Goal: Task Accomplishment & Management: Complete application form

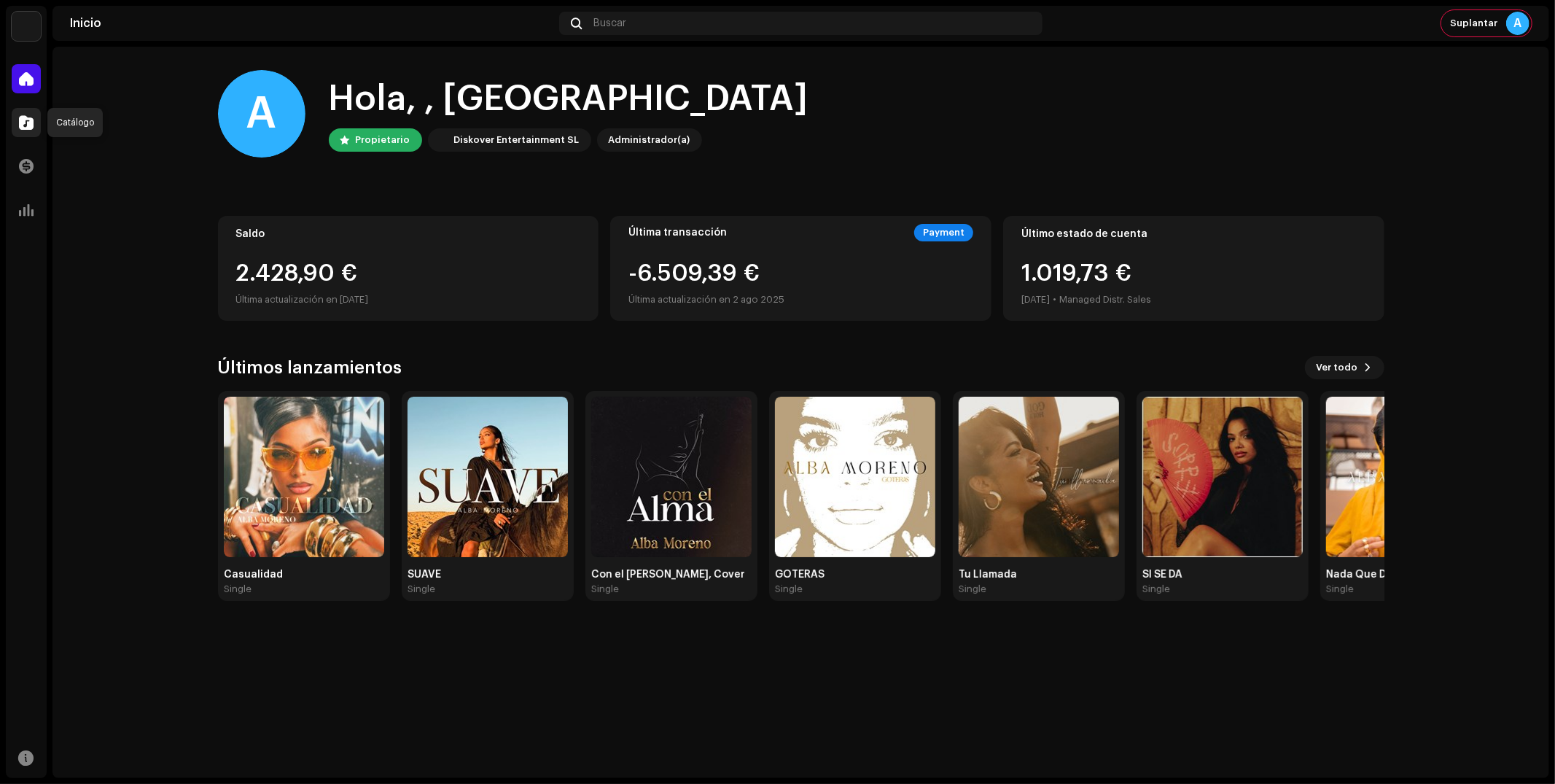
click at [31, 133] on div at bounding box center [26, 123] width 29 height 29
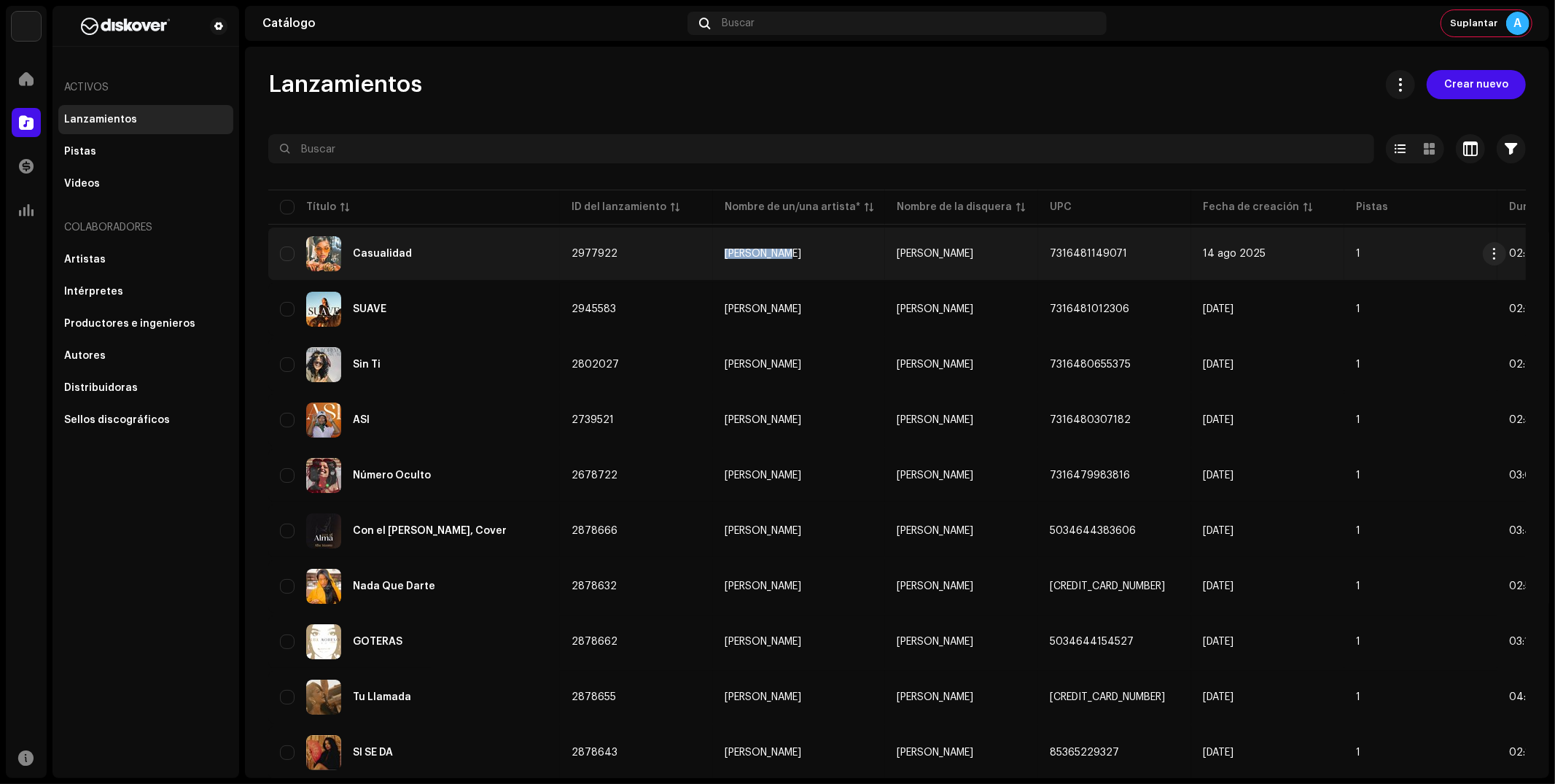
copy div "[PERSON_NAME]"
drag, startPoint x: 726, startPoint y: 251, endPoint x: 777, endPoint y: 259, distance: 51.6
click at [777, 259] on td "[PERSON_NAME]" at bounding box center [799, 253] width 172 height 52
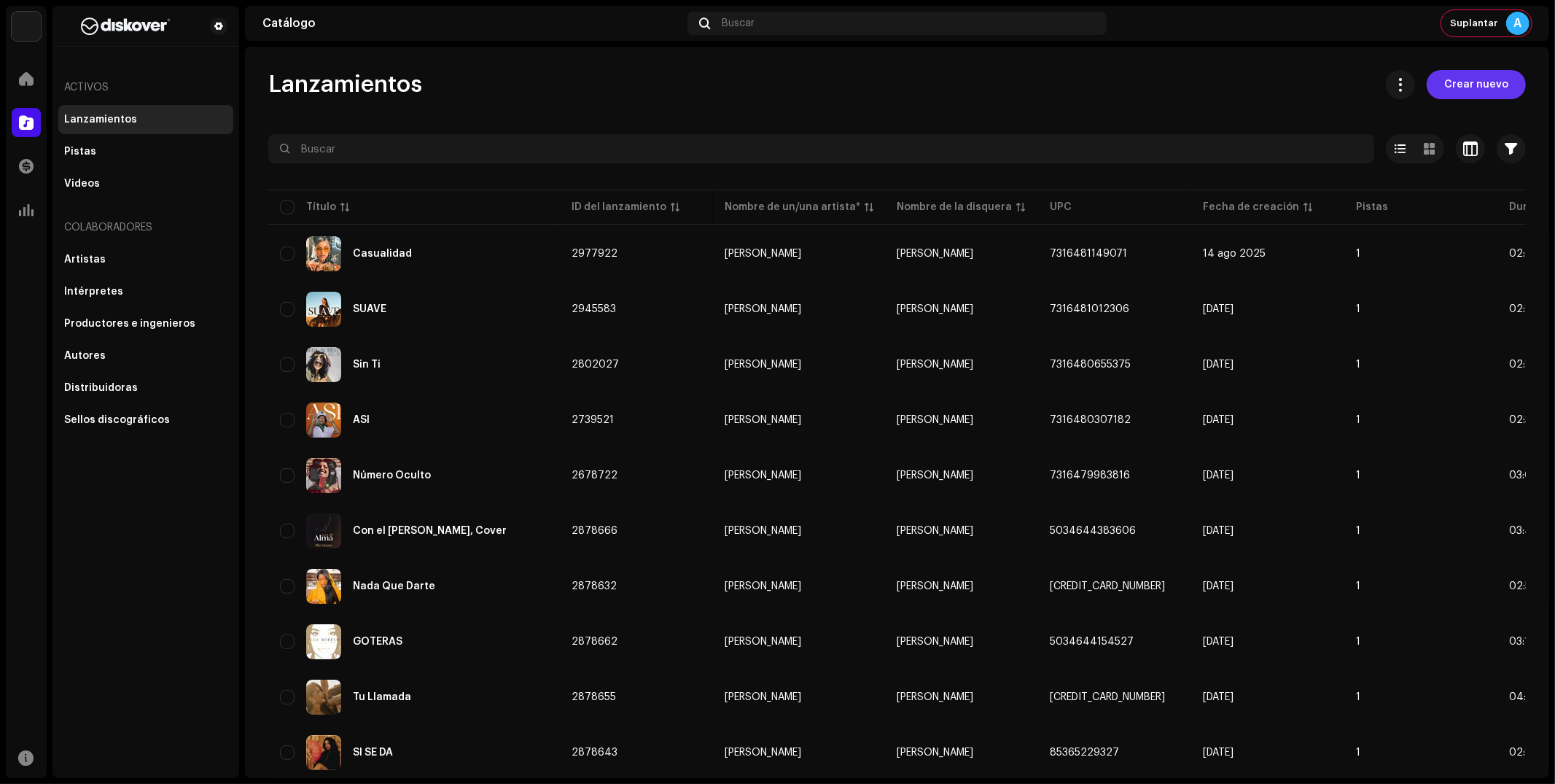
click at [1495, 83] on span "Crear nuevo" at bounding box center [1476, 85] width 64 height 29
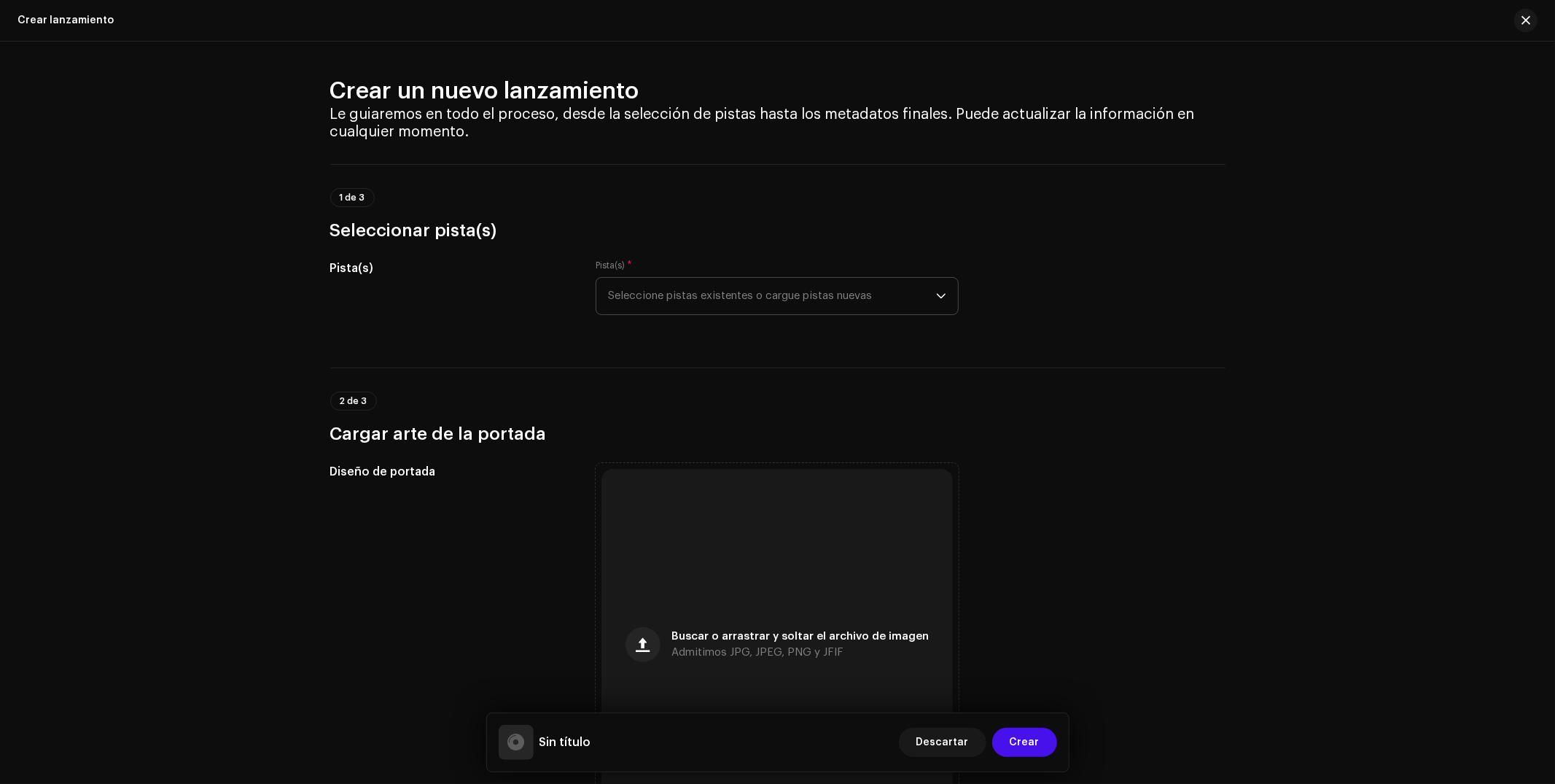
click at [690, 314] on span "Seleccione pistas existentes o cargue pistas nuevas" at bounding box center [772, 296] width 328 height 37
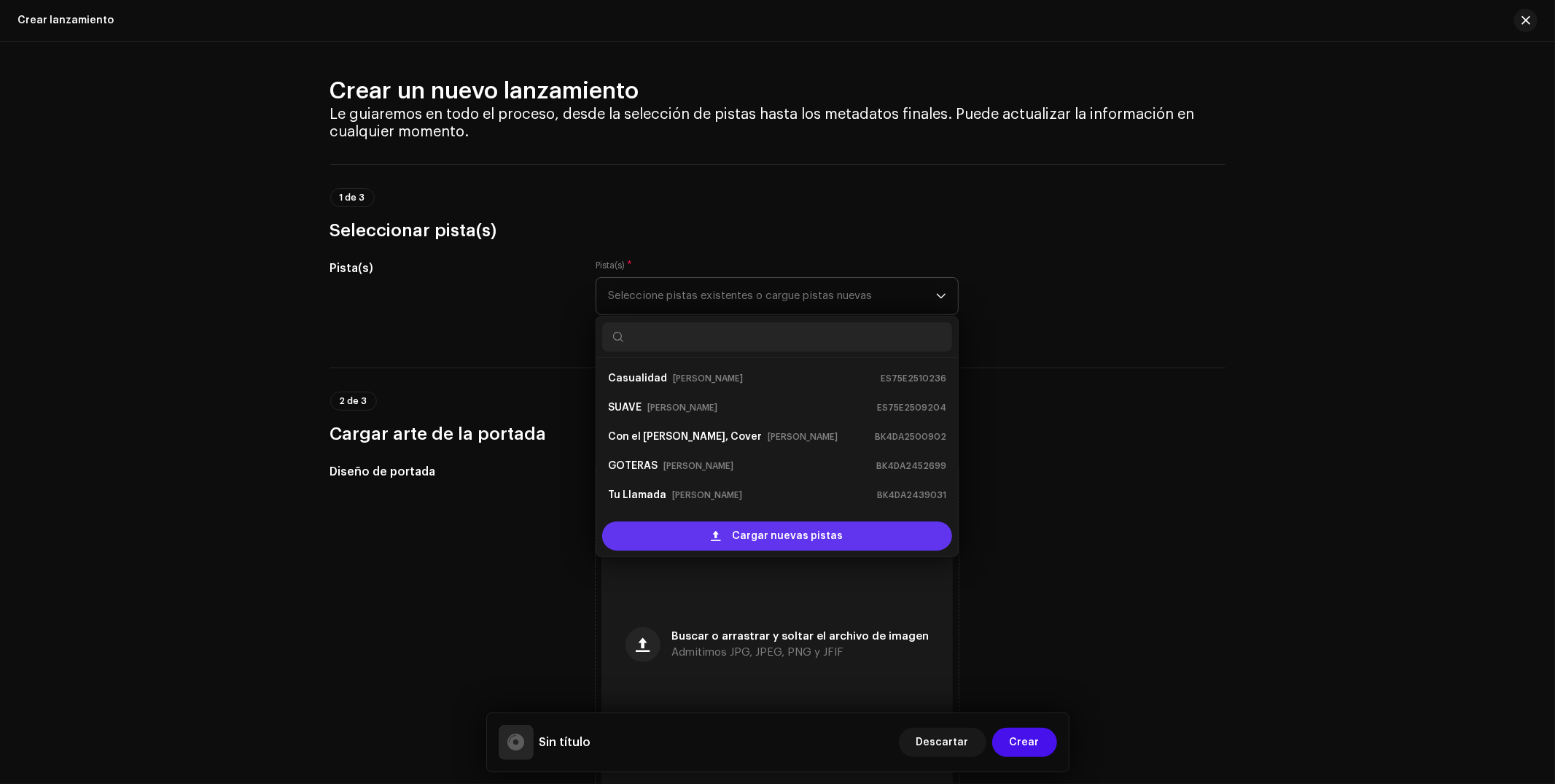
scroll to position [81, 0]
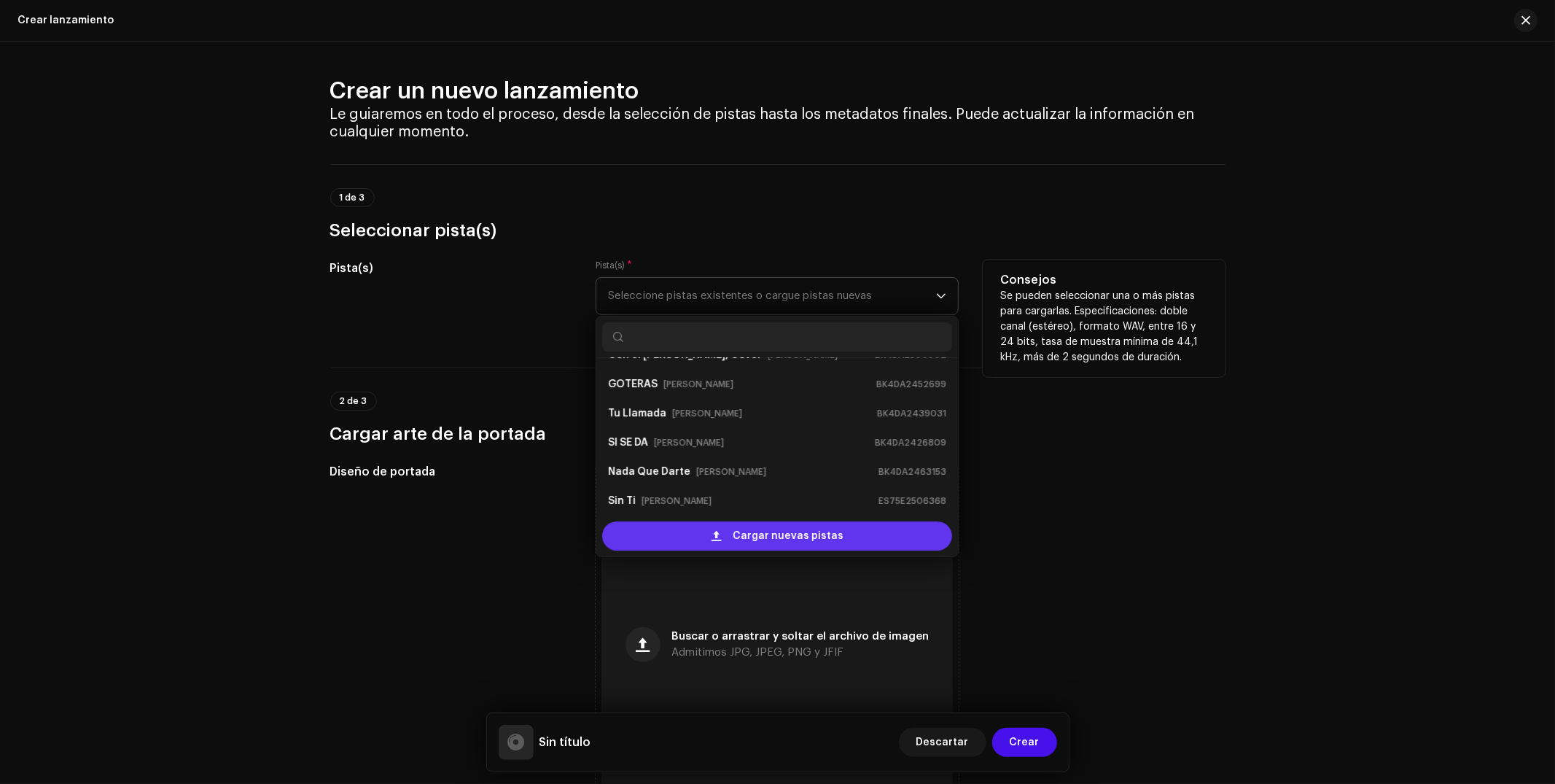
click at [723, 528] on div "Cargar nuevas pistas" at bounding box center [778, 536] width 350 height 29
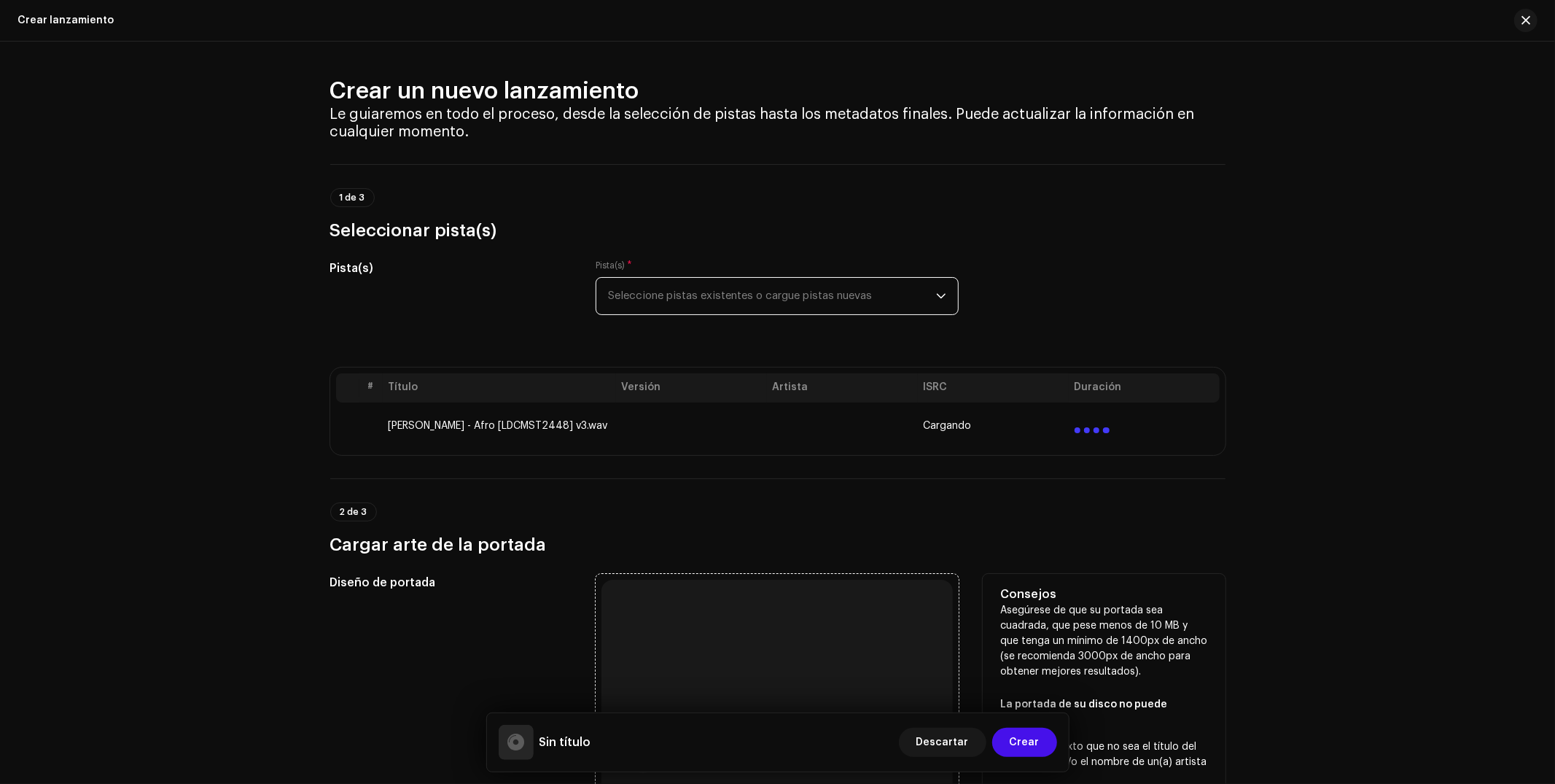
click at [683, 641] on div "Buscar o arrastrar y soltar el archivo de imagen Admitimos JPG, JPEG, PNG y JFIF" at bounding box center [778, 756] width 352 height 352
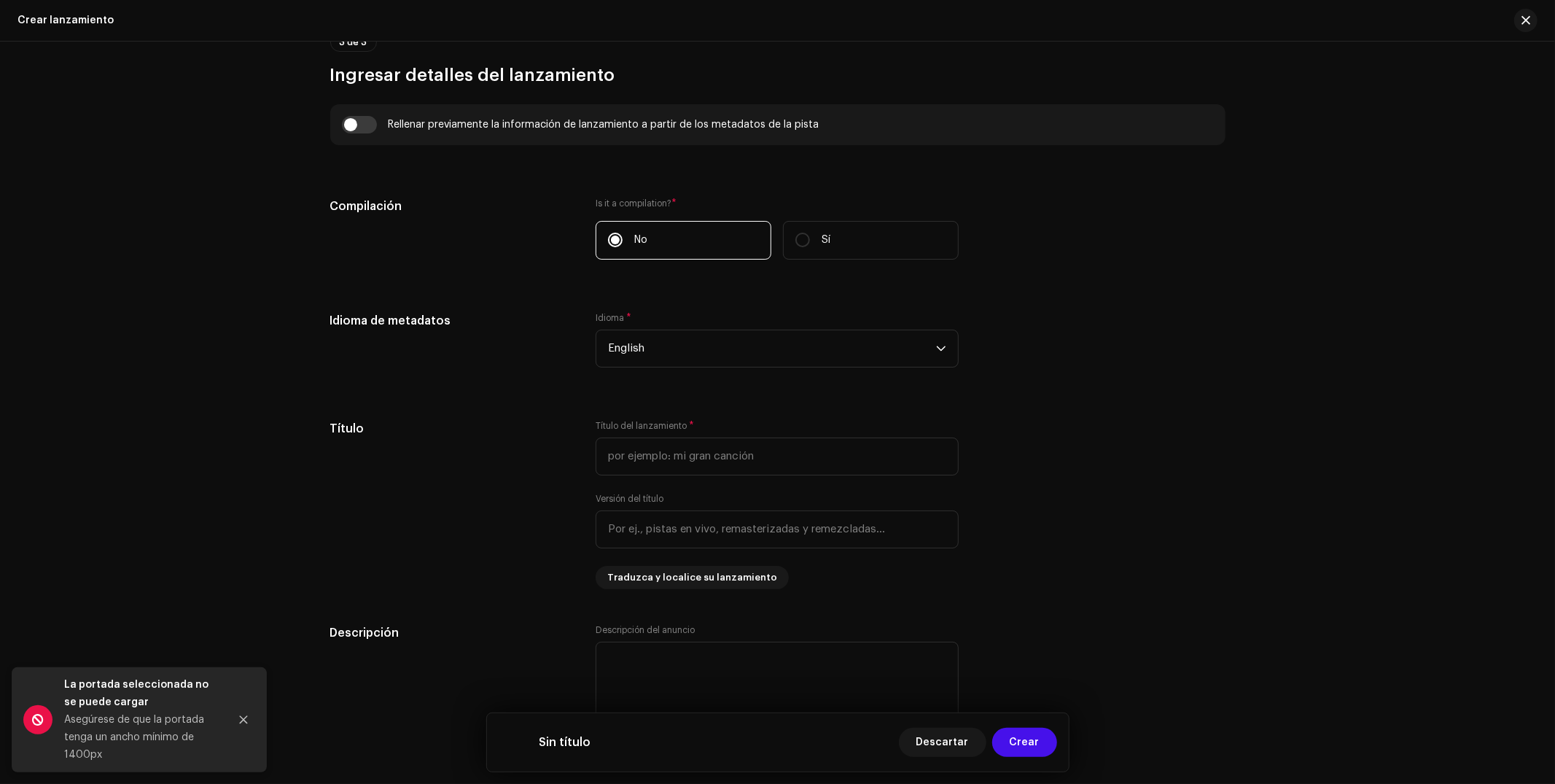
scroll to position [1075, 0]
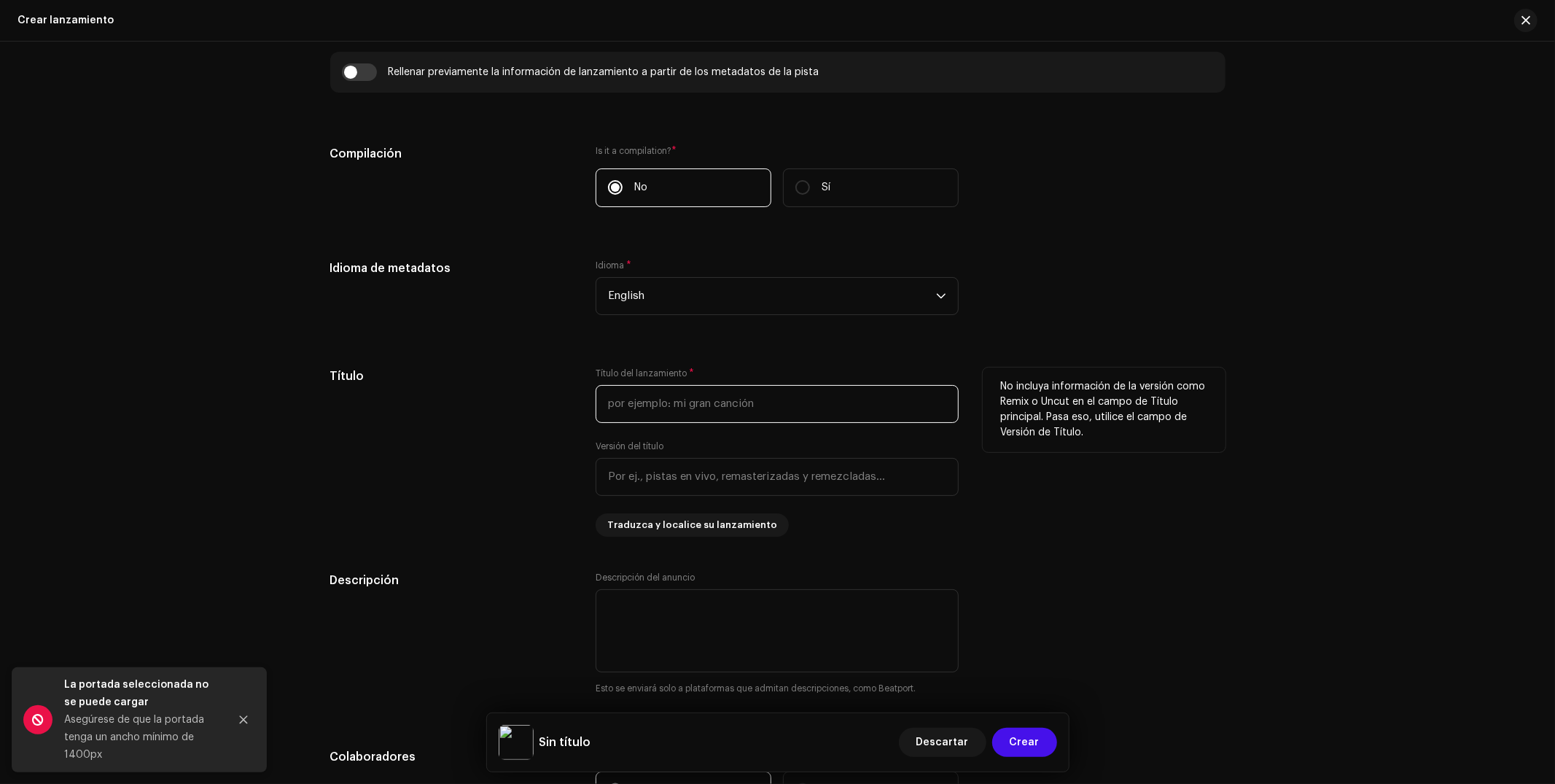
click at [705, 405] on input "text" at bounding box center [778, 404] width 363 height 38
paste input "LA K SE VA"
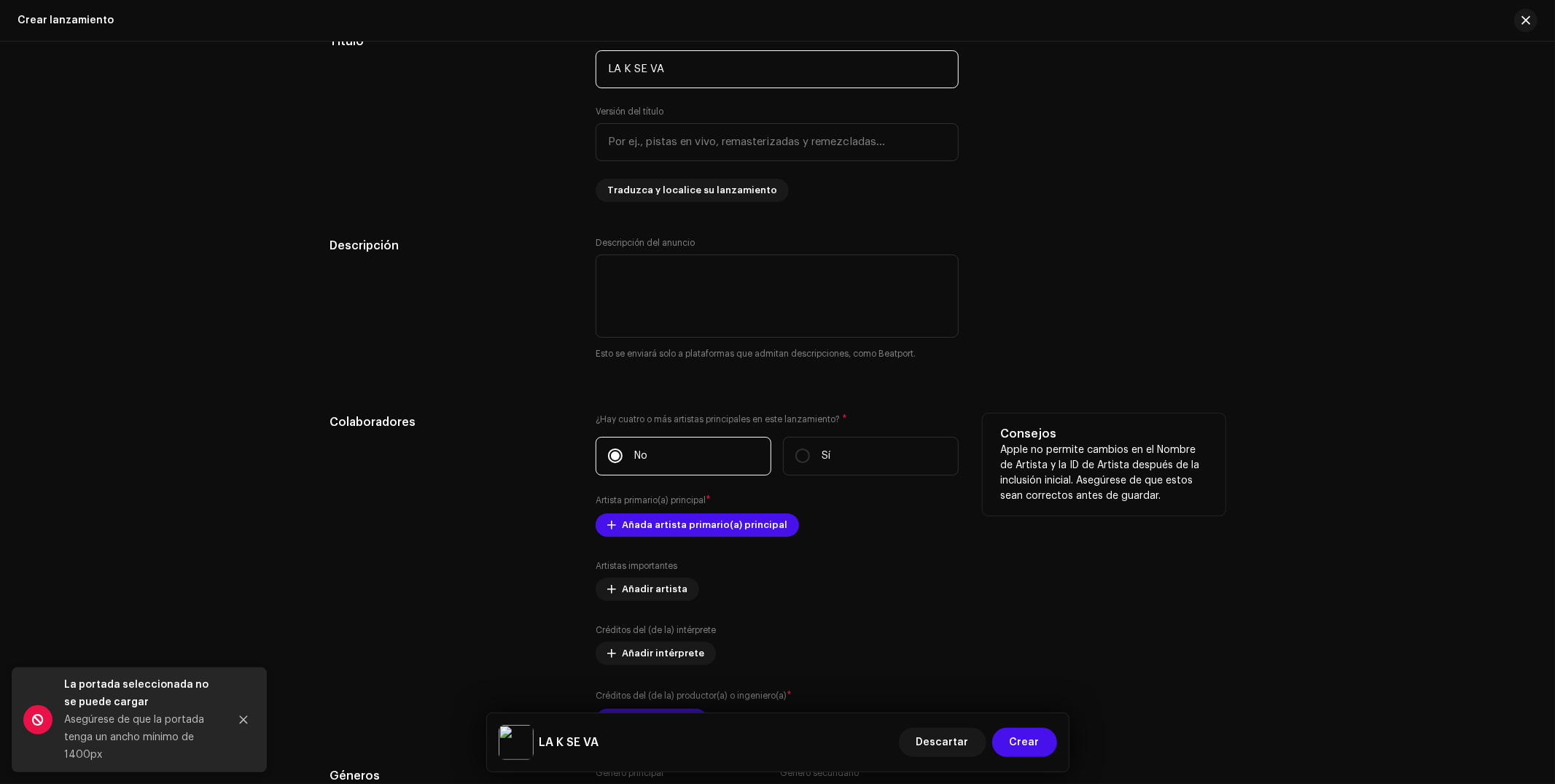
scroll to position [1439, 0]
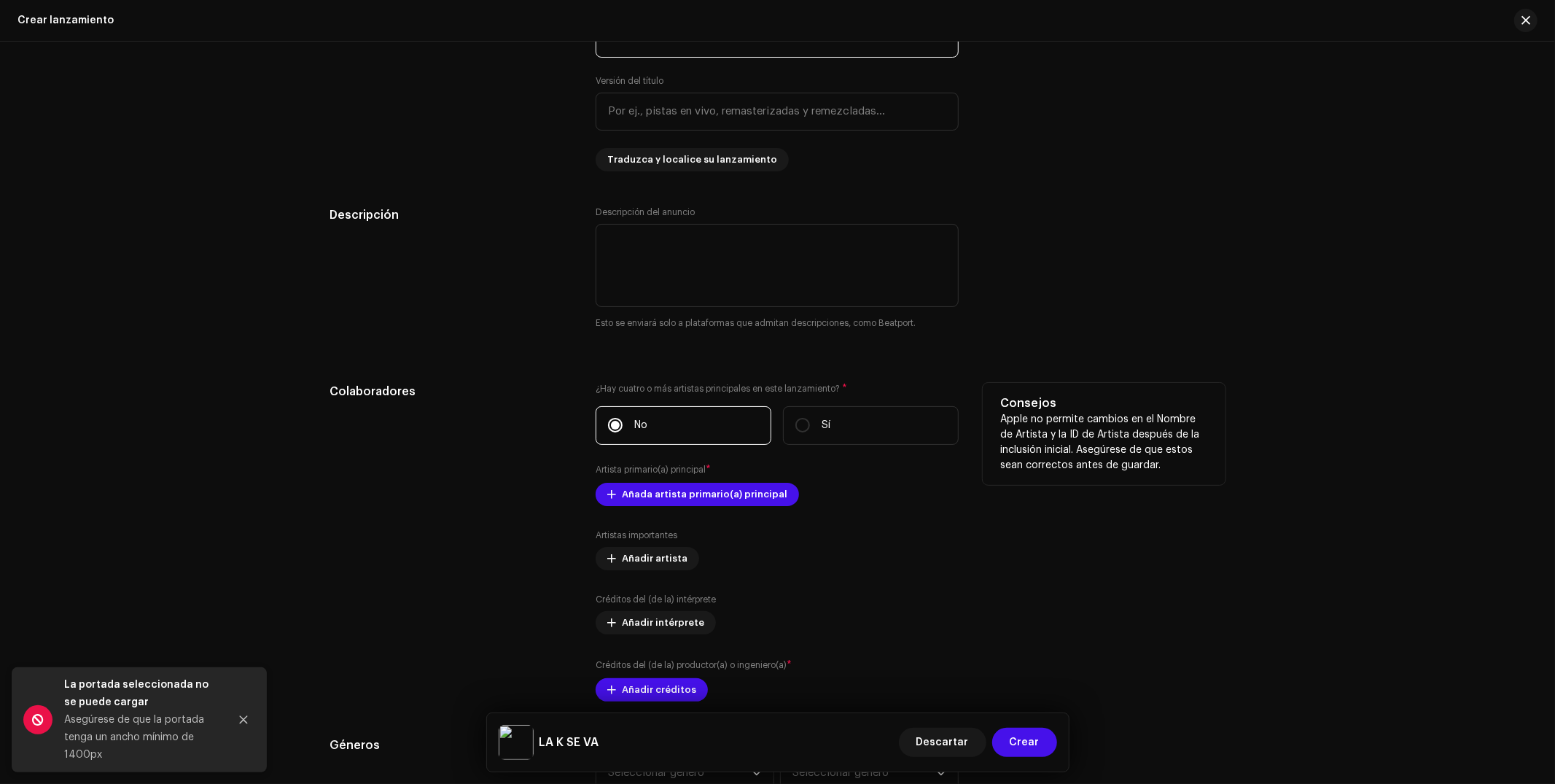
type input "LA K SE VA"
click at [700, 511] on div "¿Hay cuatro o más artistas principales en este lanzamiento? * No Sí Artista pri…" at bounding box center [778, 541] width 363 height 318
click at [705, 498] on span "Añada artista primario(a) principal" at bounding box center [704, 494] width 165 height 29
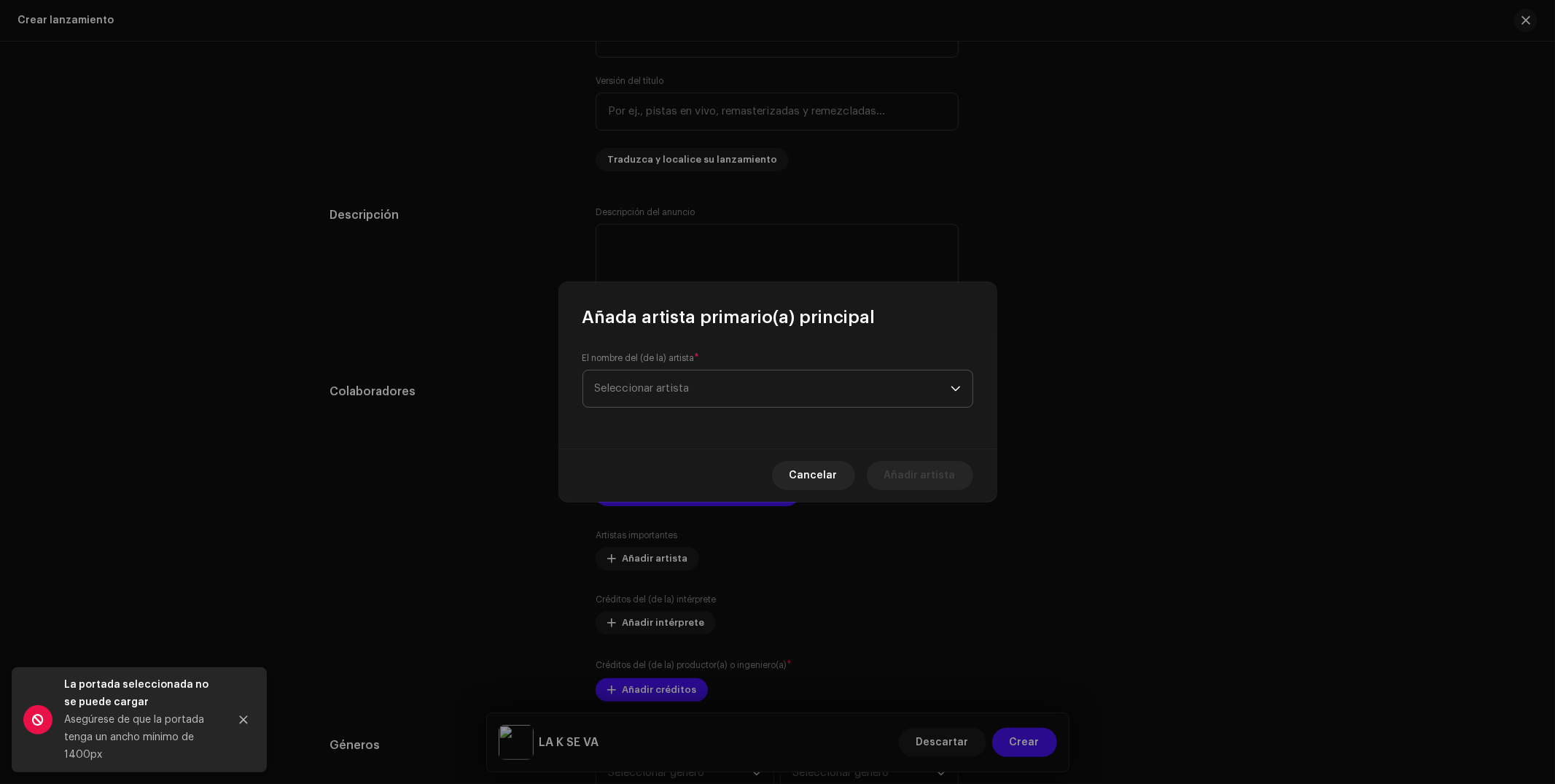
click at [693, 382] on span "Seleccionar artista" at bounding box center [773, 388] width 356 height 37
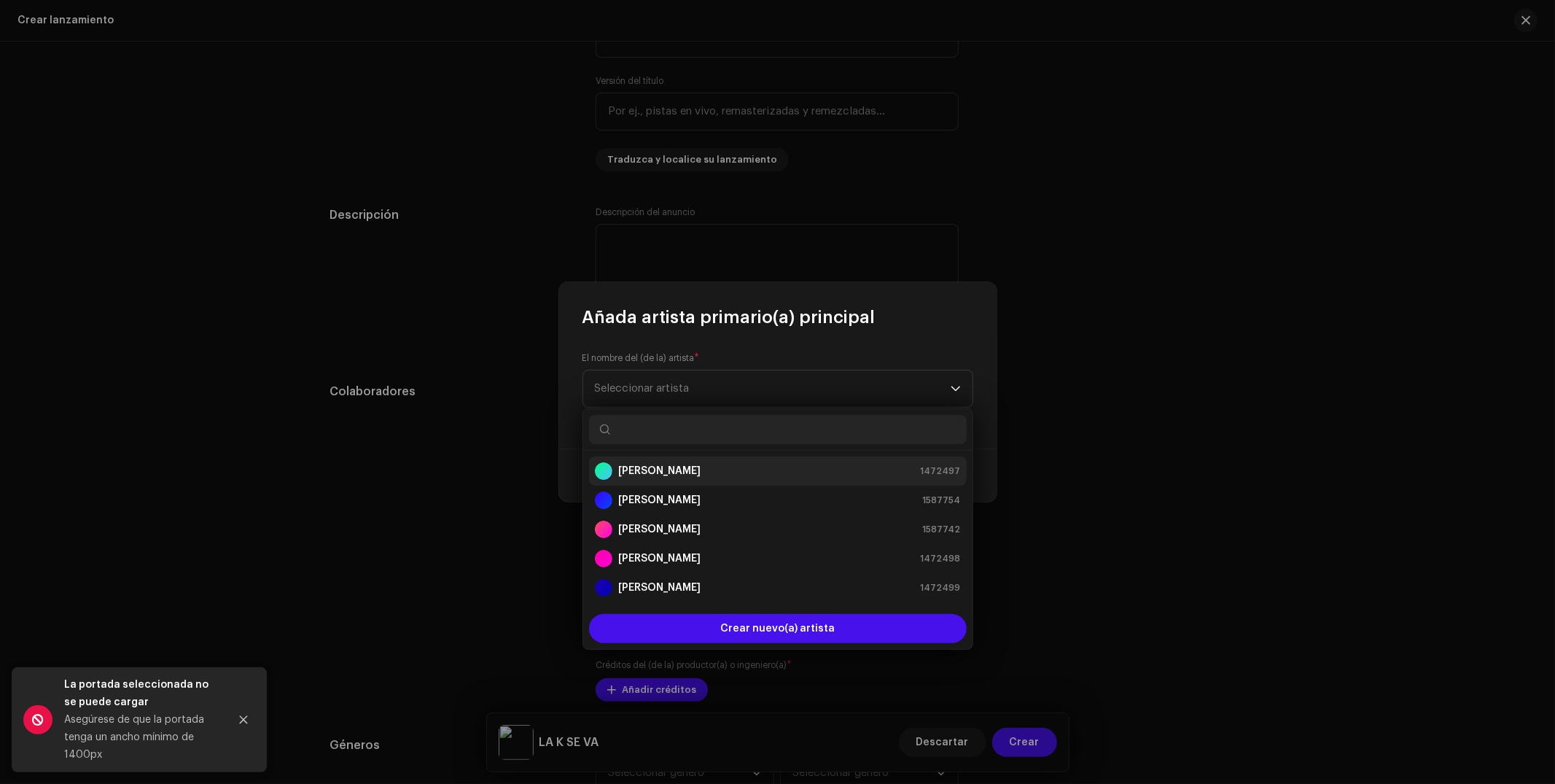
click at [672, 471] on strong "[PERSON_NAME]" at bounding box center [659, 471] width 82 height 15
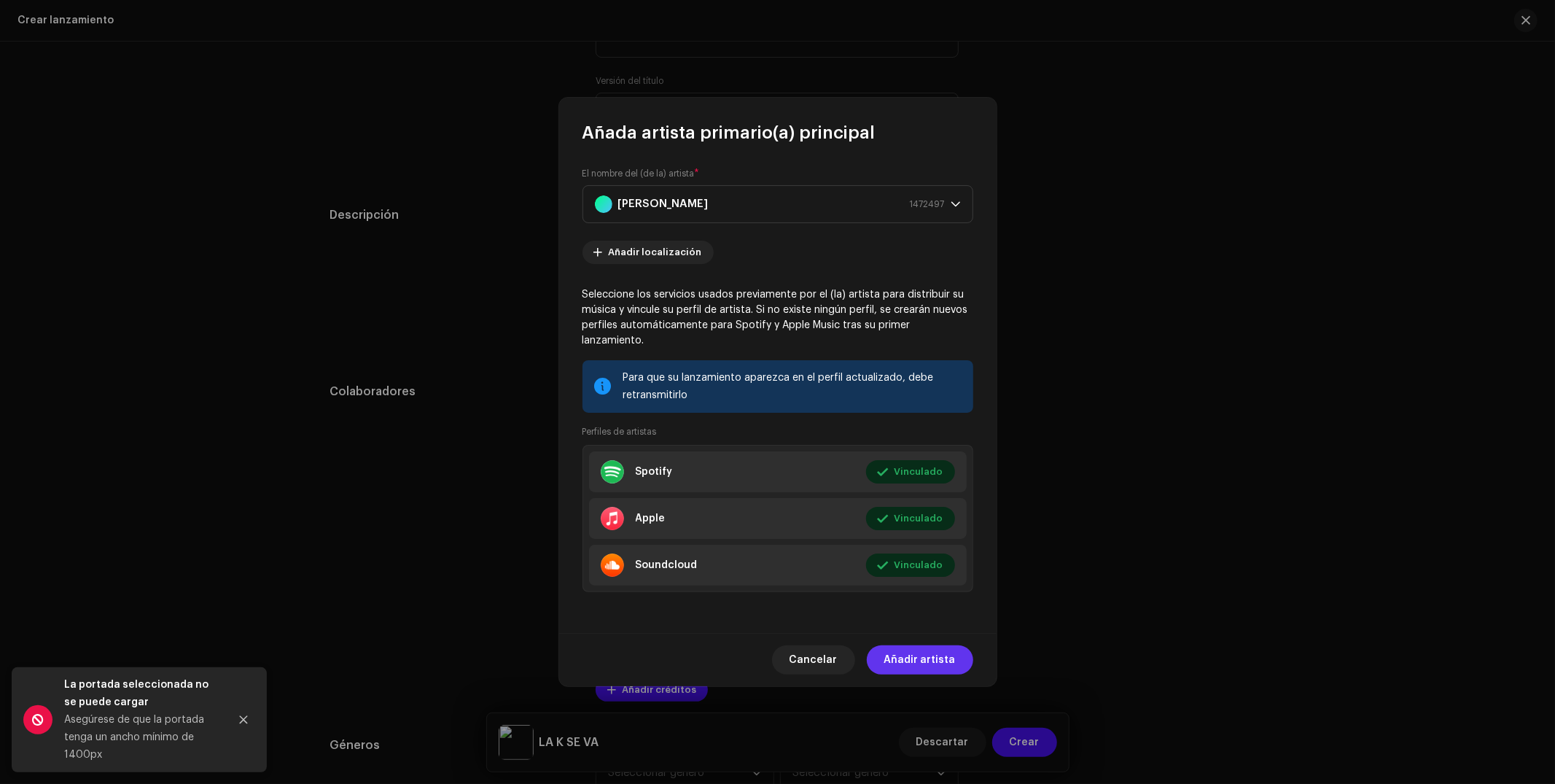
click at [950, 665] on span "Añadir artista" at bounding box center [920, 659] width 72 height 29
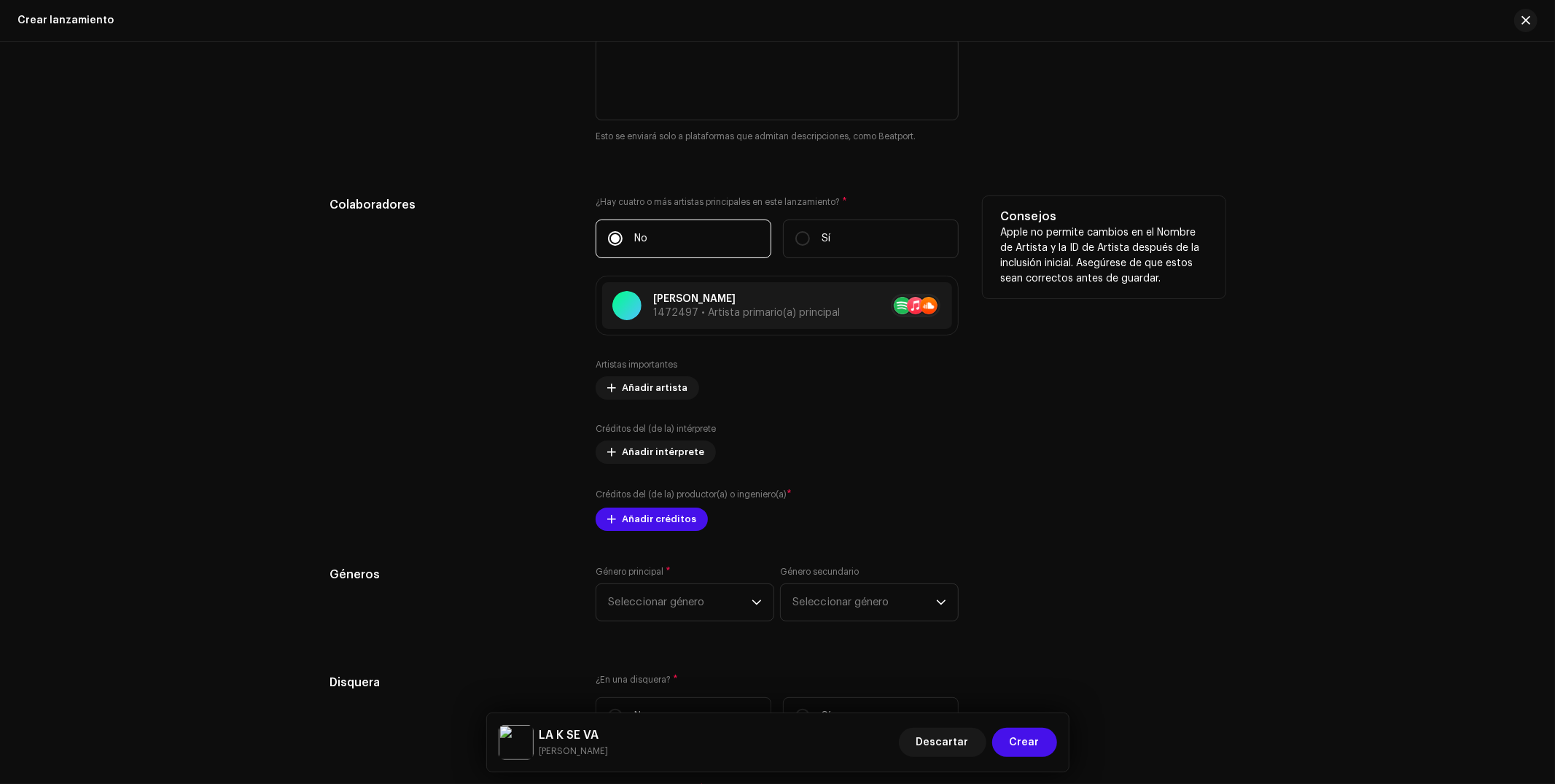
scroll to position [1651, 0]
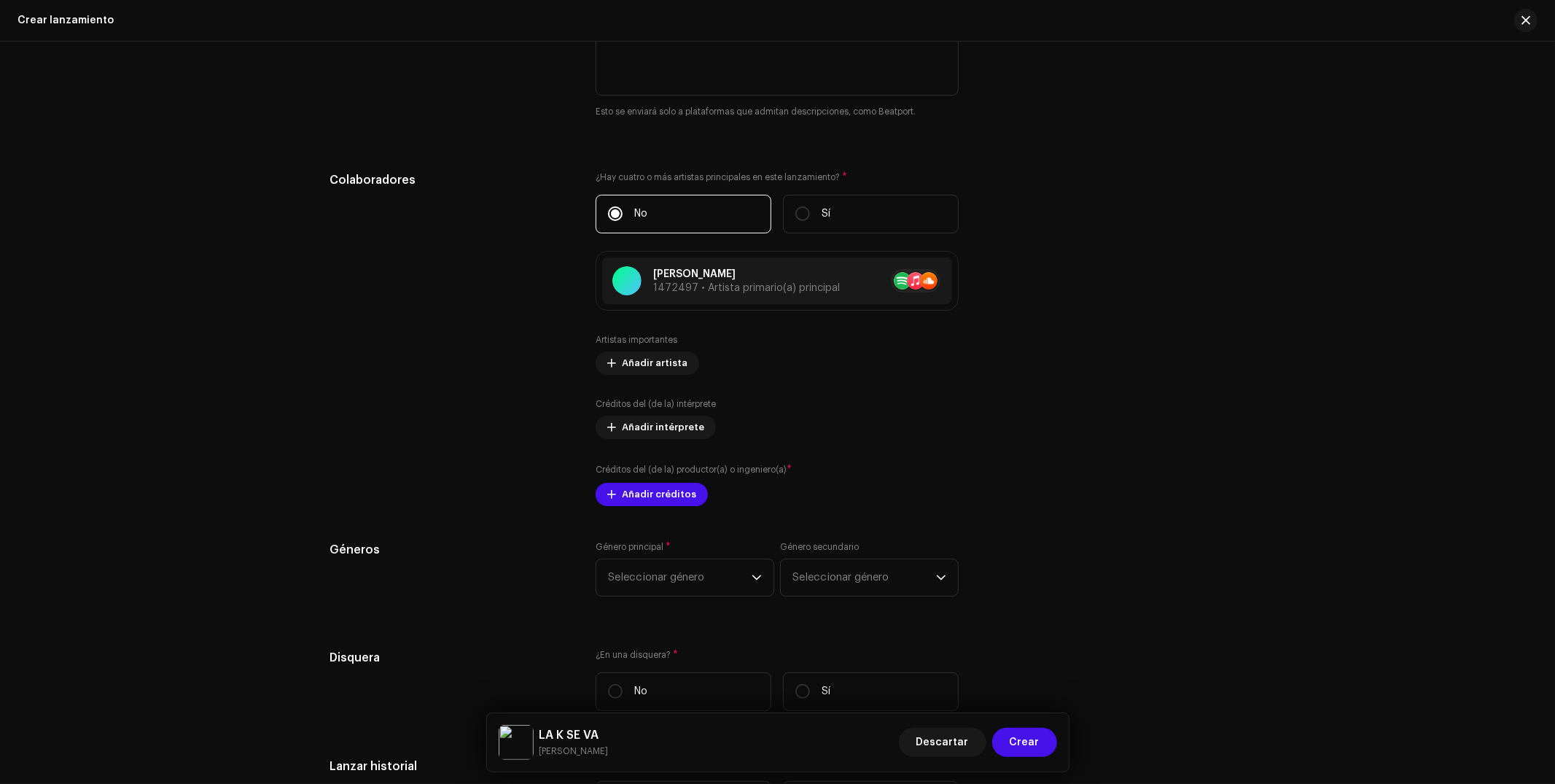
click at [652, 512] on div "Rellenar previamente la información de lanzamiento a partir de los metadatos de…" at bounding box center [778, 351] width 896 height 1753
click at [657, 506] on span "Añadir créditos" at bounding box center [659, 494] width 74 height 29
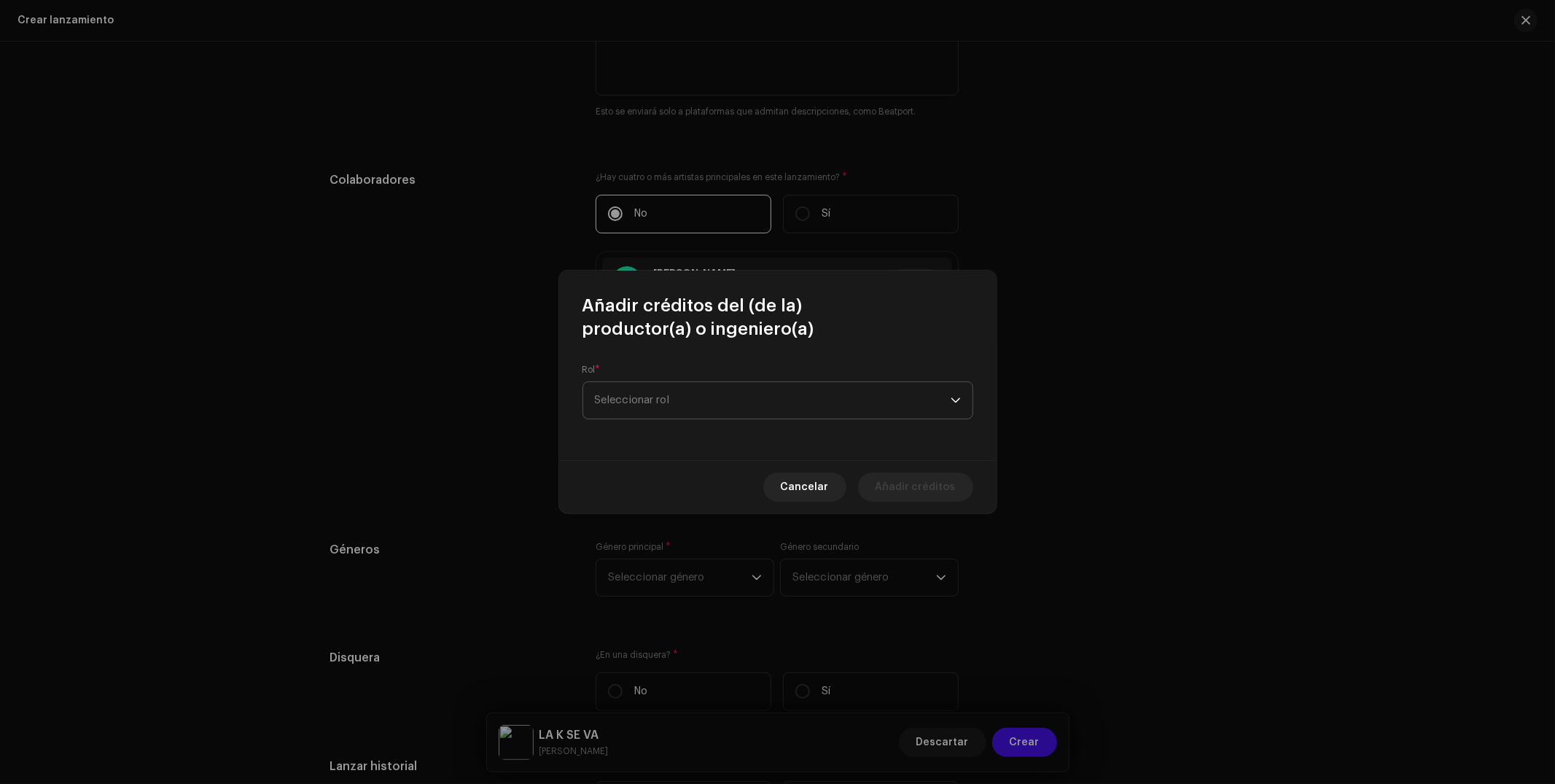
click at [675, 391] on span "Seleccionar rol" at bounding box center [773, 400] width 356 height 37
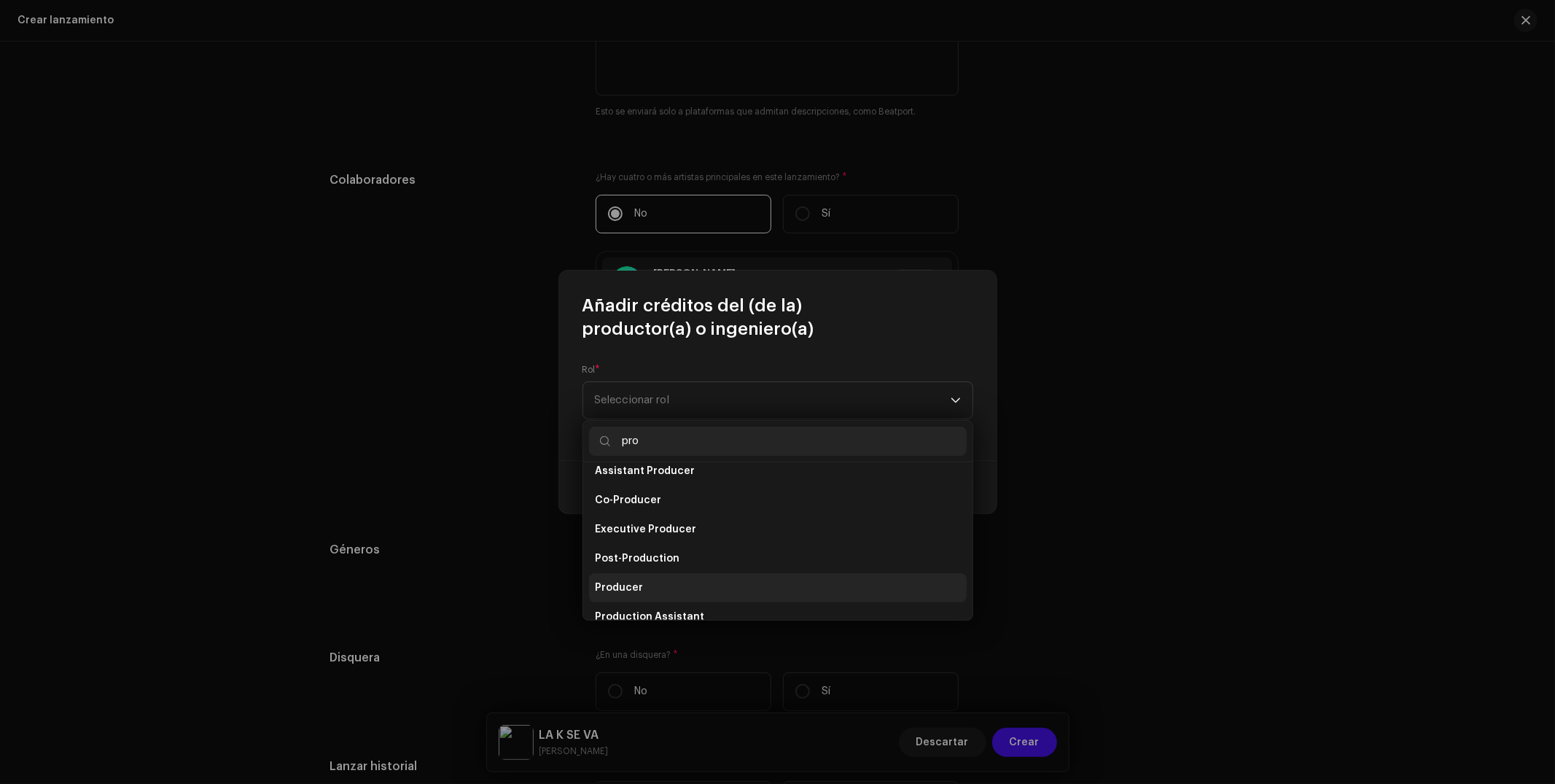
scroll to position [13, 0]
type input "pro"
click at [645, 586] on li "Producer" at bounding box center [778, 586] width 378 height 29
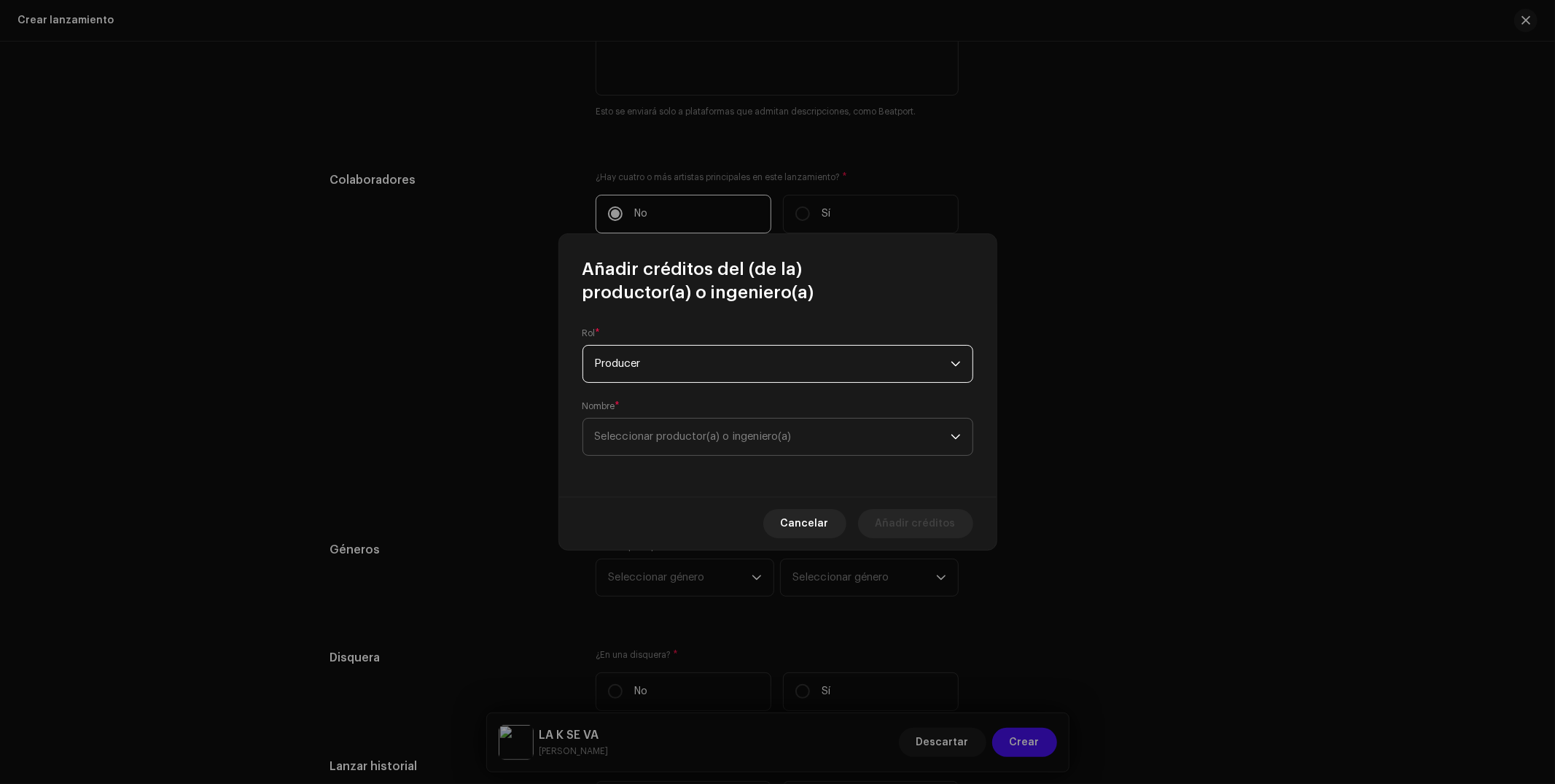
click at [663, 442] on span "Seleccionar productor(a) o ingeniero(a)" at bounding box center [694, 436] width 197 height 11
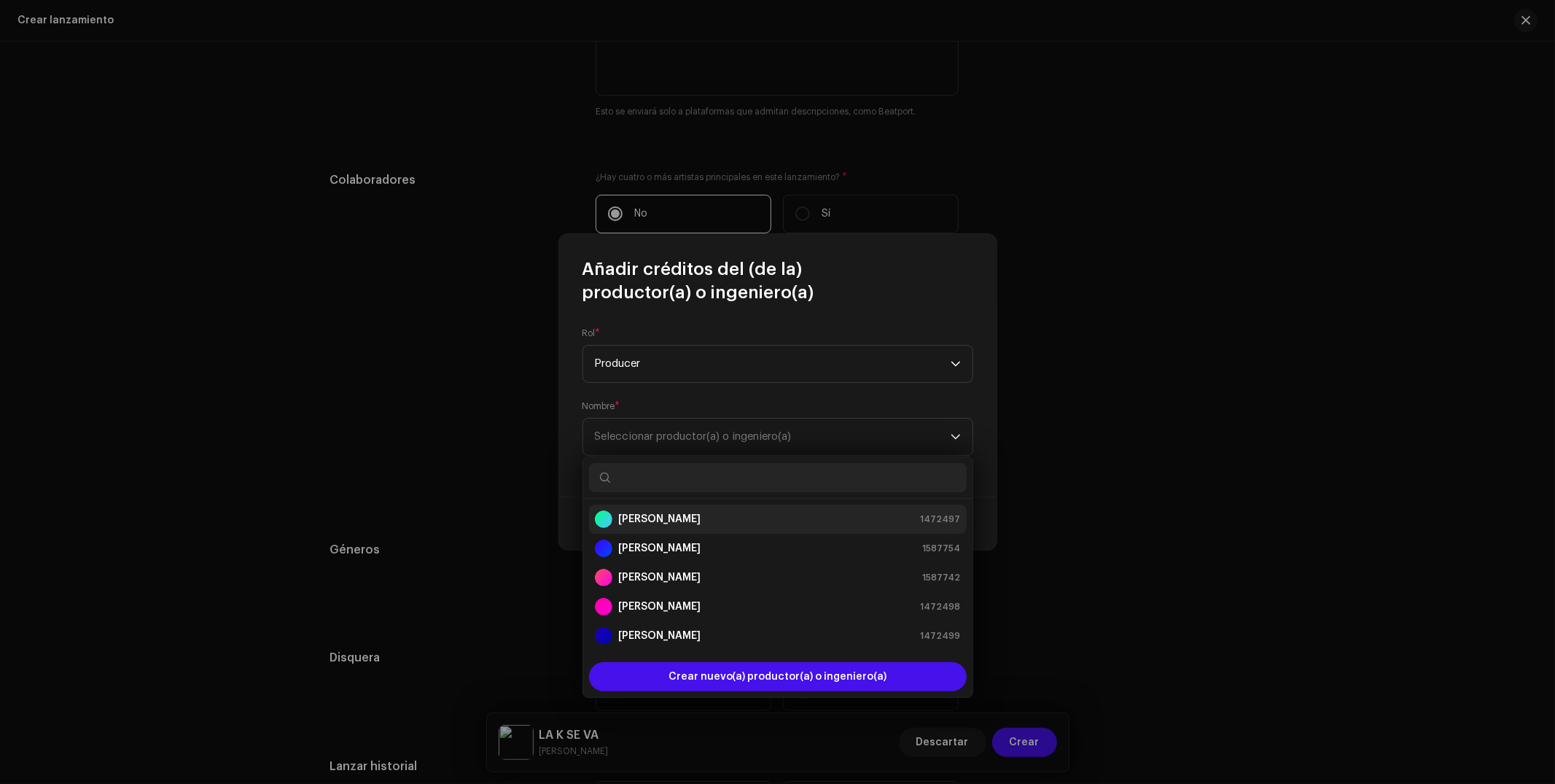
click at [666, 515] on strong "[PERSON_NAME]" at bounding box center [659, 519] width 82 height 15
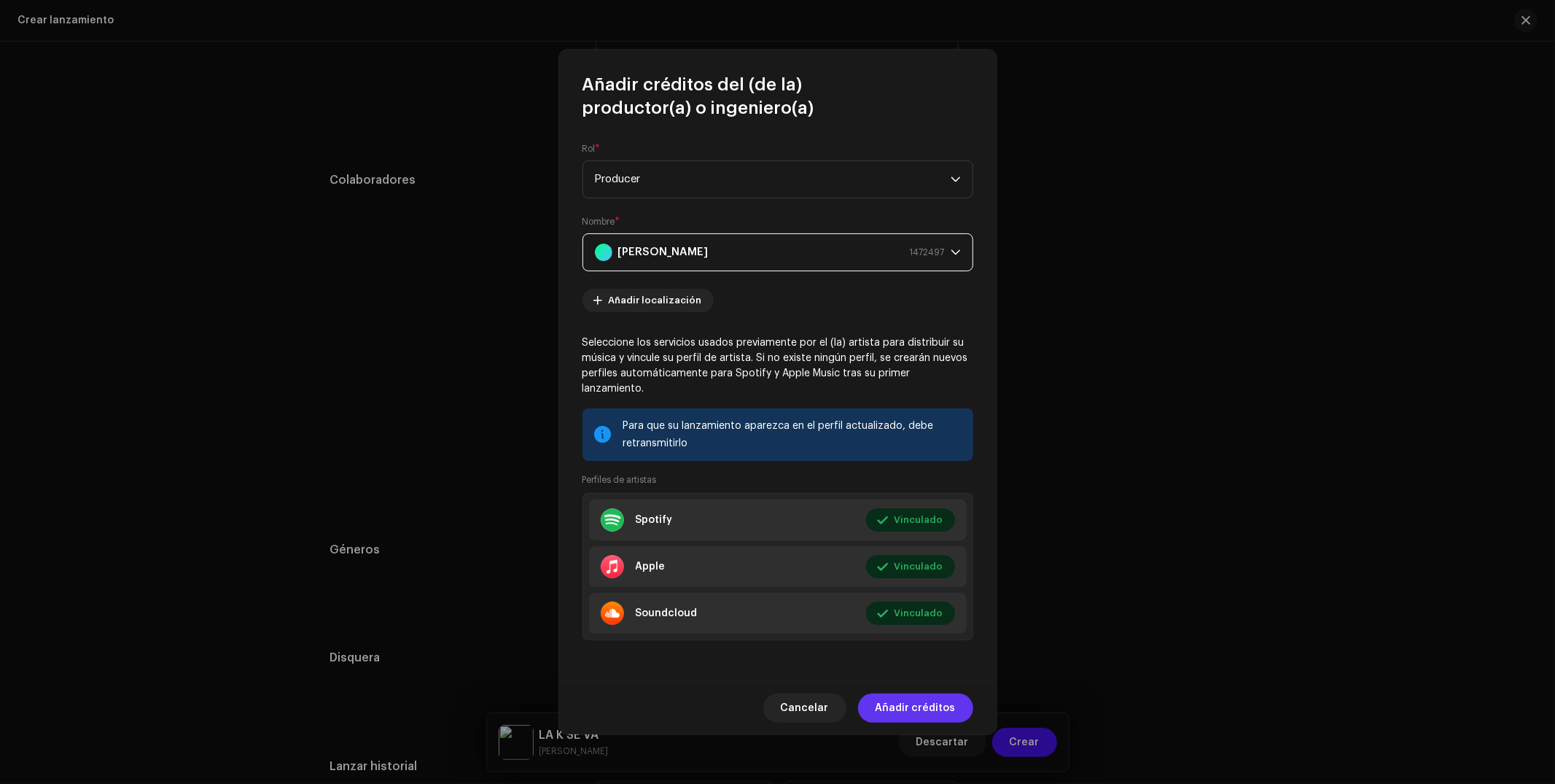
click at [917, 712] on span "Añadir créditos" at bounding box center [915, 708] width 80 height 29
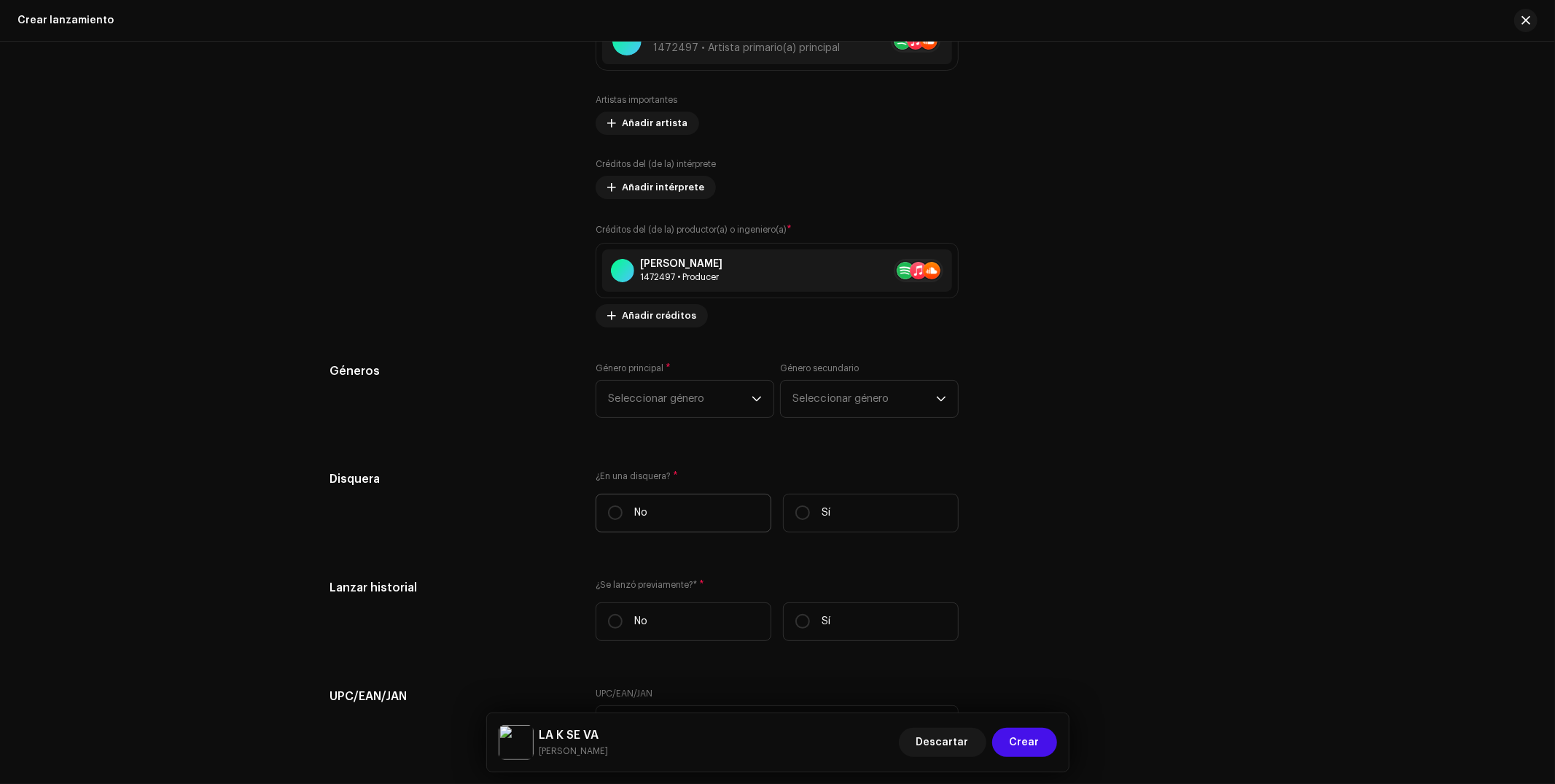
scroll to position [1892, 0]
click at [874, 532] on label "Sí" at bounding box center [871, 511] width 176 height 38
click at [810, 519] on input "Sí" at bounding box center [803, 512] width 15 height 15
radio input "true"
drag, startPoint x: 834, startPoint y: 558, endPoint x: 831, endPoint y: 593, distance: 35.1
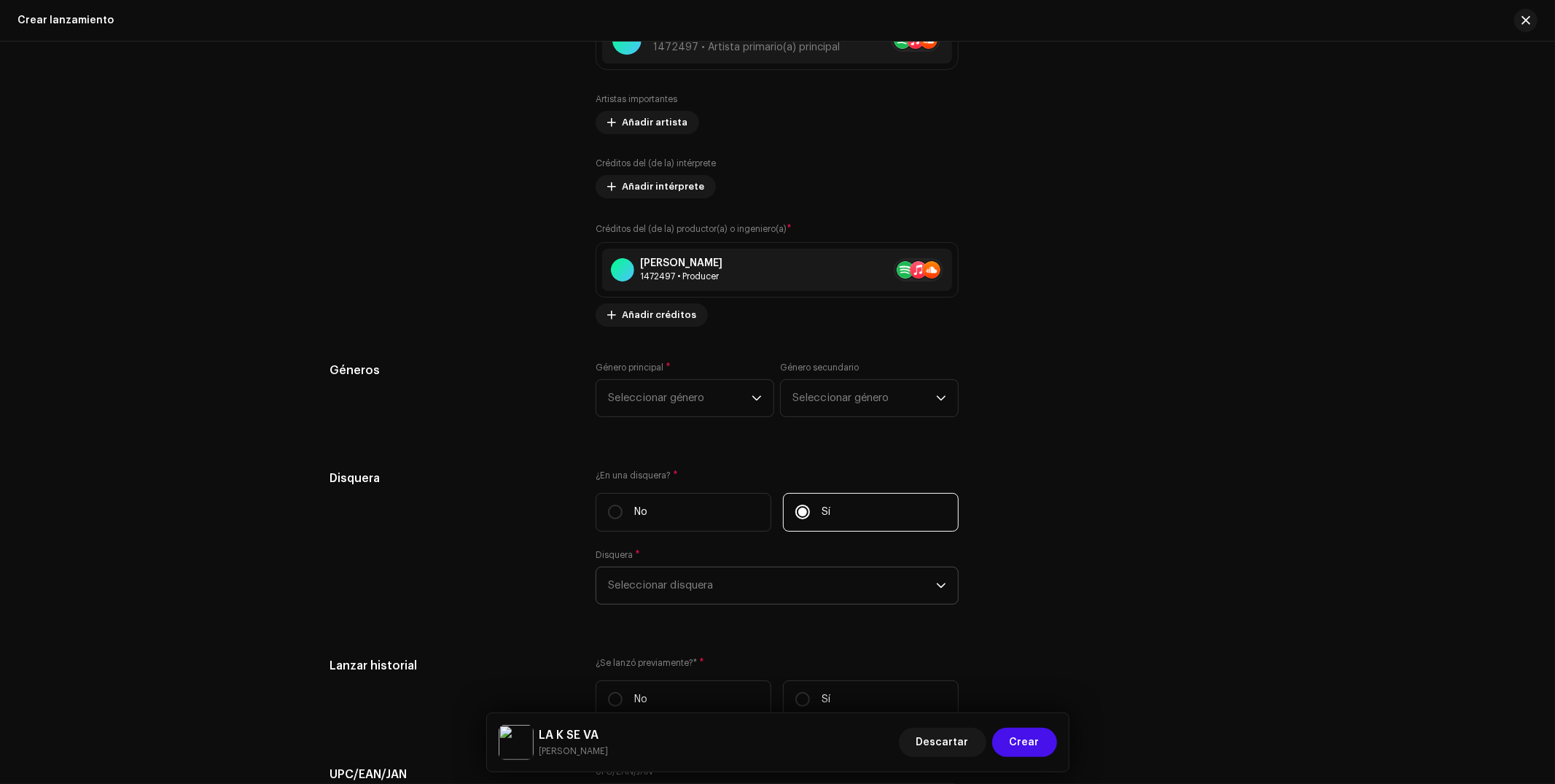
click at [834, 561] on div "¿En una disquera? * No Sí Disquera * Seleccionar disquera" at bounding box center [778, 545] width 363 height 152
click at [830, 593] on span "Seleccionar disquera" at bounding box center [772, 585] width 328 height 37
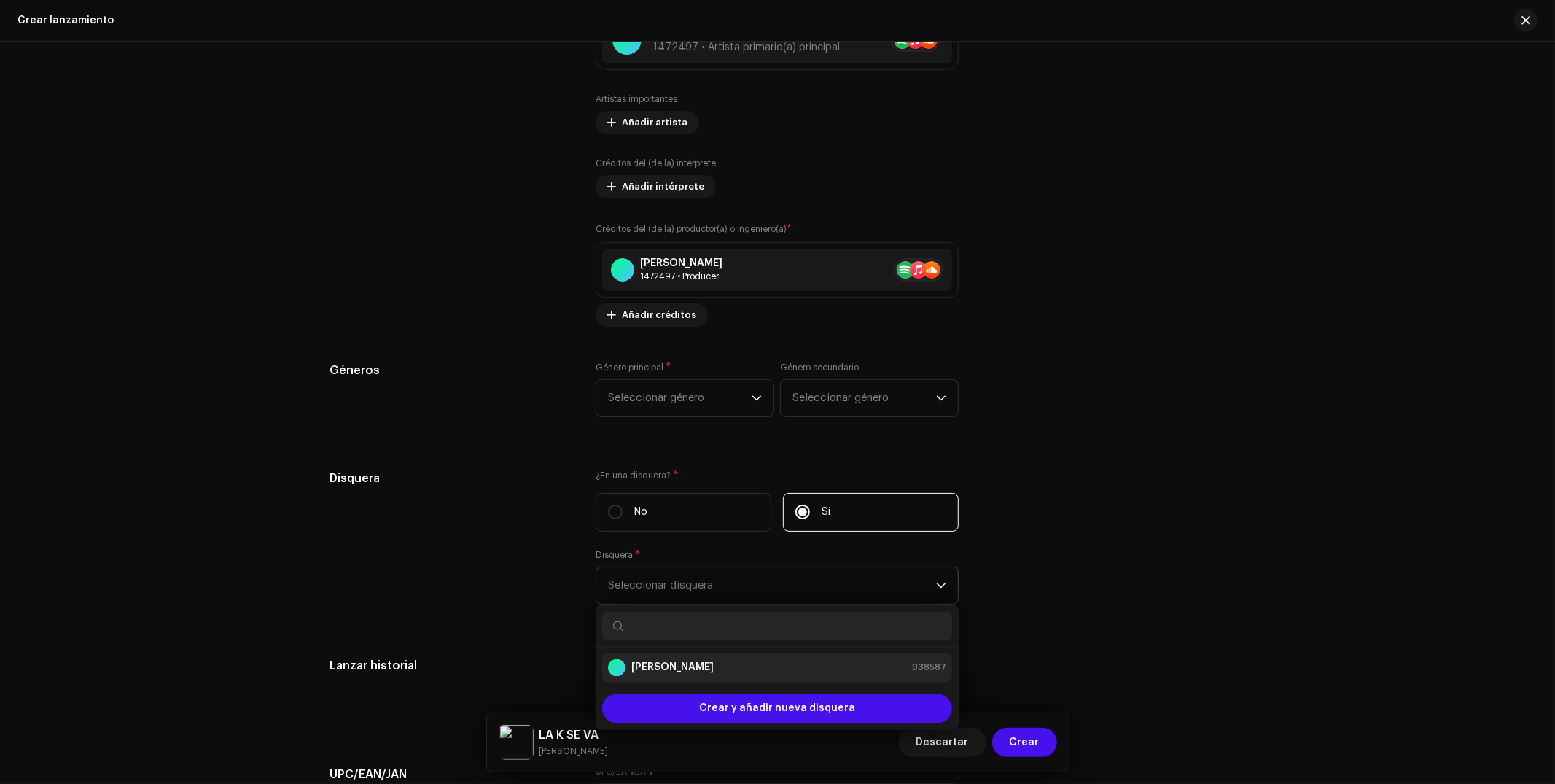
click at [723, 677] on div "[PERSON_NAME] 938587" at bounding box center [777, 667] width 338 height 17
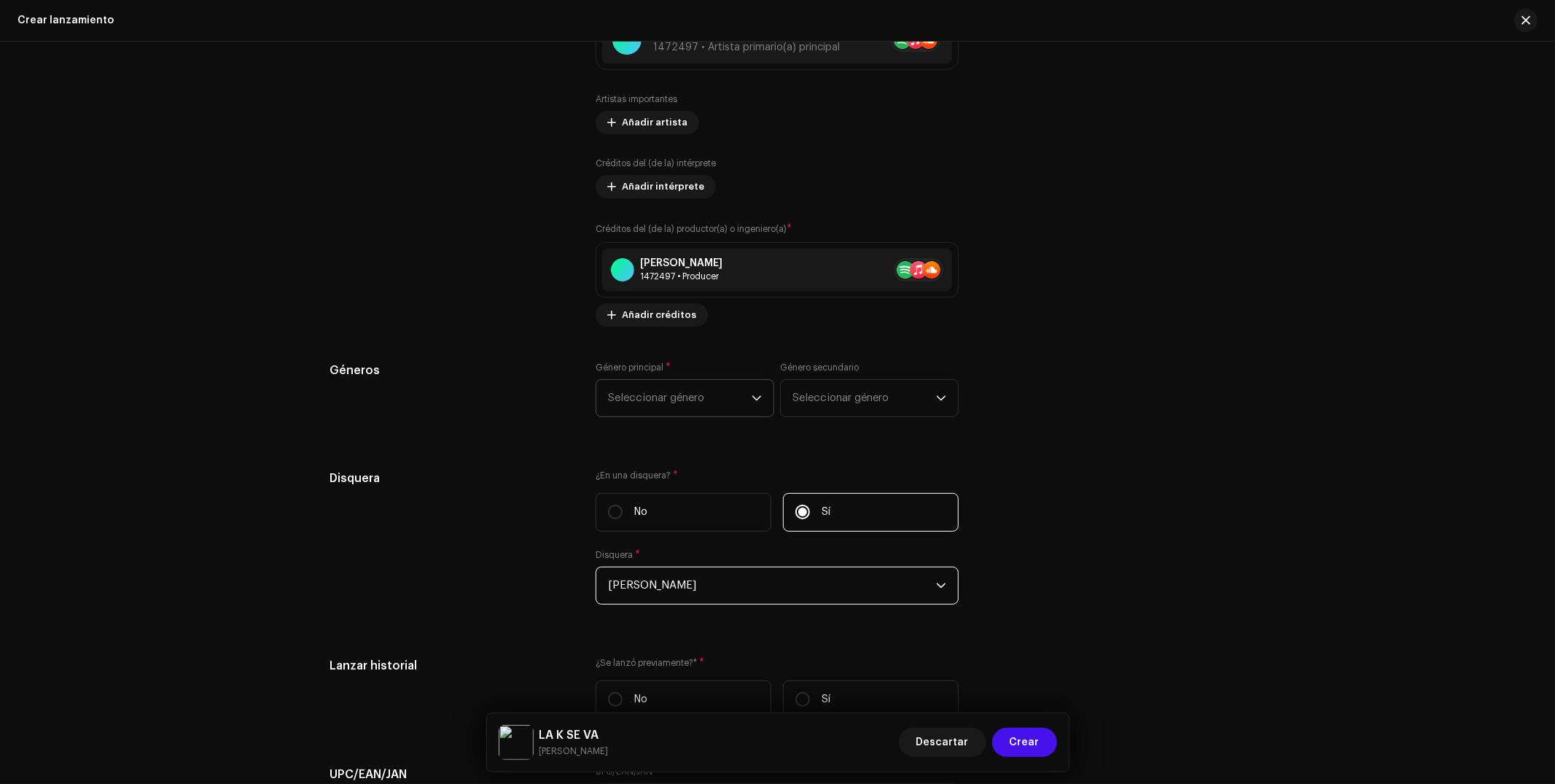
click at [699, 414] on span "Seleccionar género" at bounding box center [680, 398] width 143 height 37
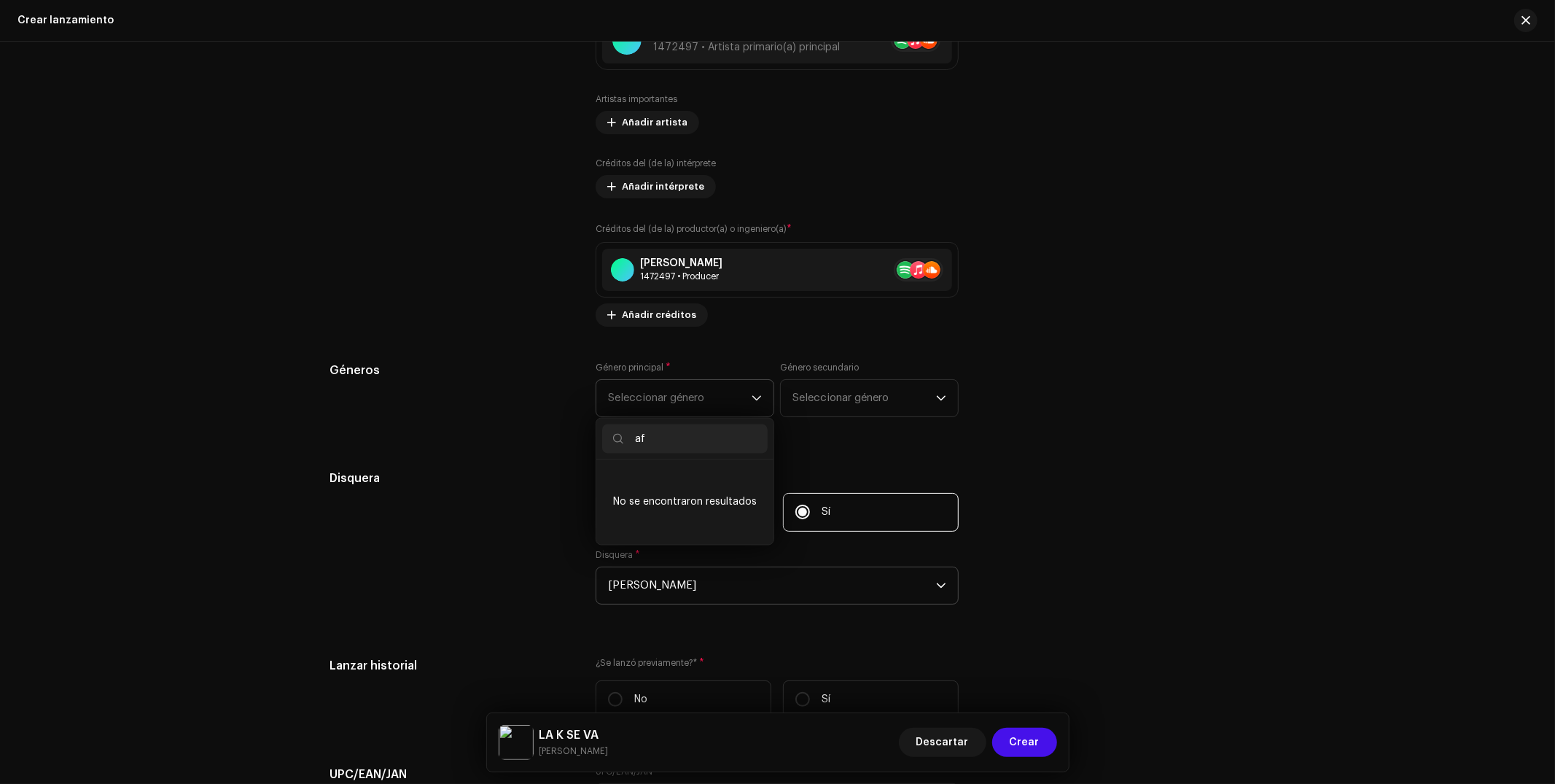
type input "a"
type input "Afro"
click at [676, 550] on li "Afrobeats" at bounding box center [685, 538] width 165 height 29
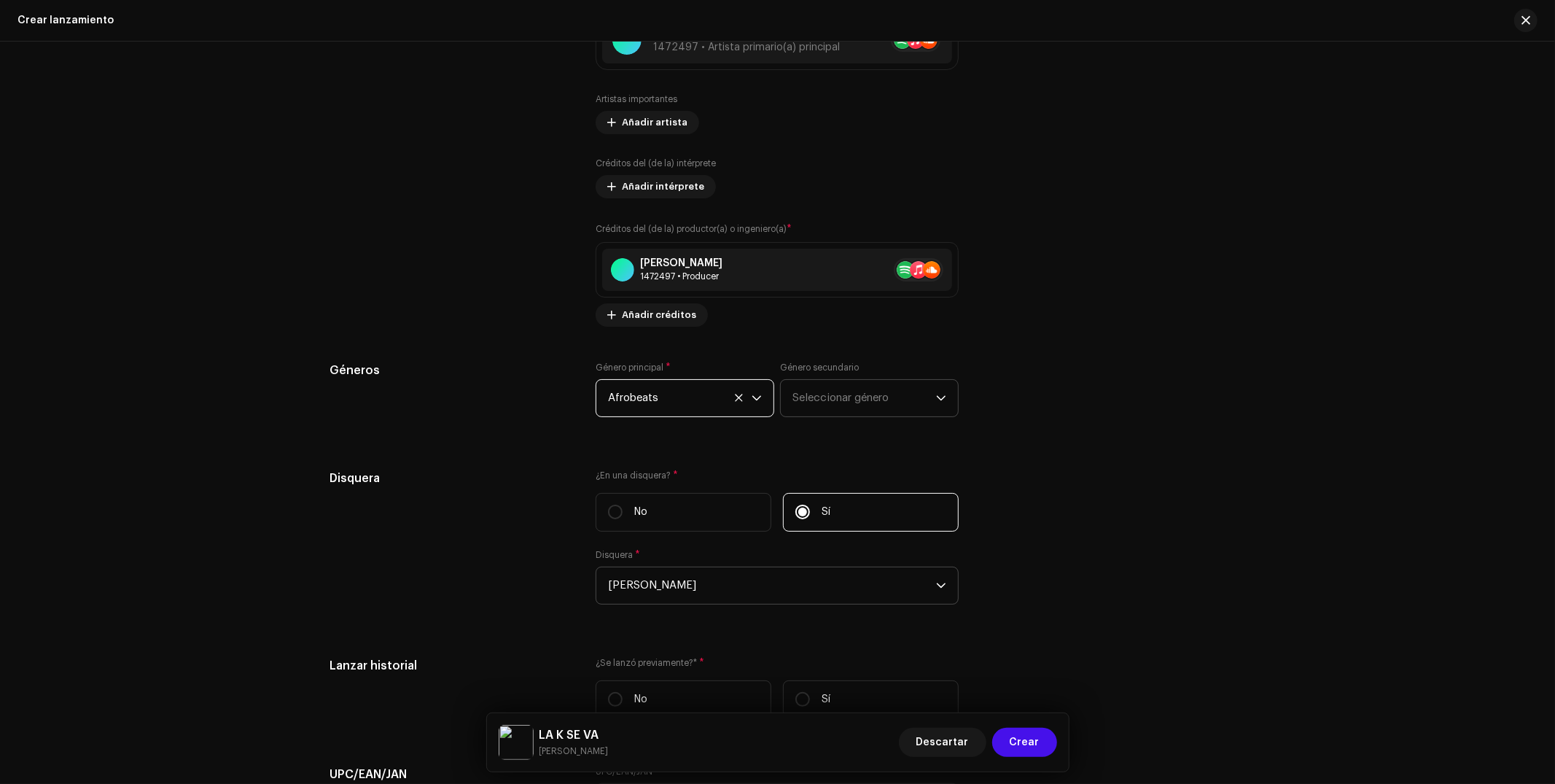
click at [889, 405] on span "Seleccionar género" at bounding box center [864, 398] width 143 height 37
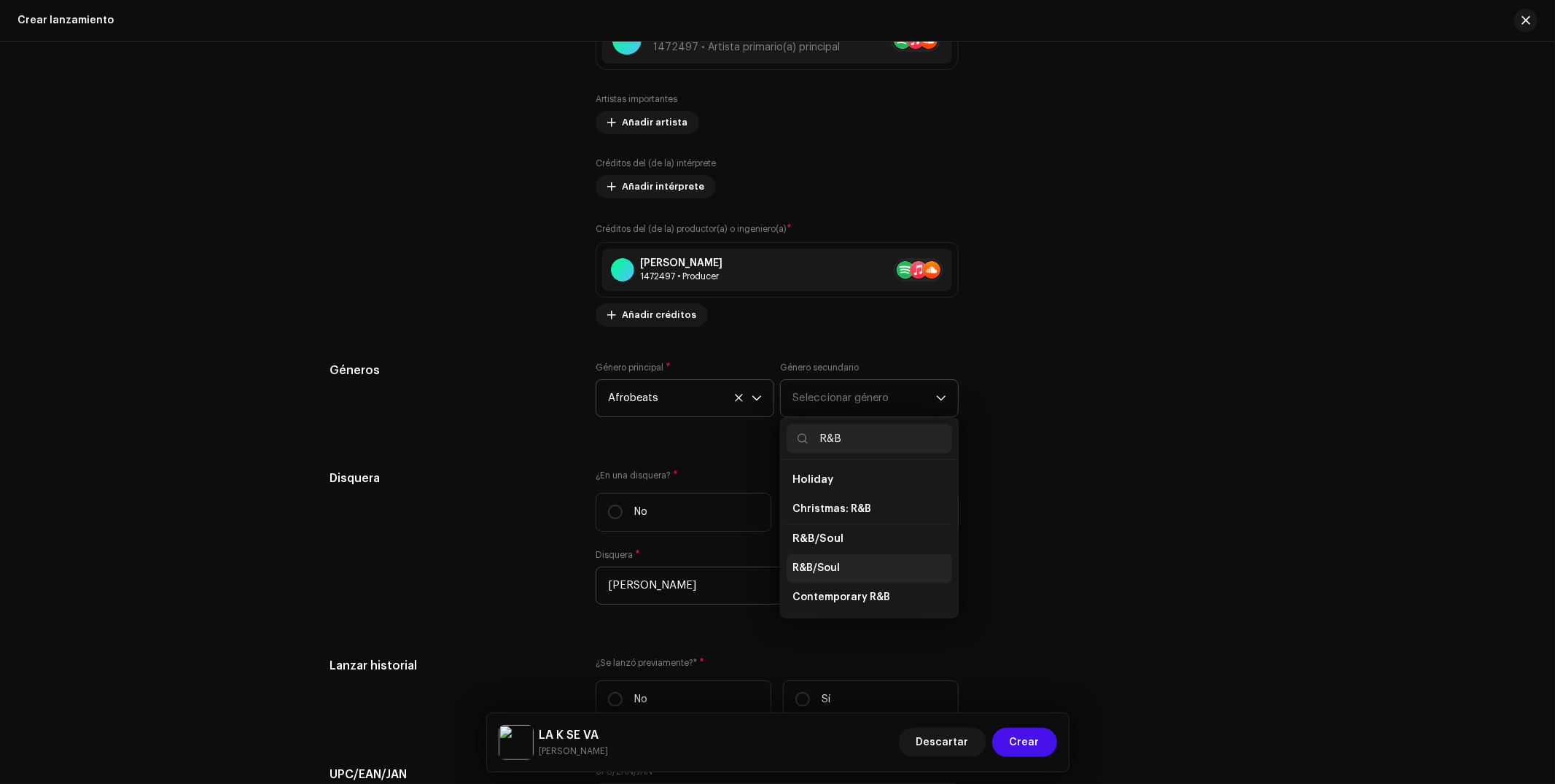
type input "R&B"
click at [868, 574] on li "R&B/Soul" at bounding box center [869, 568] width 165 height 29
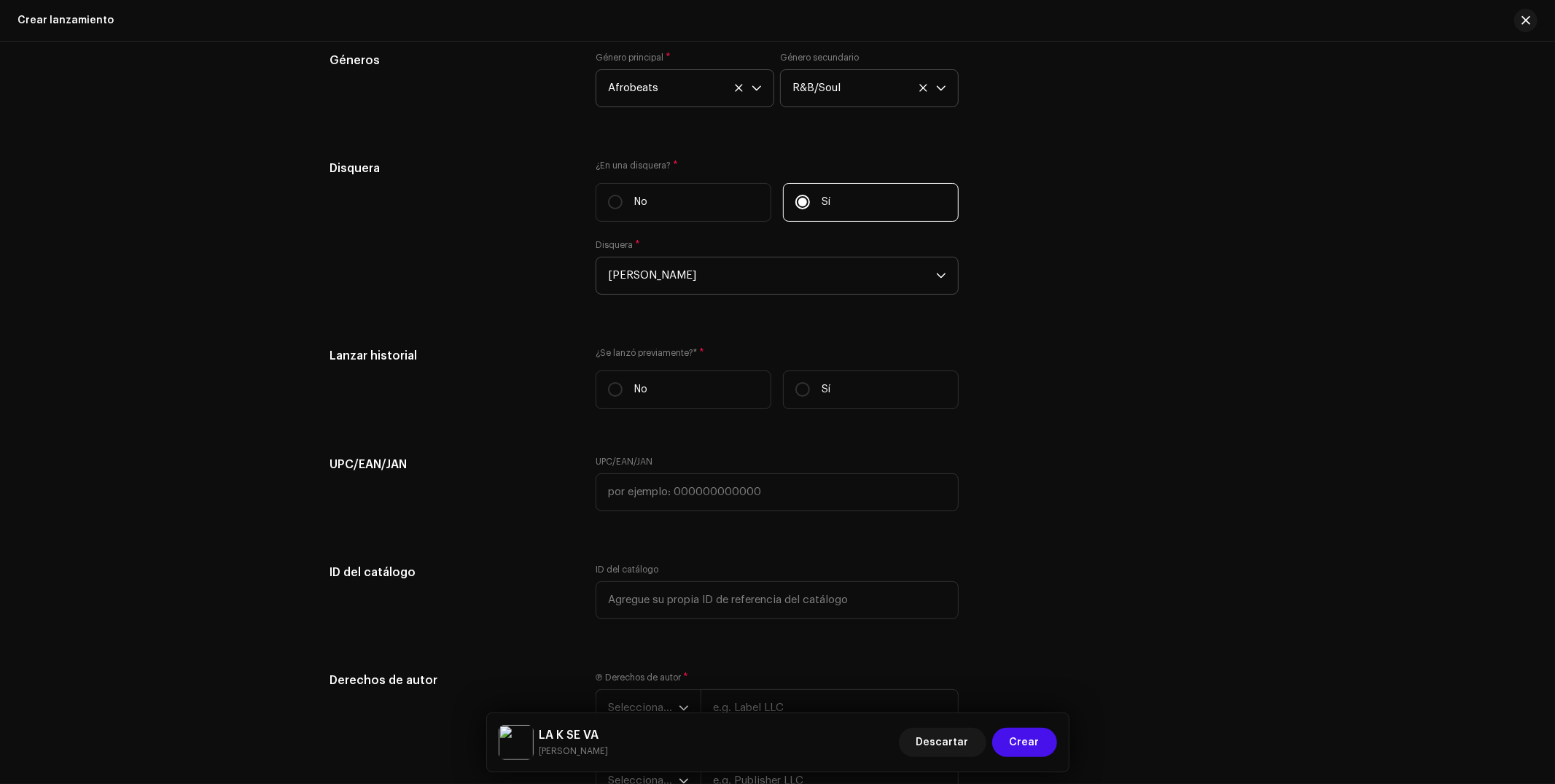
scroll to position [2205, 0]
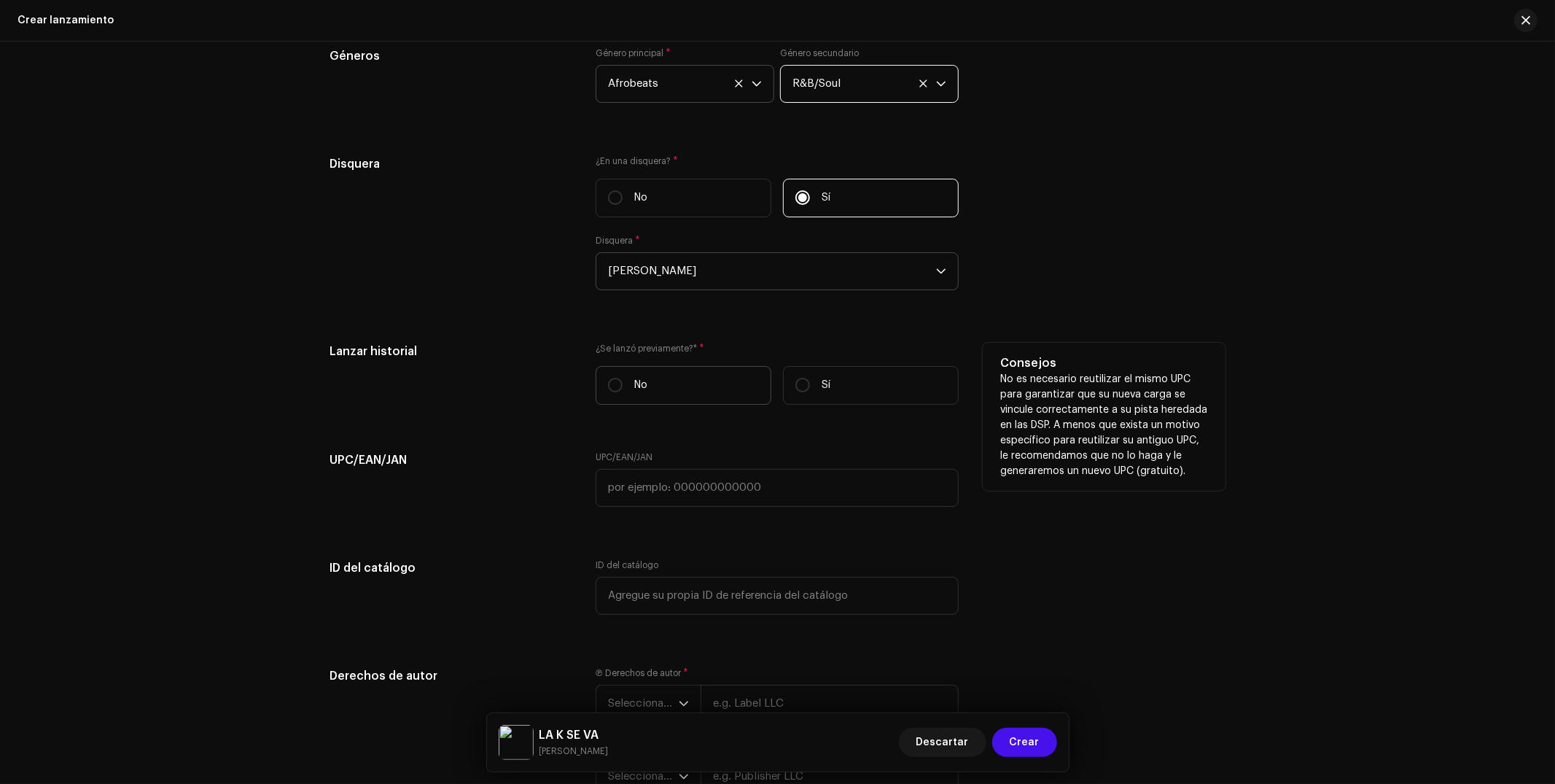
click at [722, 398] on label "No" at bounding box center [684, 384] width 176 height 38
click at [623, 392] on input "No" at bounding box center [615, 385] width 15 height 15
radio input "true"
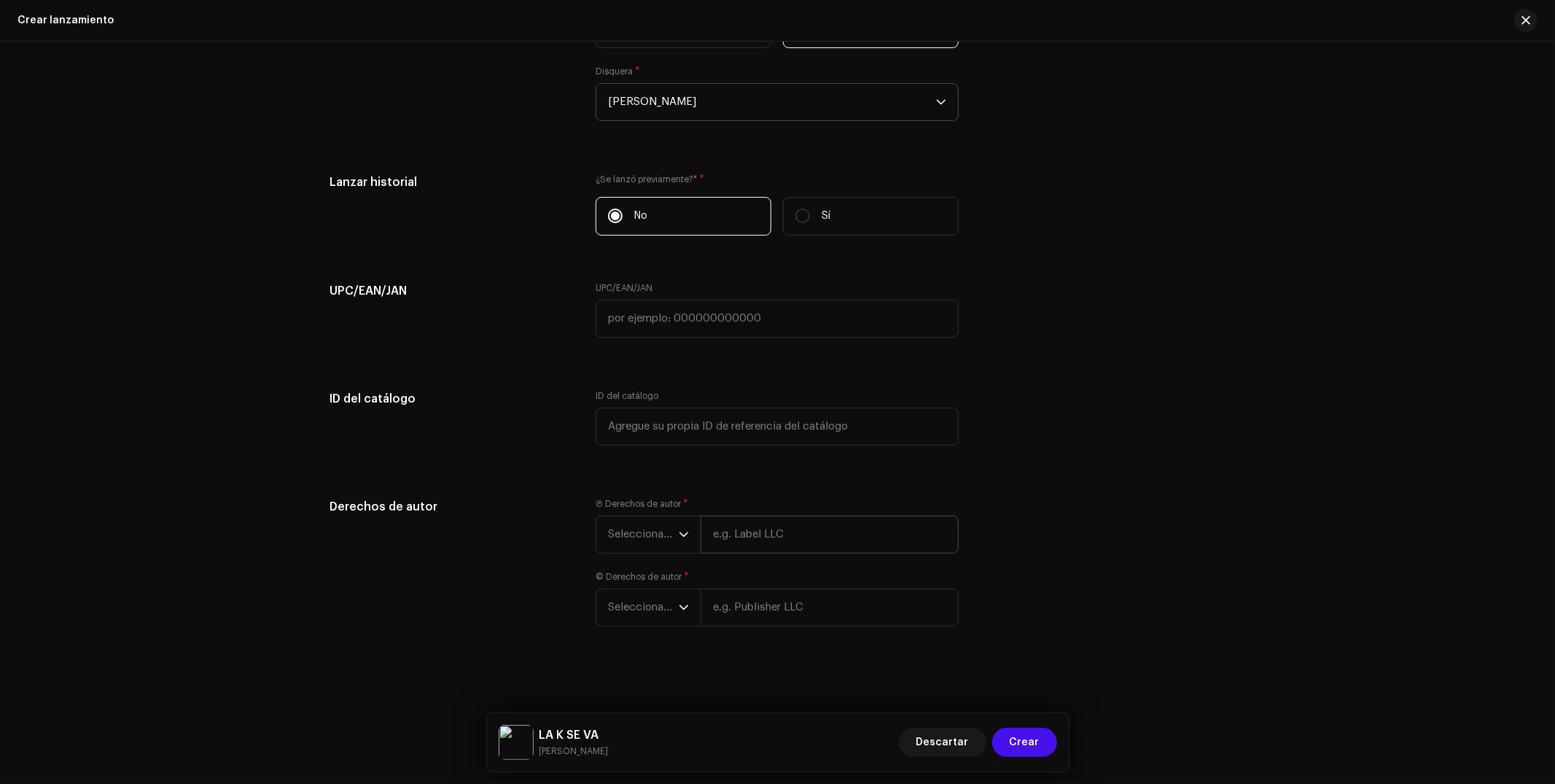
scroll to position [2386, 0]
click at [813, 554] on div "Ⓟ Derechos de autor * Seleccionar año © Derechos de autor * Seleccionar año" at bounding box center [778, 571] width 363 height 146
click at [793, 541] on input "text" at bounding box center [829, 534] width 258 height 38
paste input "[PERSON_NAME] | Distributed by Diskover Co."
type input "[PERSON_NAME] | Distributed by Diskover Co."
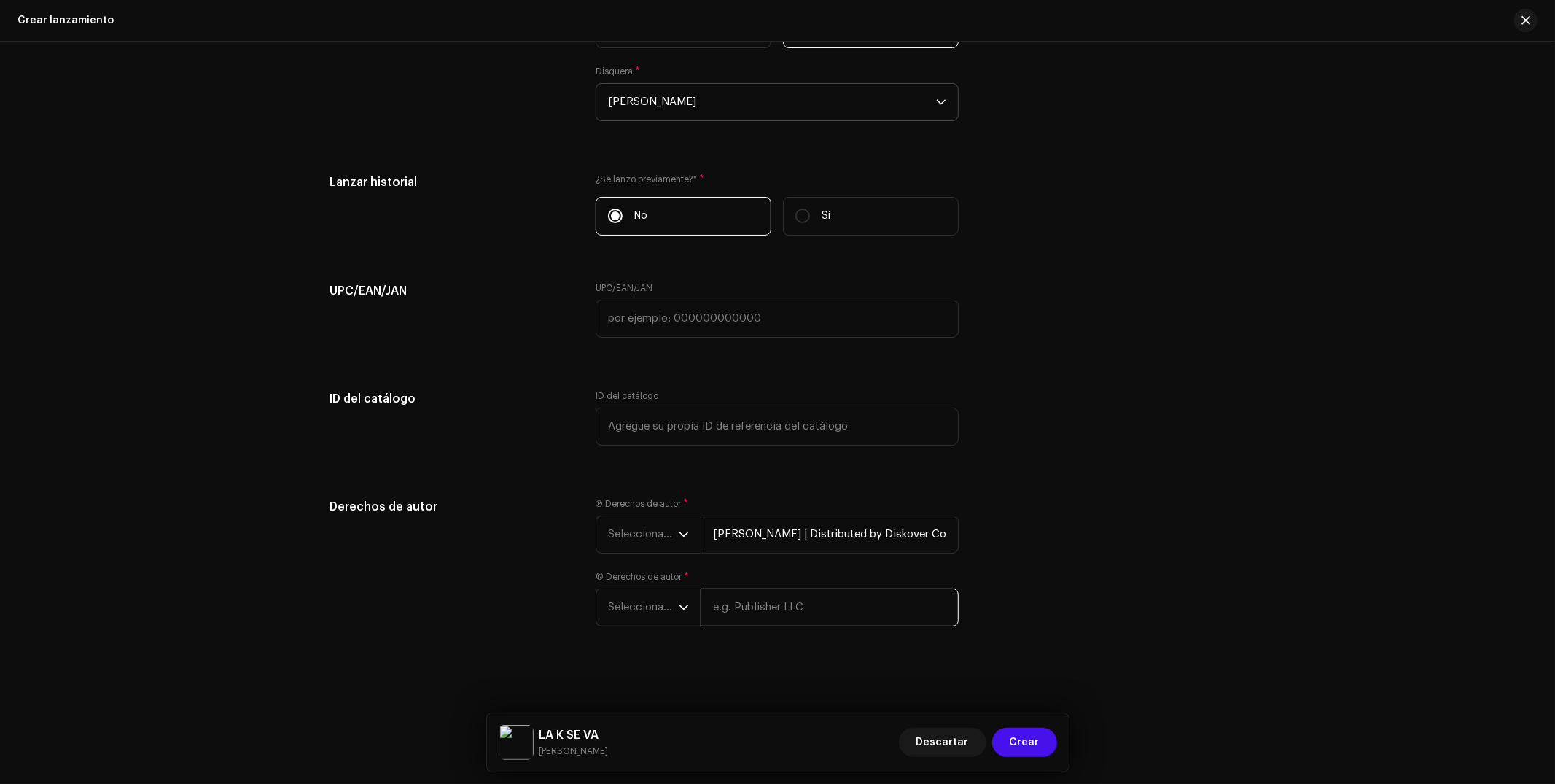
drag, startPoint x: 774, startPoint y: 601, endPoint x: 777, endPoint y: 611, distance: 10.4
click at [774, 601] on div "© Derechos de autor * Seleccionar año" at bounding box center [778, 598] width 363 height 55
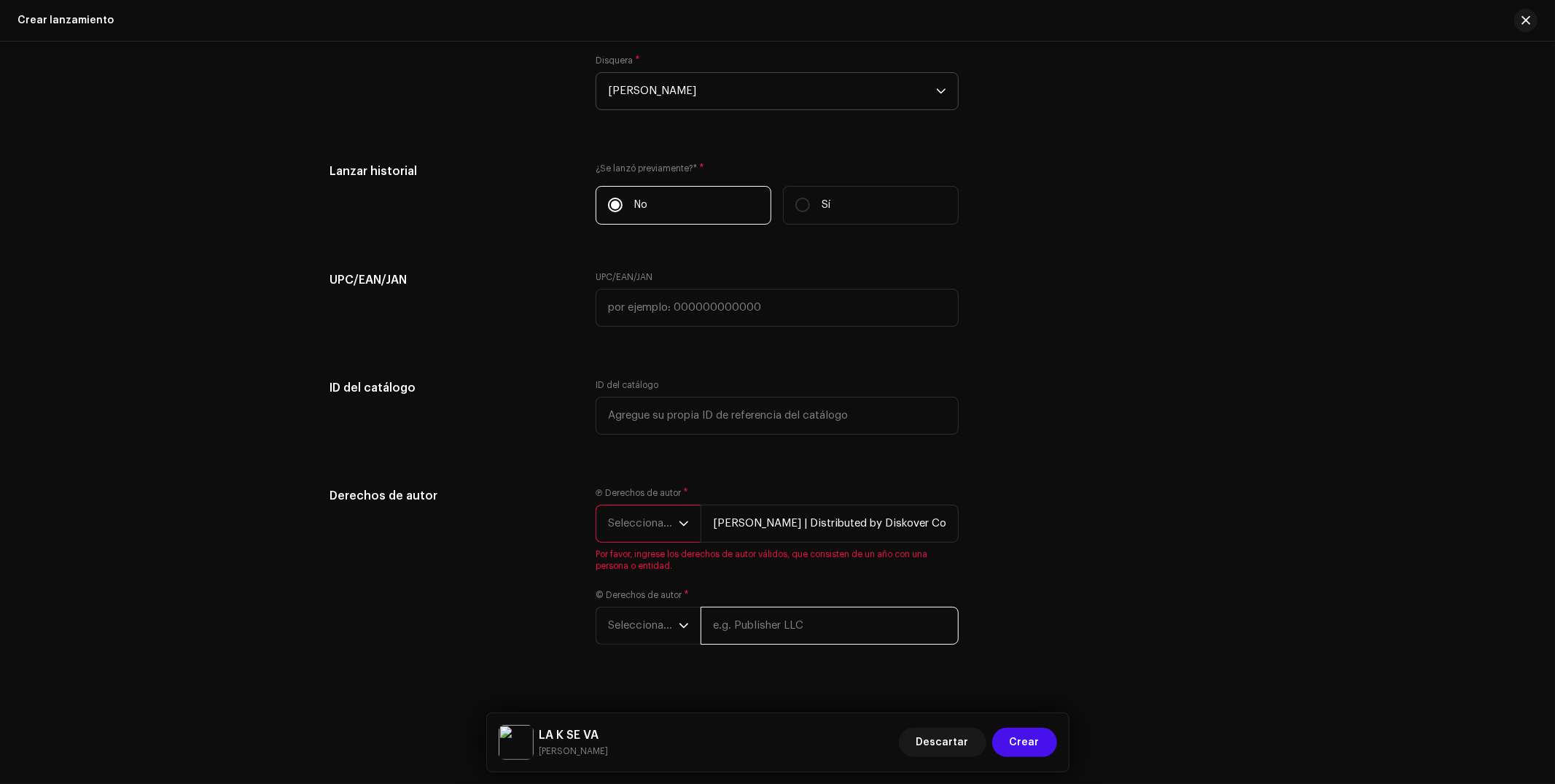
click at [762, 631] on input "text" at bounding box center [829, 625] width 258 height 38
paste input "[PERSON_NAME] | Distributed by Diskover Co."
type input "[PERSON_NAME] | Distributed by Diskover Co."
click at [614, 541] on span "Seleccionar año" at bounding box center [643, 523] width 71 height 37
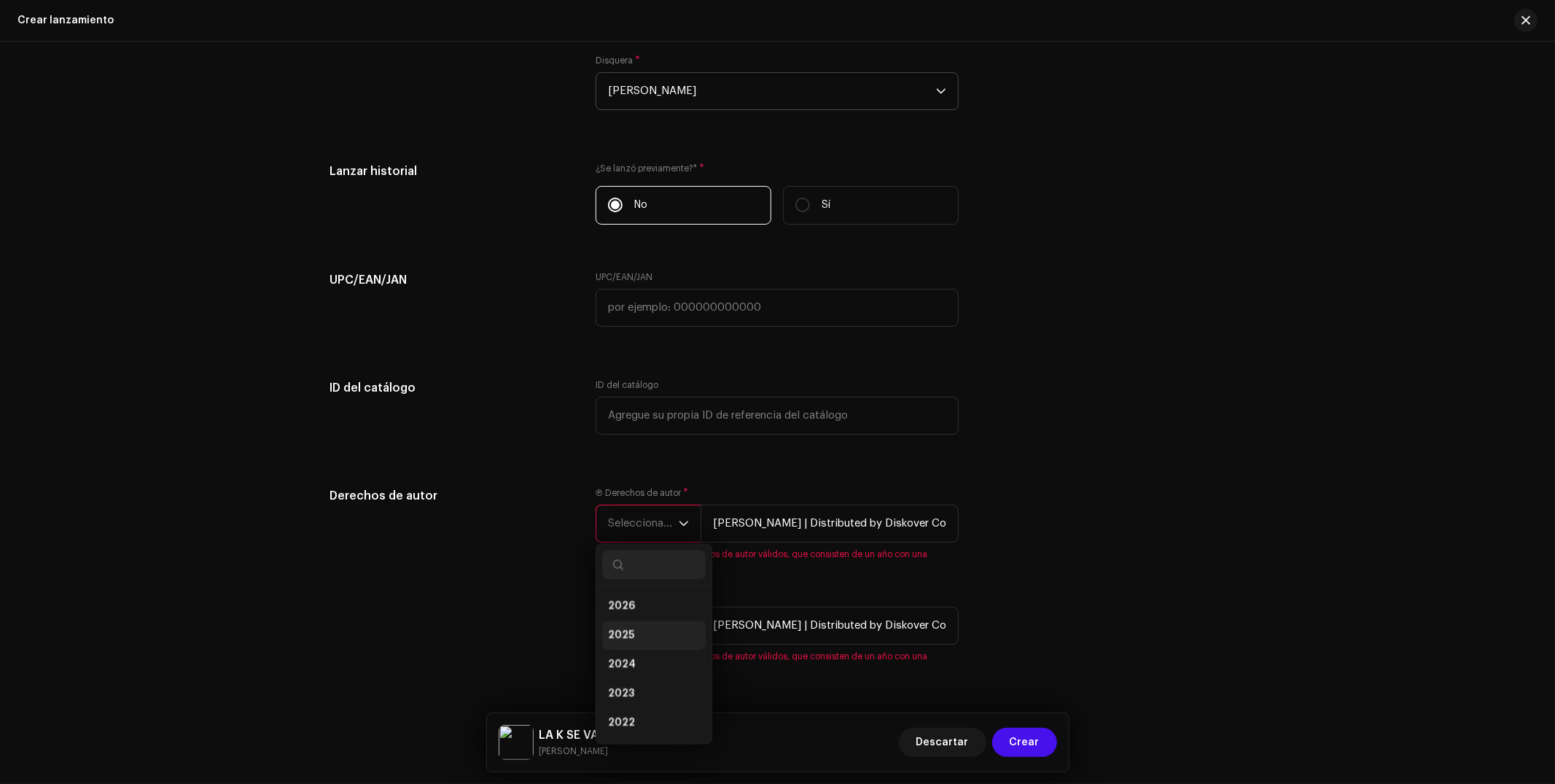
click at [634, 646] on li "2025" at bounding box center [654, 635] width 103 height 29
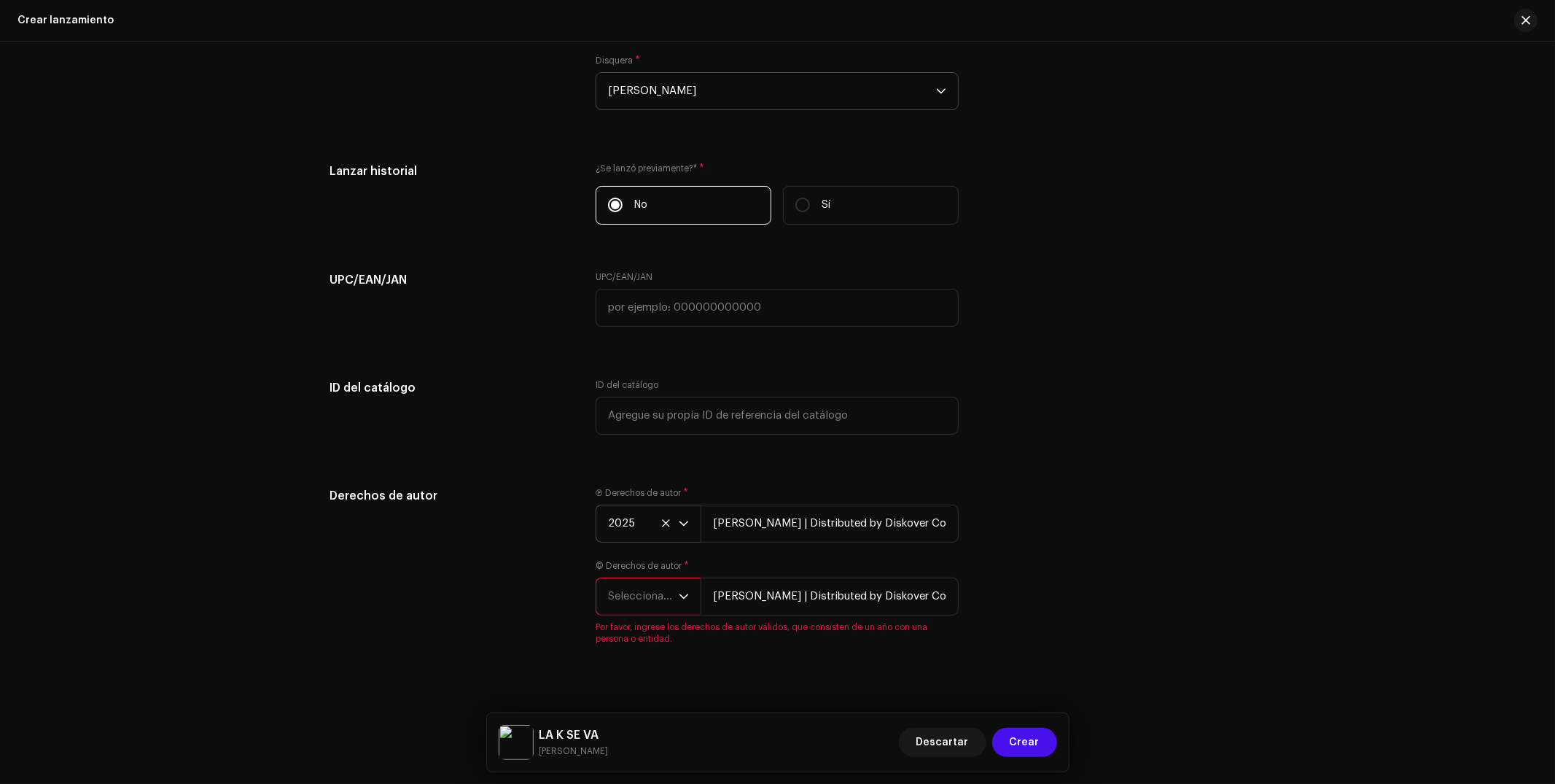
click at [624, 607] on span "Seleccionar año" at bounding box center [643, 596] width 71 height 37
click at [631, 480] on li "2025" at bounding box center [654, 468] width 103 height 29
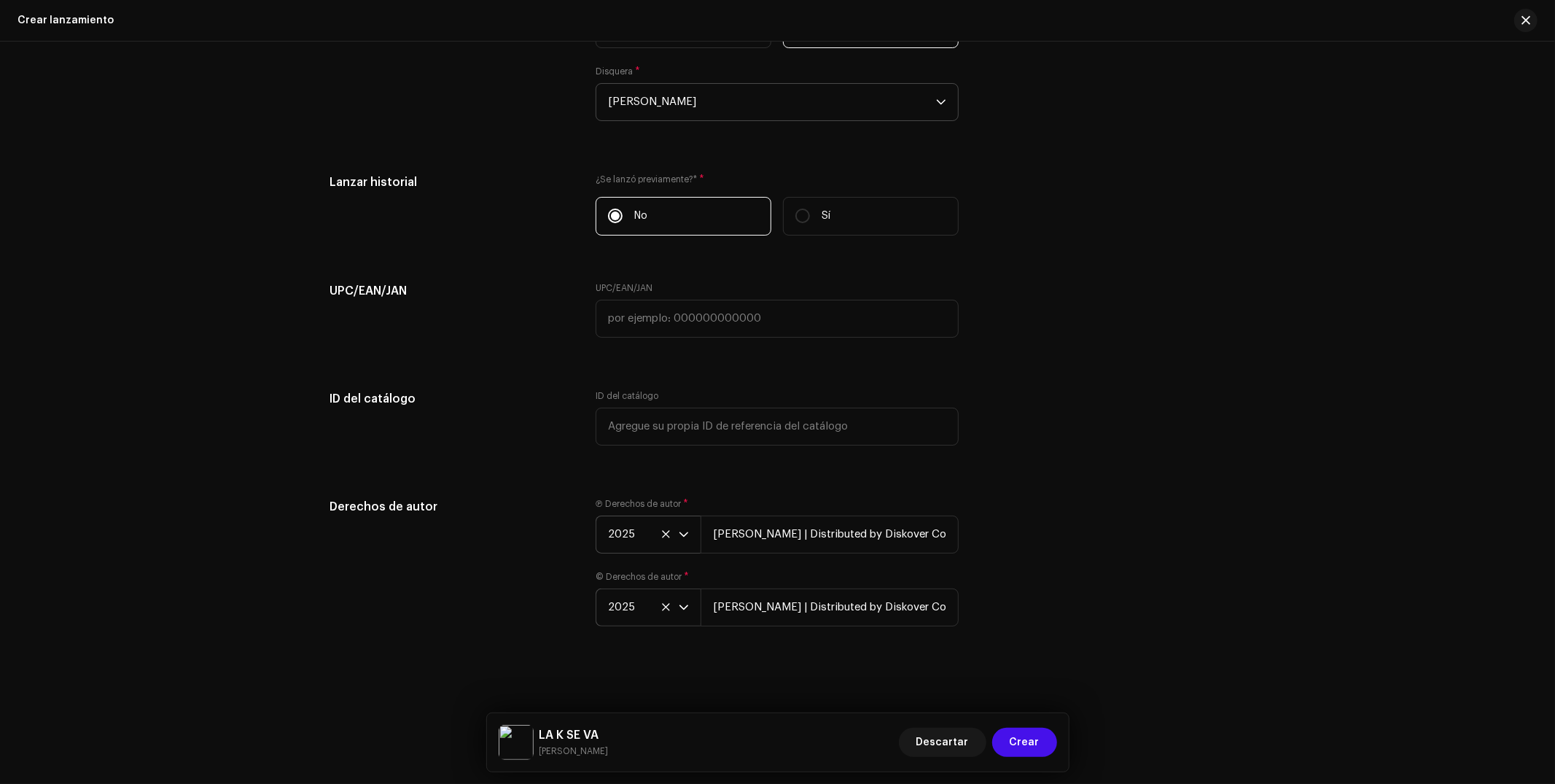
click at [1139, 500] on div "Derechos de autor Ⓟ Derechos de autor * 2025 [PERSON_NAME] | Distributed by Dis…" at bounding box center [778, 571] width 896 height 146
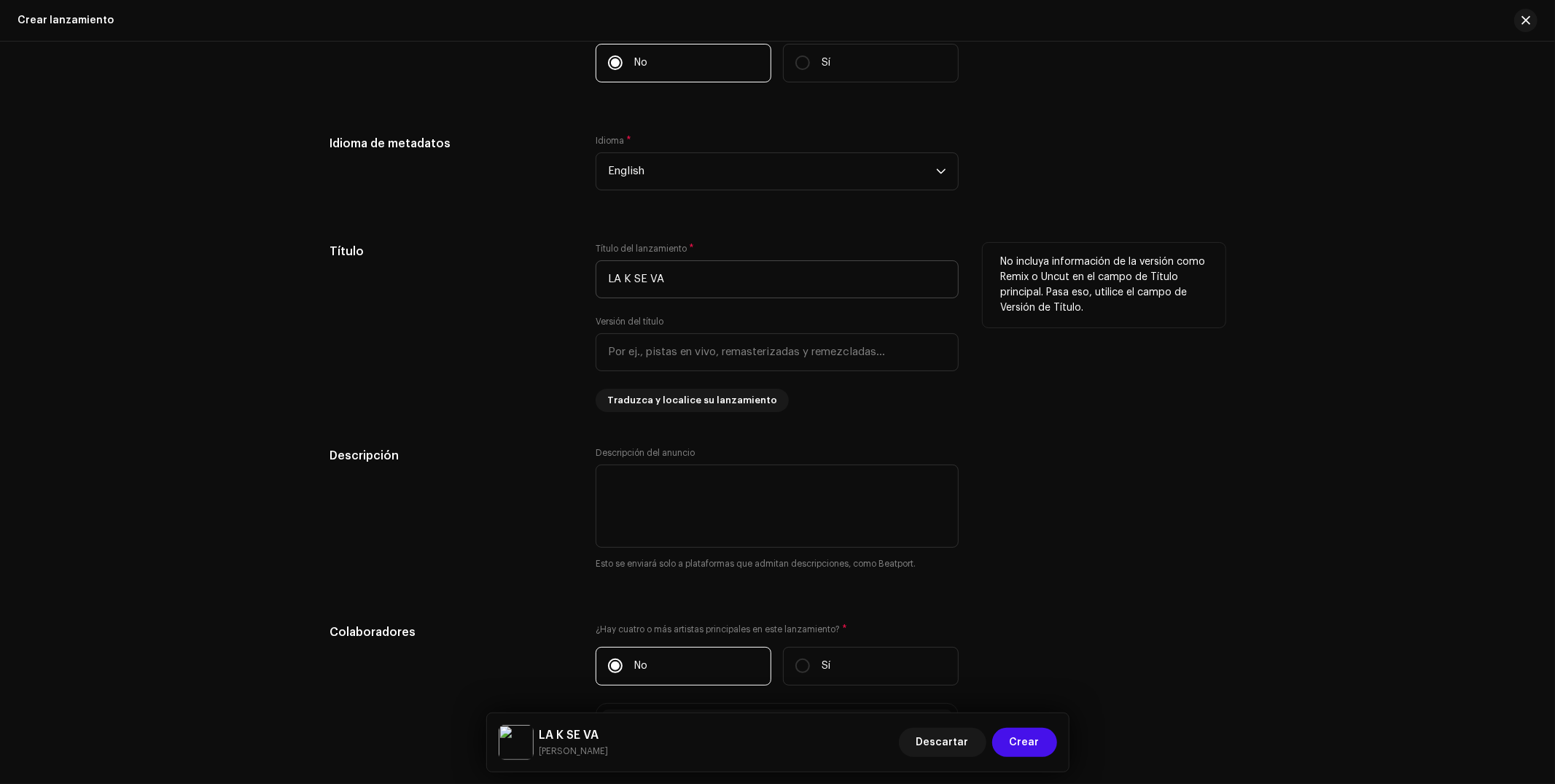
scroll to position [1149, 0]
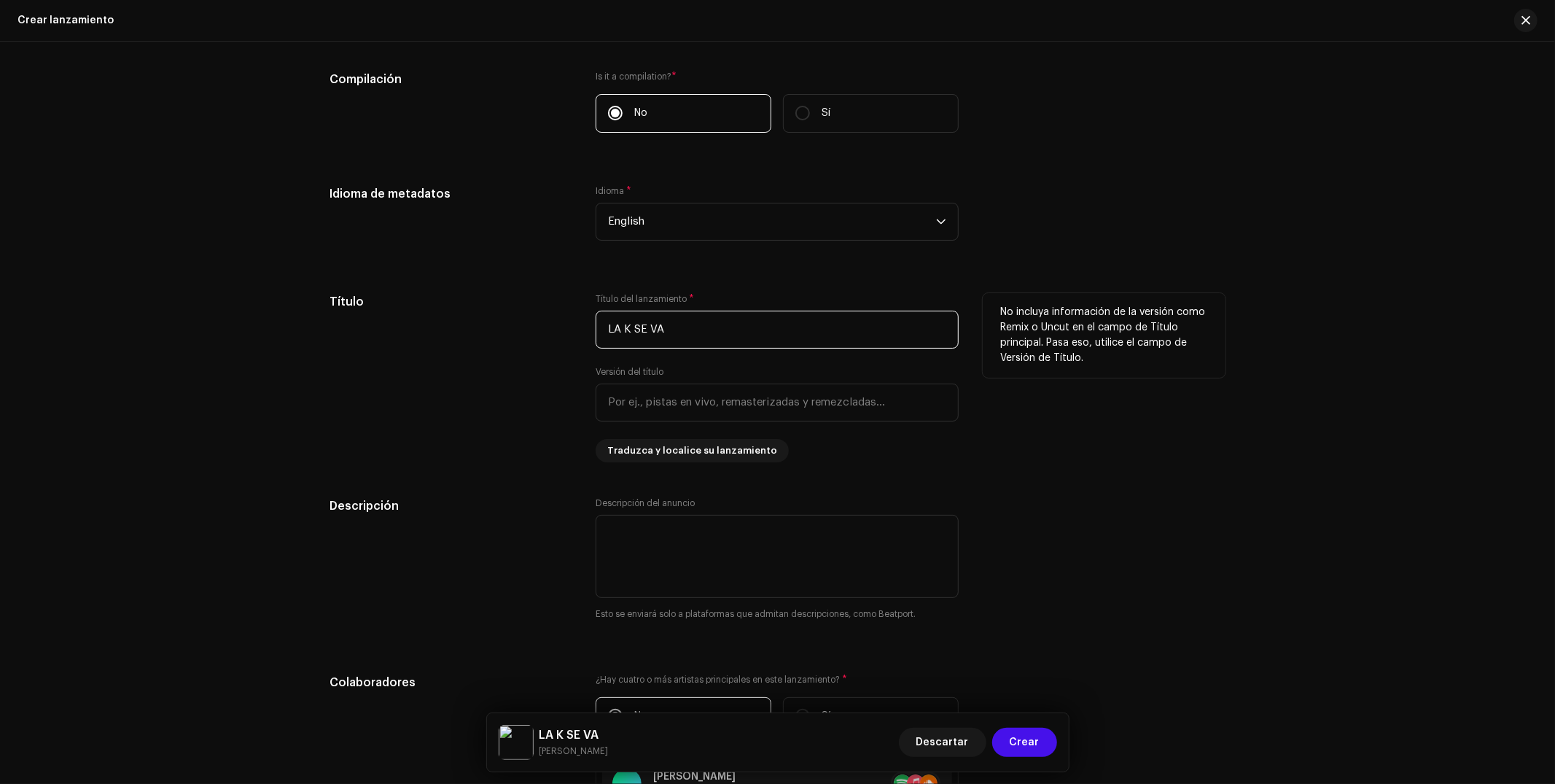
click at [730, 334] on input "LA K SE VA" at bounding box center [778, 329] width 363 height 38
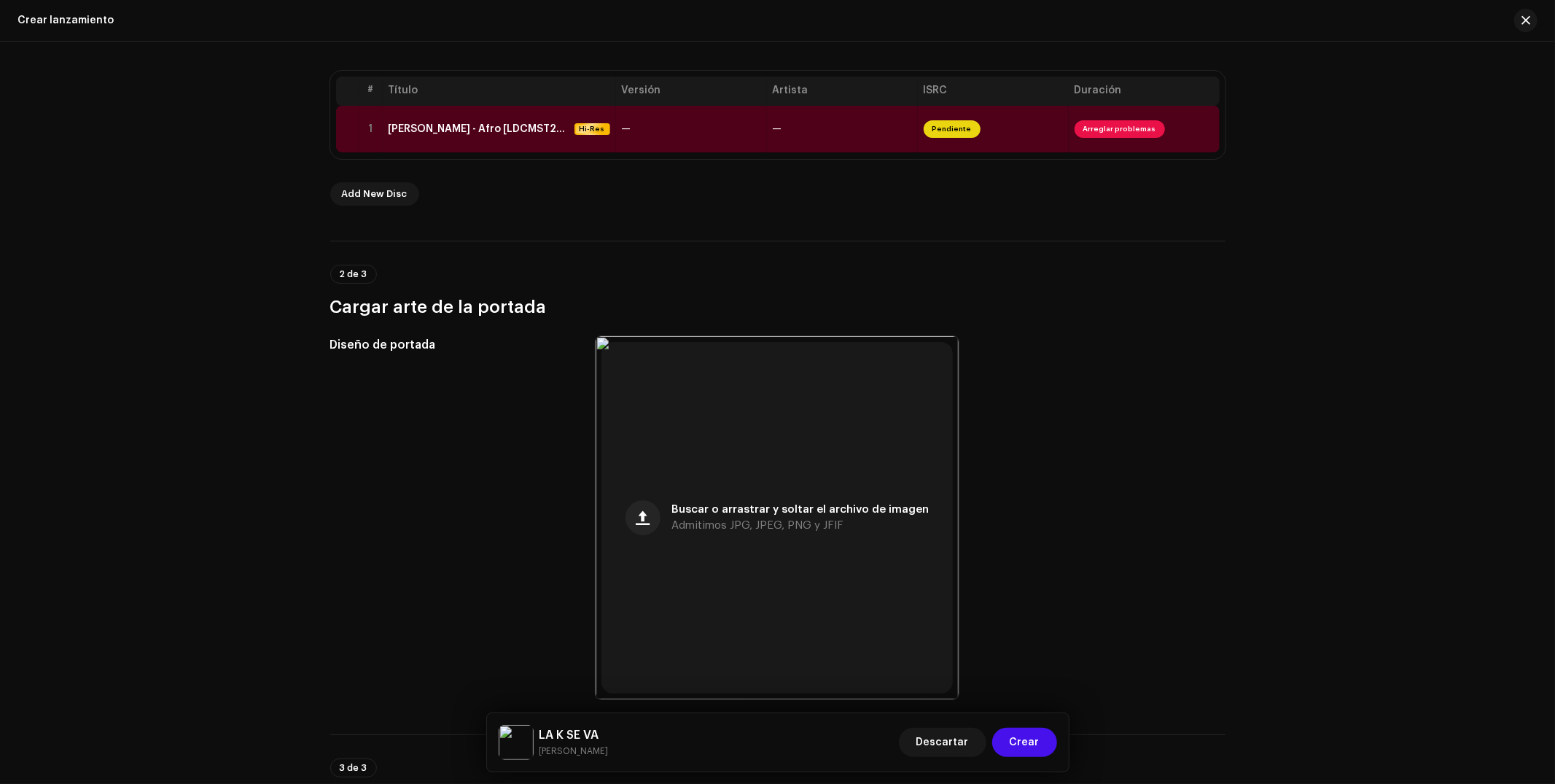
scroll to position [20, 0]
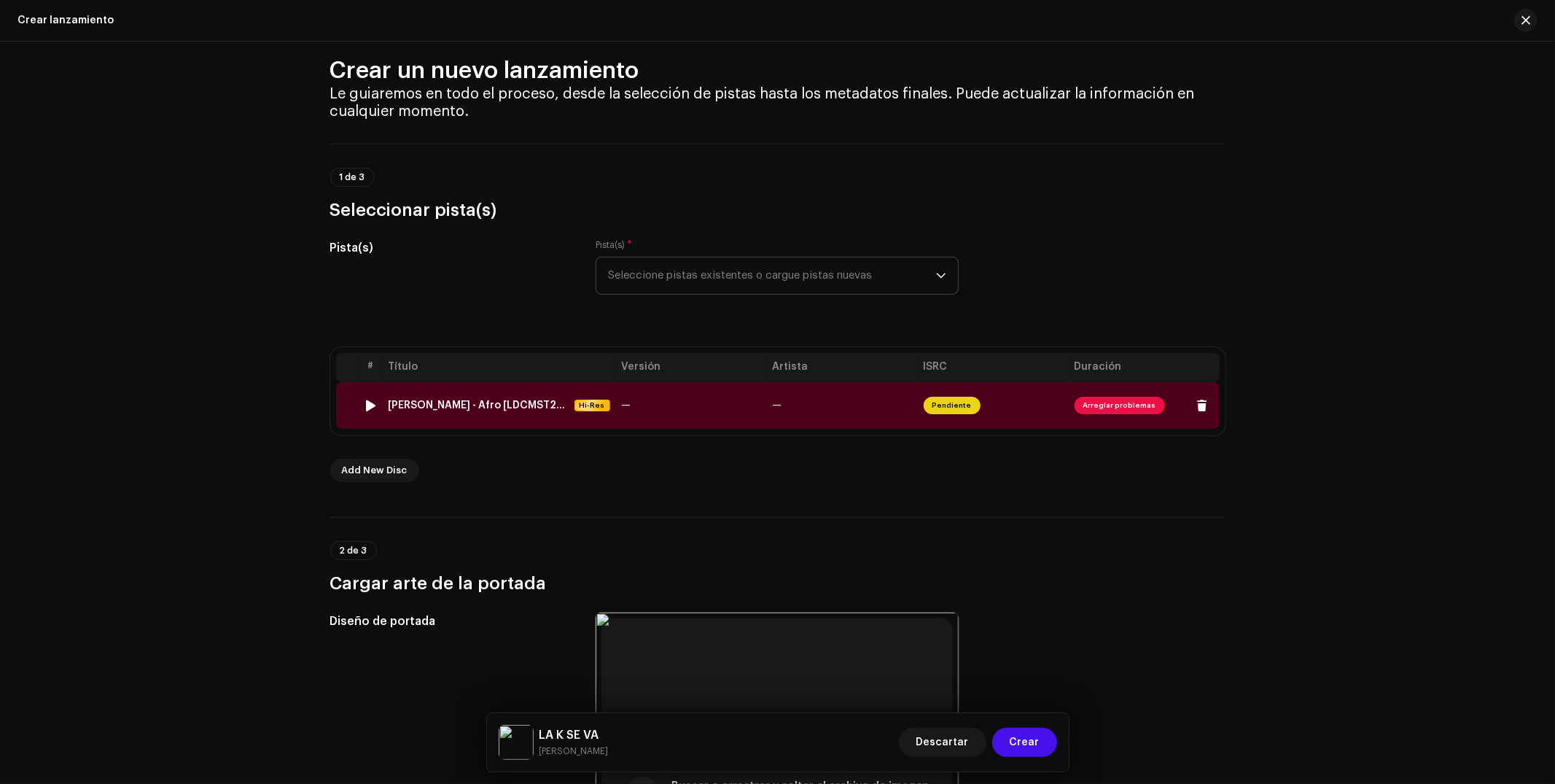
click at [697, 409] on td "—" at bounding box center [691, 405] width 151 height 46
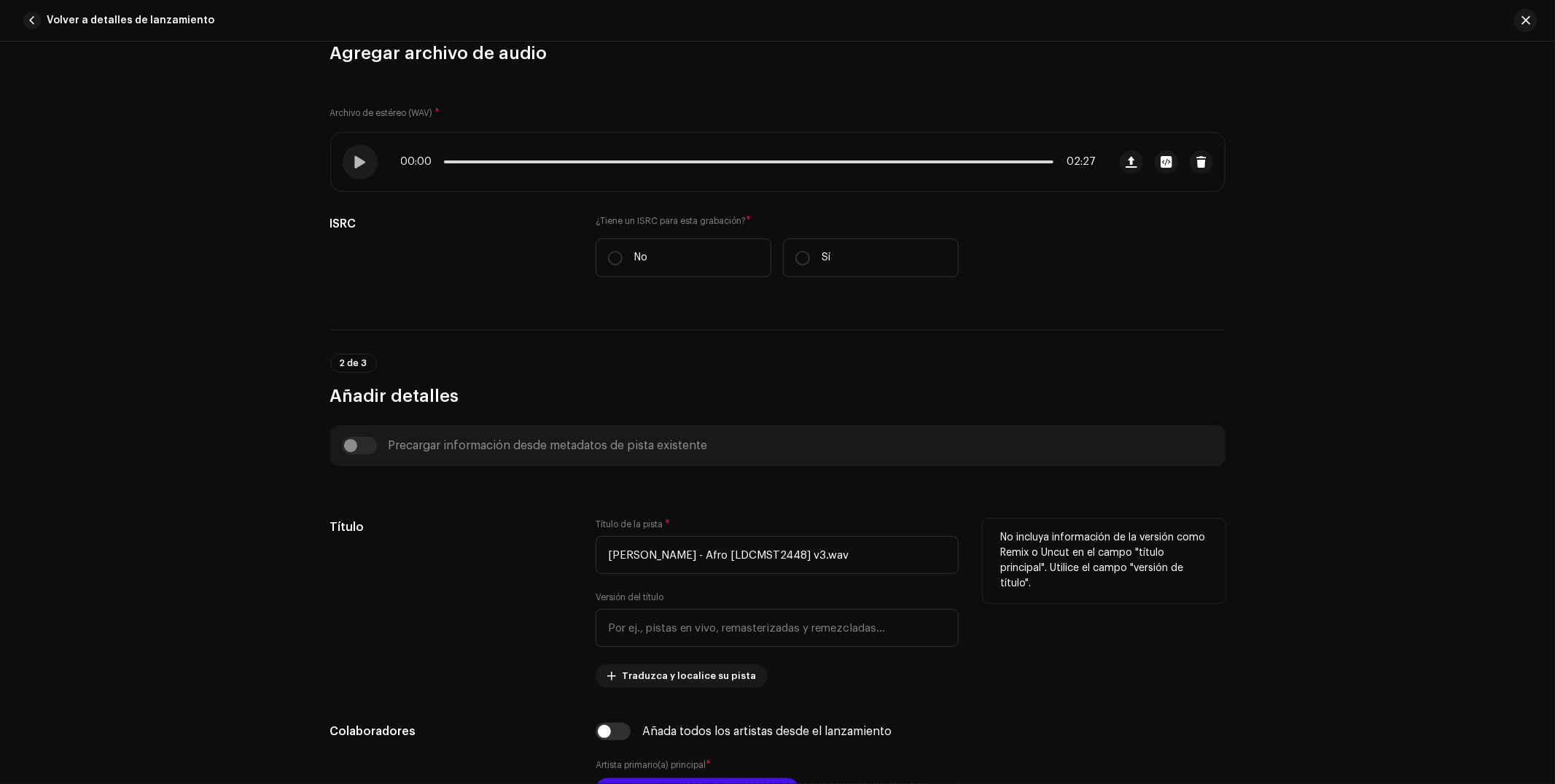
scroll to position [241, 0]
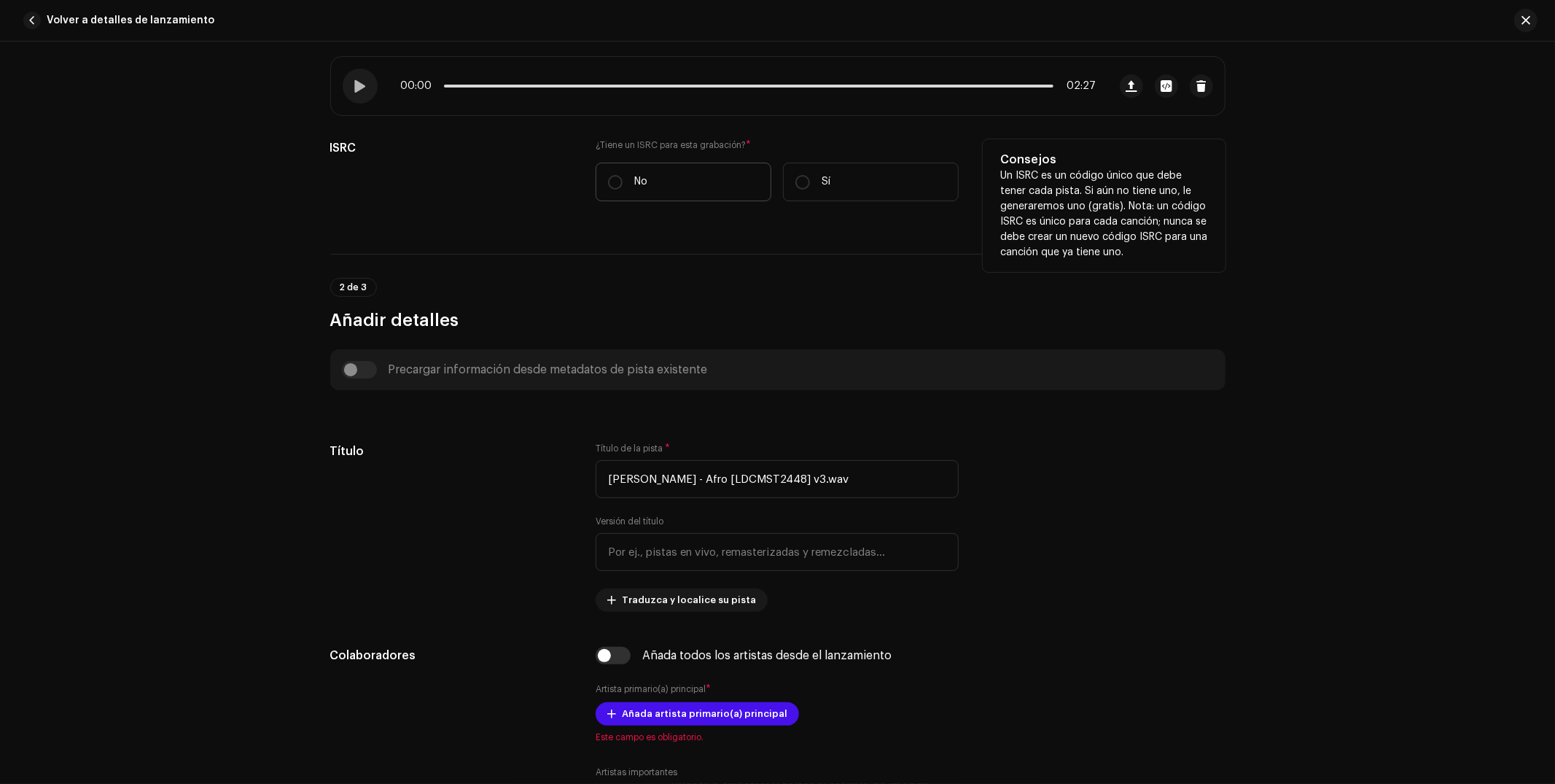
click at [674, 186] on label "No" at bounding box center [684, 182] width 176 height 38
click at [623, 186] on input "No" at bounding box center [615, 182] width 15 height 15
radio input "true"
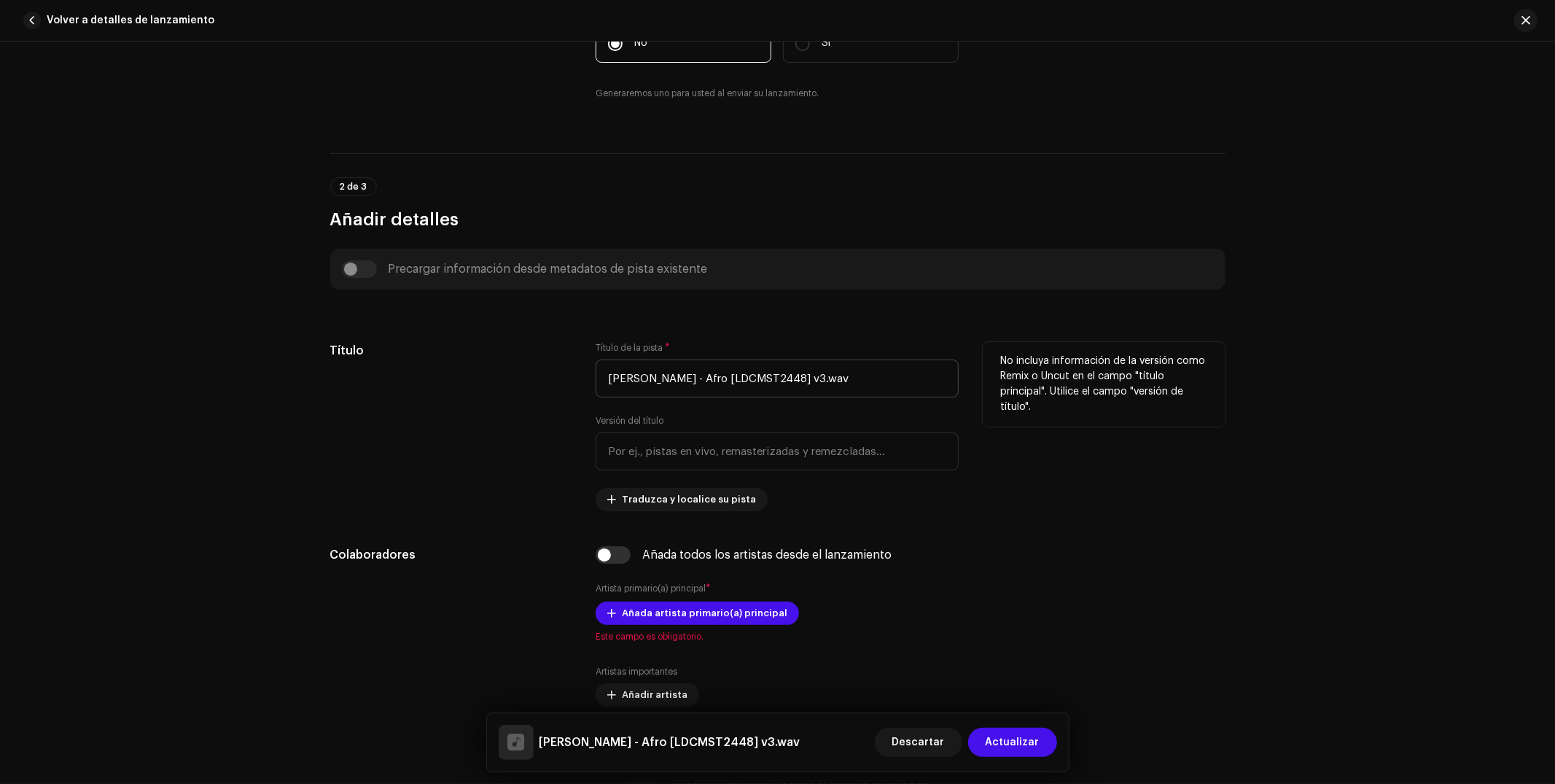
scroll to position [391, 0]
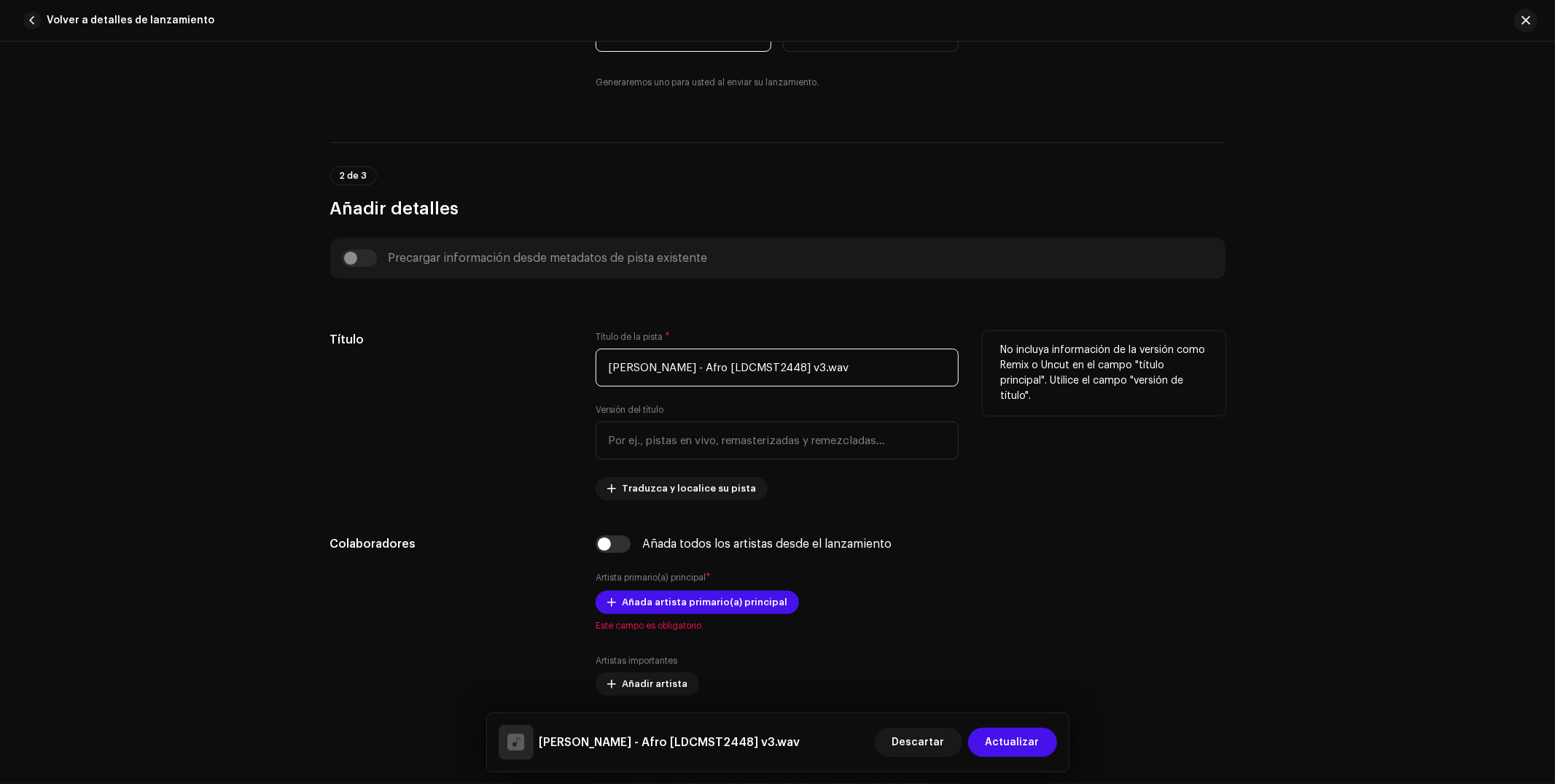
click at [797, 383] on input "[PERSON_NAME] - Afro [LDCMST2448] v3.wav" at bounding box center [778, 367] width 363 height 38
paste input "LA K SE VA"
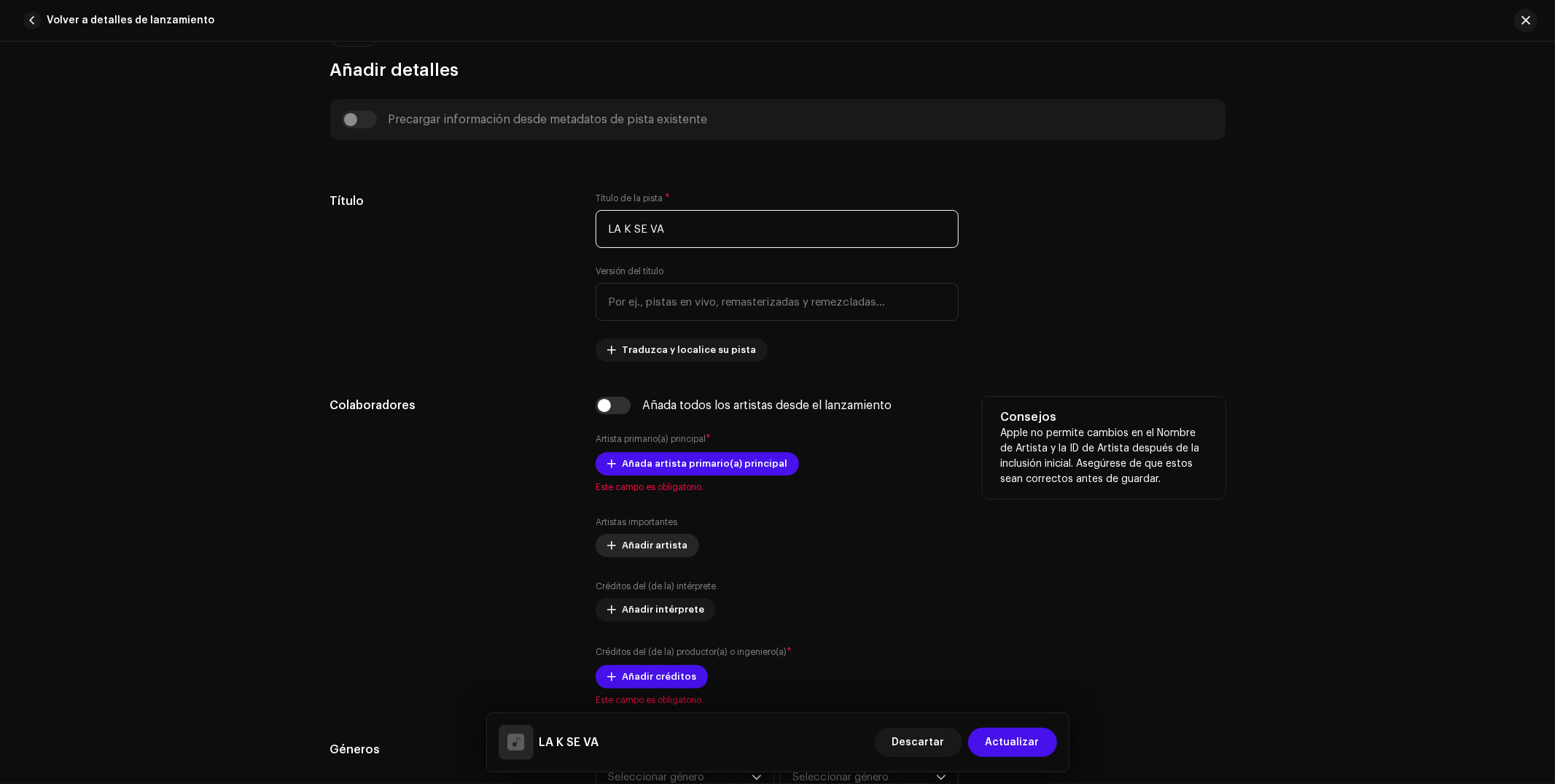
scroll to position [606, 0]
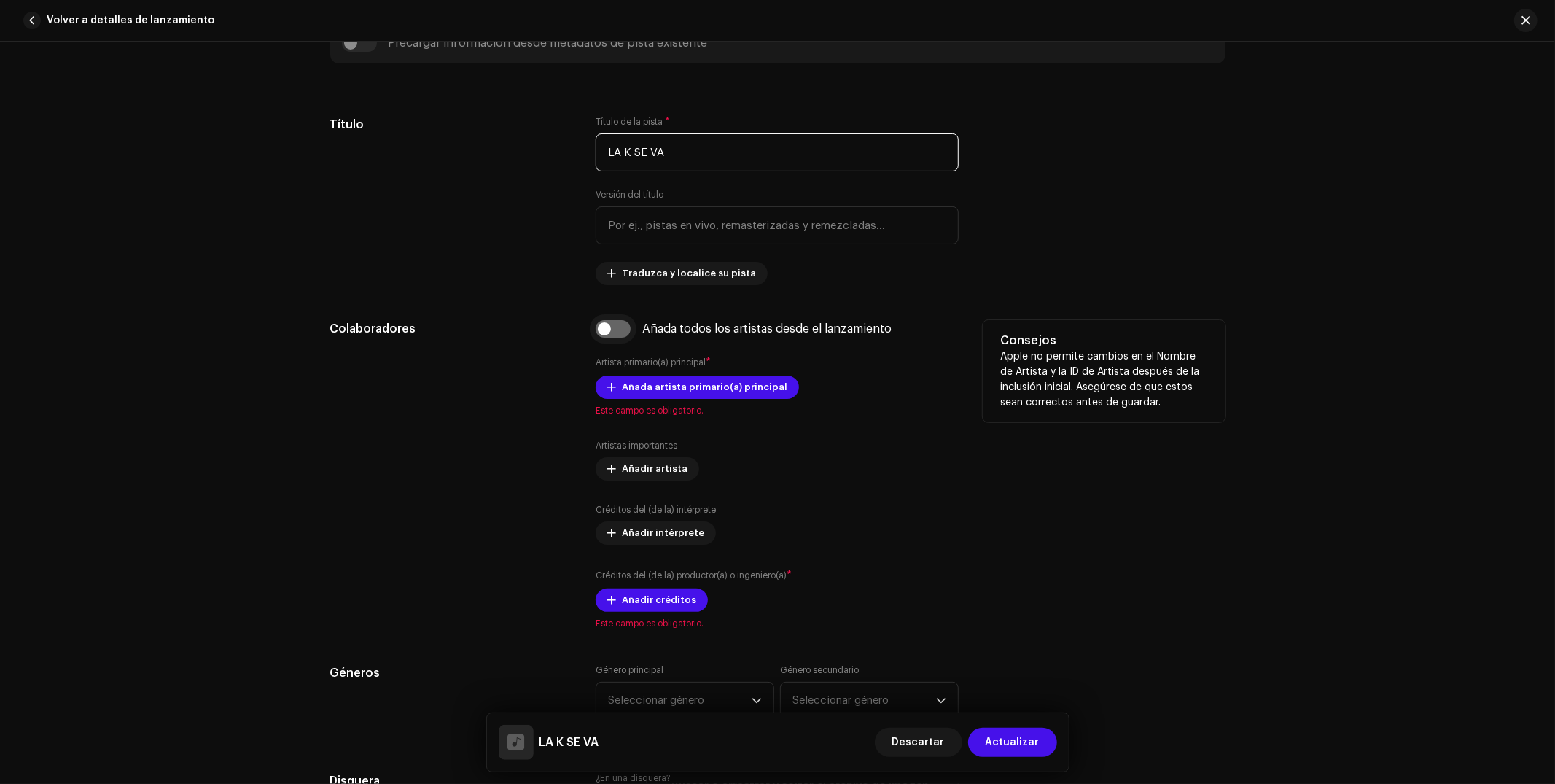
type input "LA K SE VA"
click at [614, 326] on input "checkbox" at bounding box center [613, 328] width 35 height 17
checkbox input "true"
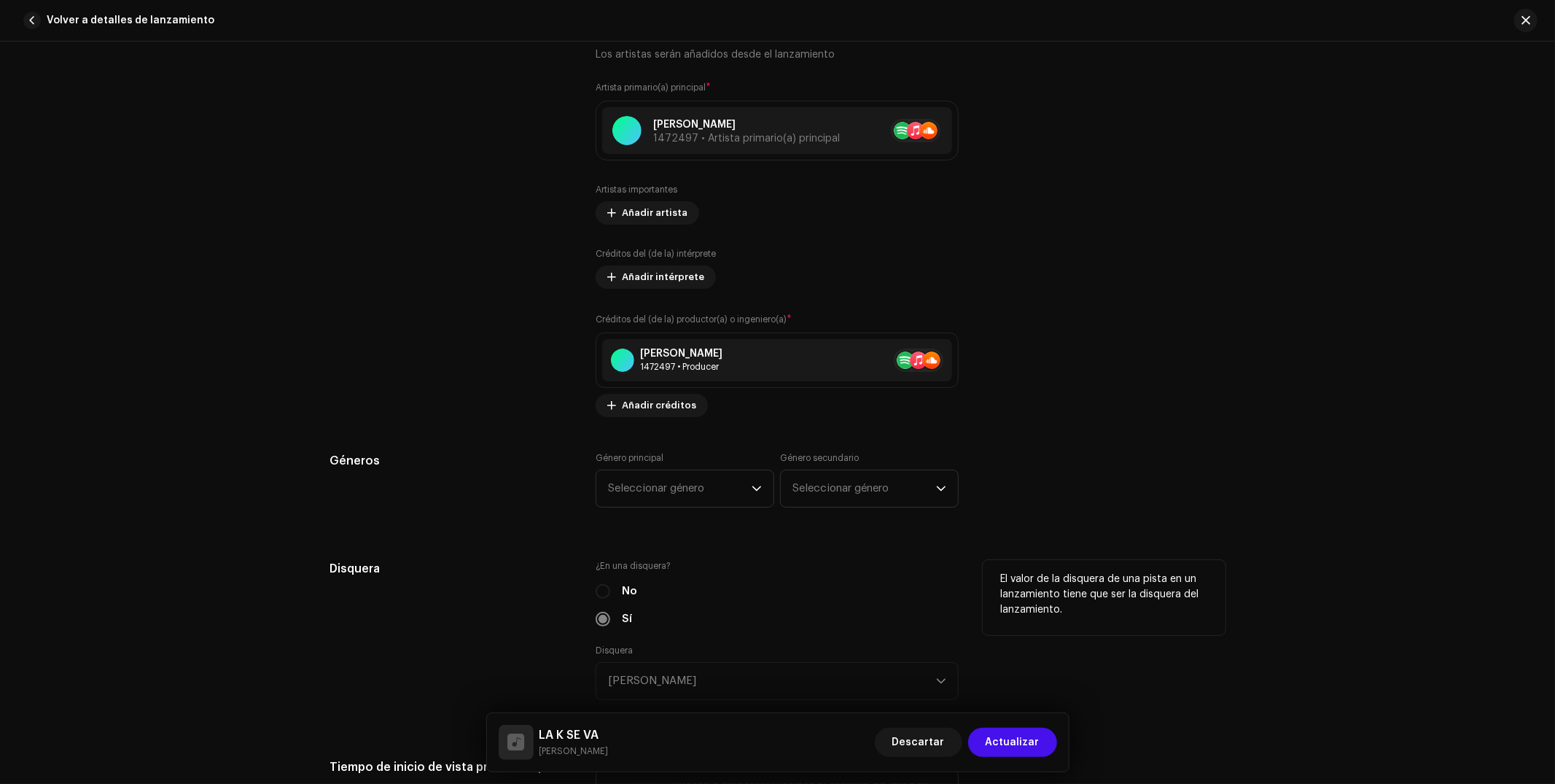
scroll to position [987, 0]
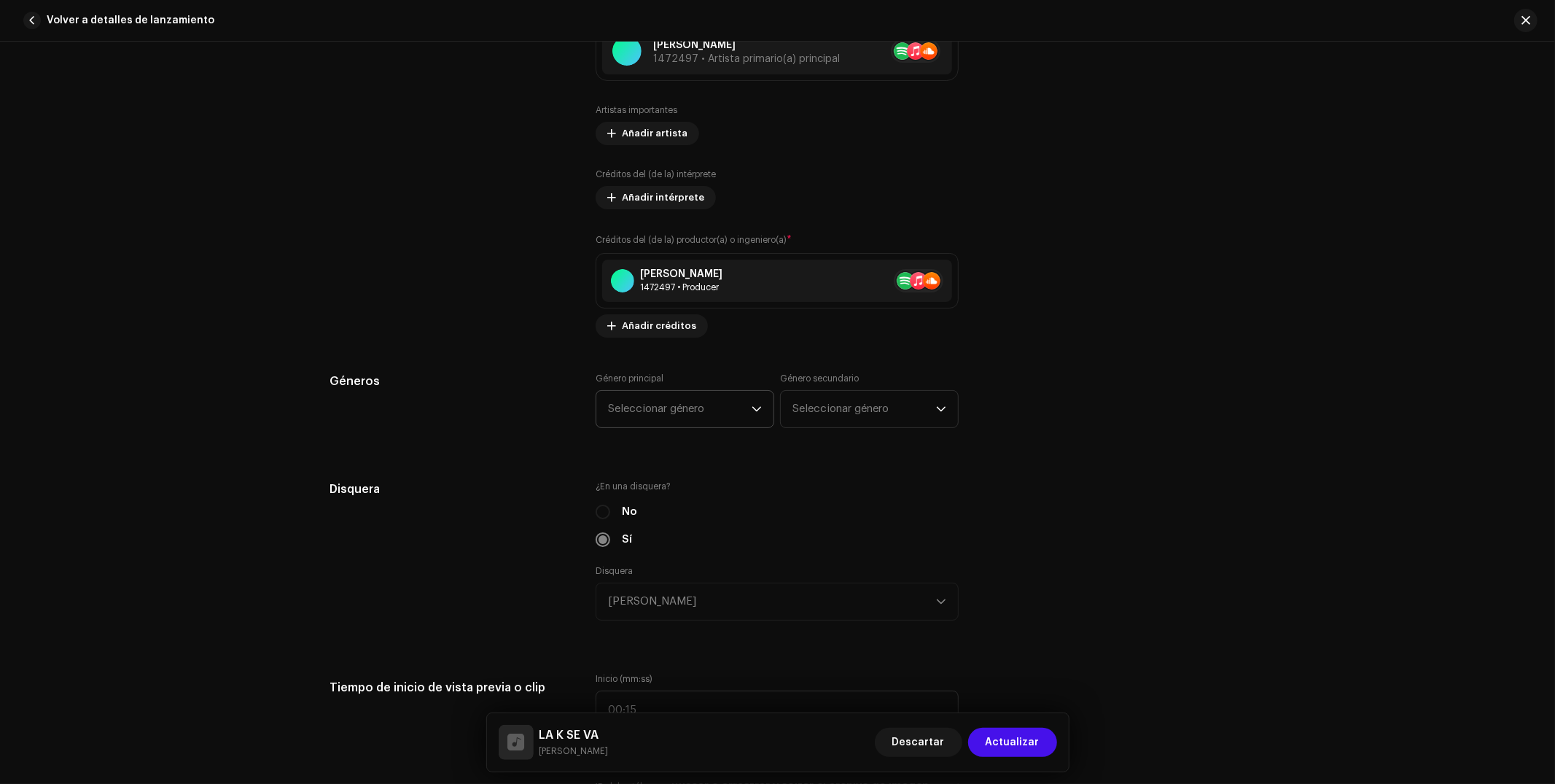
click at [714, 415] on span "Seleccionar género" at bounding box center [680, 409] width 143 height 37
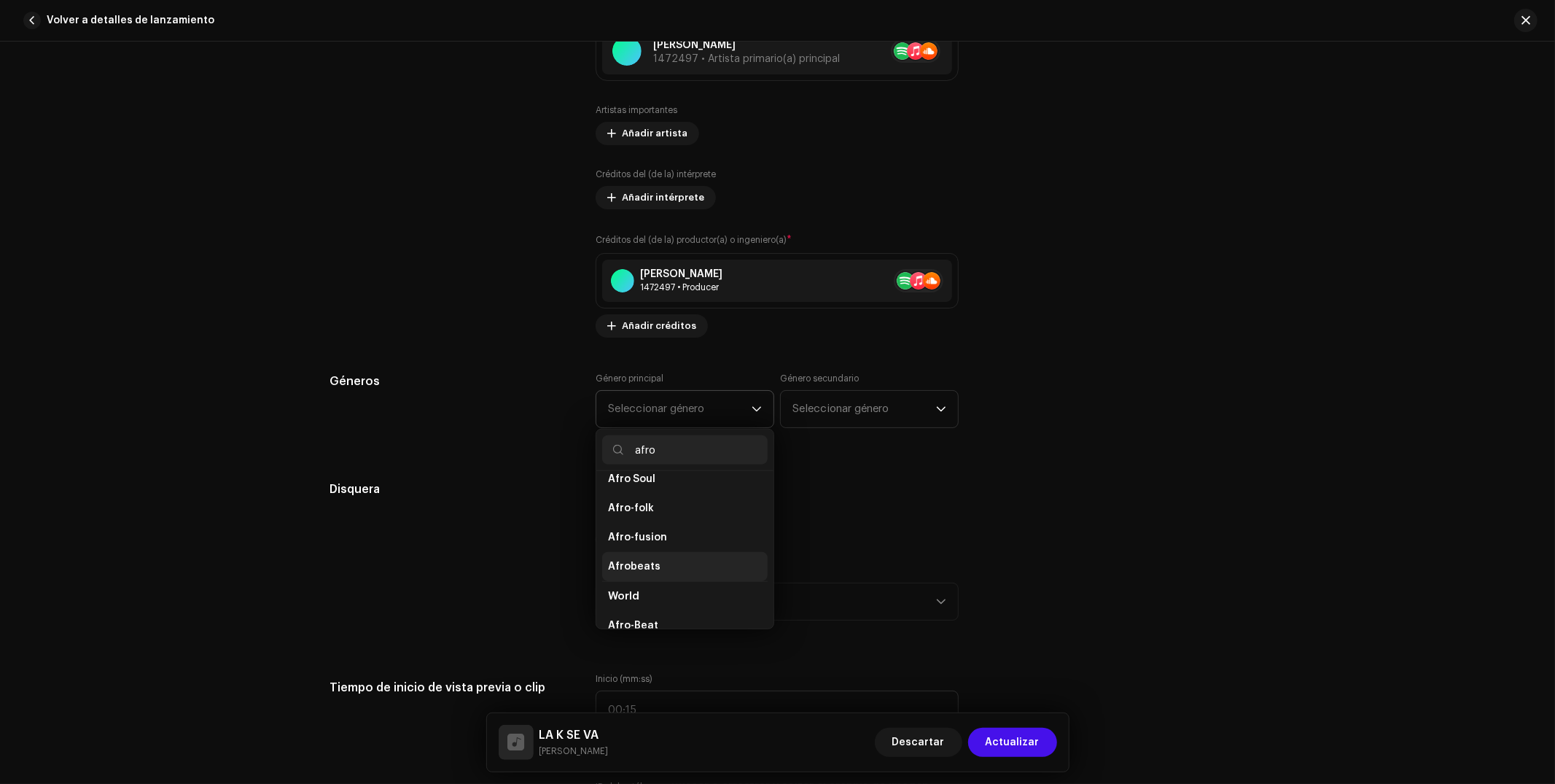
scroll to position [70, 0]
type input "afro"
click at [680, 581] on li "Afrobeats" at bounding box center [685, 567] width 165 height 29
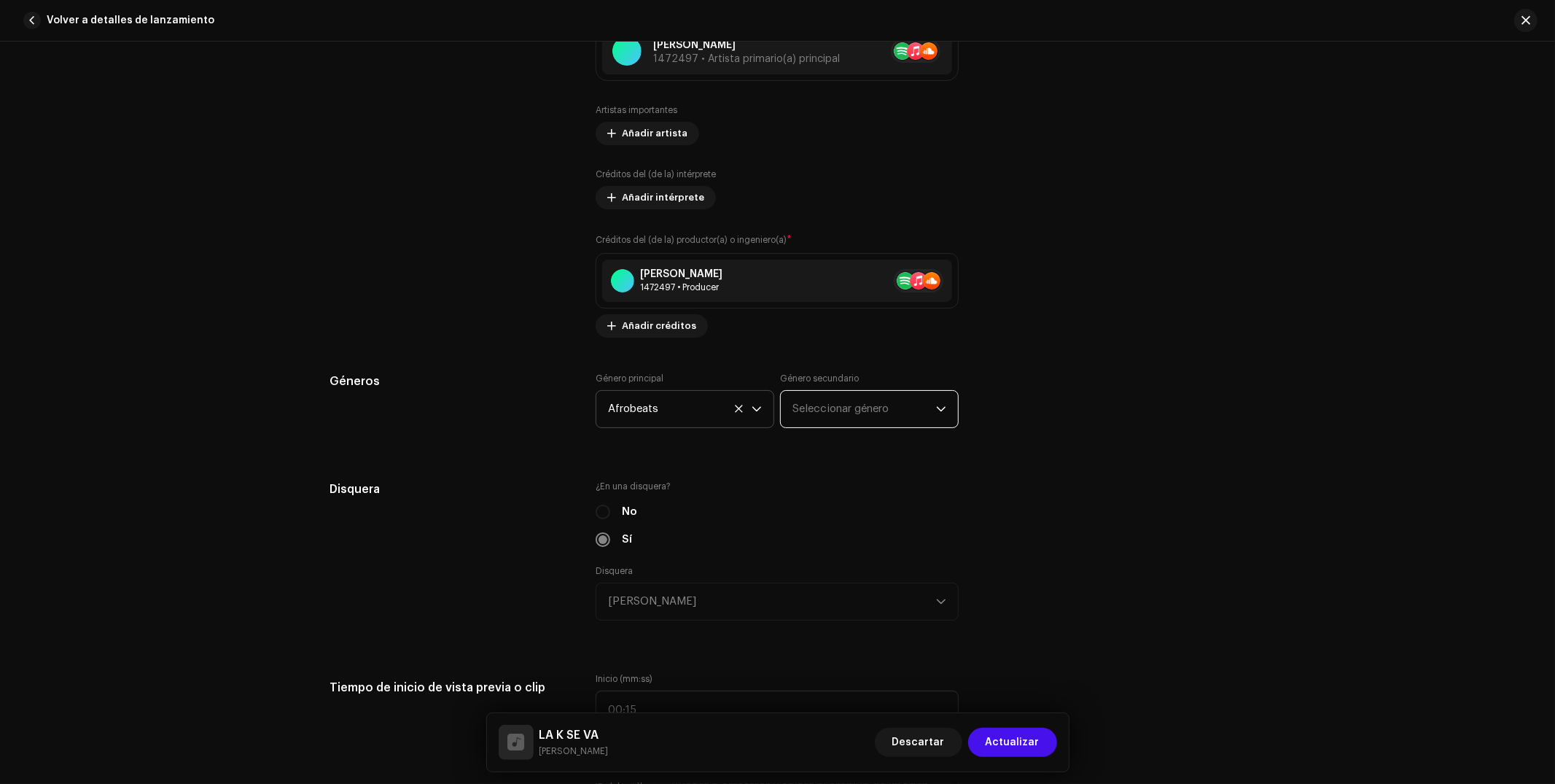
click at [827, 422] on span "Seleccionar género" at bounding box center [864, 409] width 143 height 37
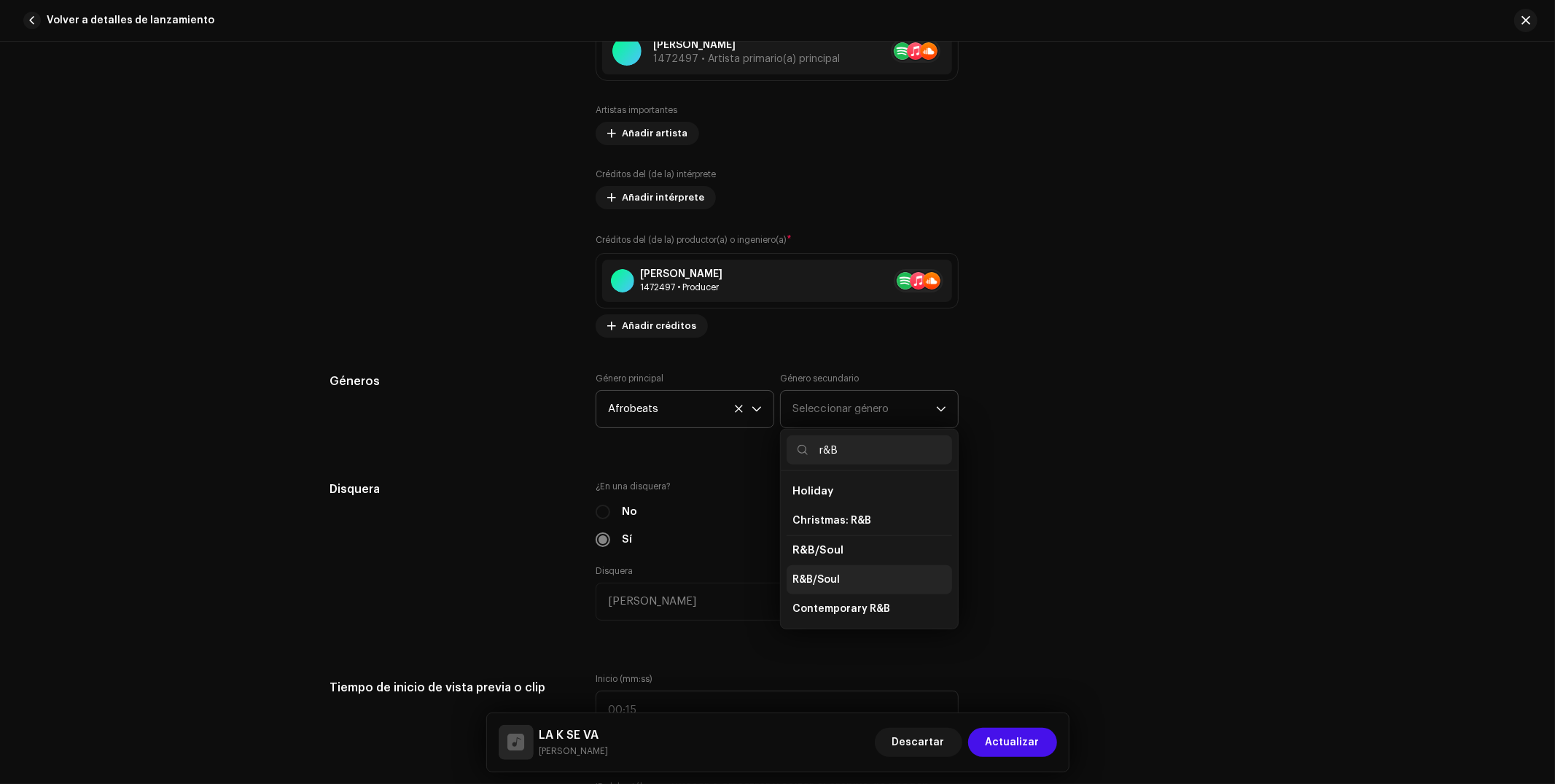
type input "r&B"
click at [839, 587] on li "R&B/Soul" at bounding box center [869, 580] width 165 height 29
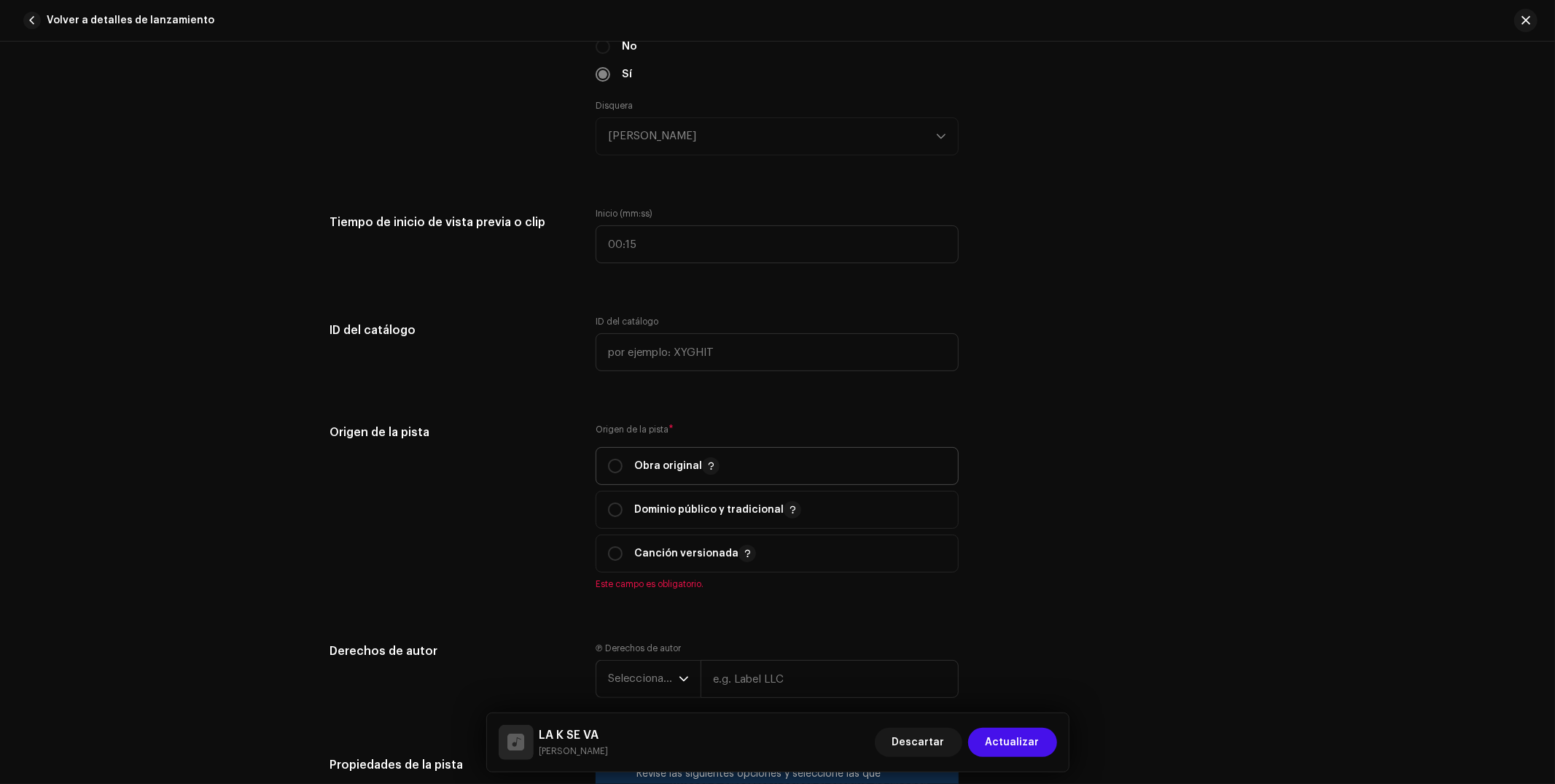
click at [734, 463] on span "Obra original" at bounding box center [777, 466] width 338 height 37
radio input "true"
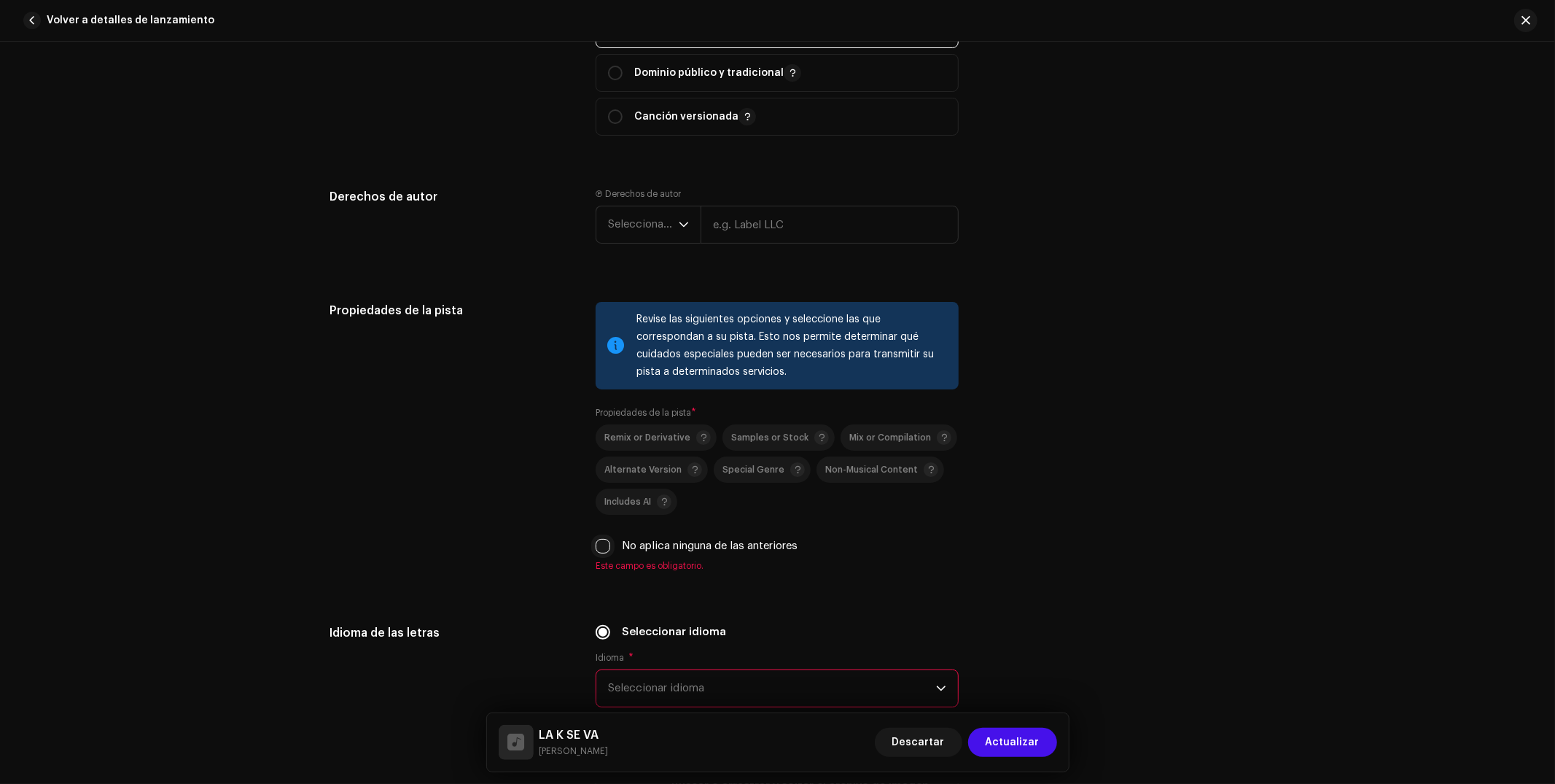
click at [604, 554] on input "No aplica ninguna de las anteriores" at bounding box center [603, 546] width 15 height 15
checkbox input "true"
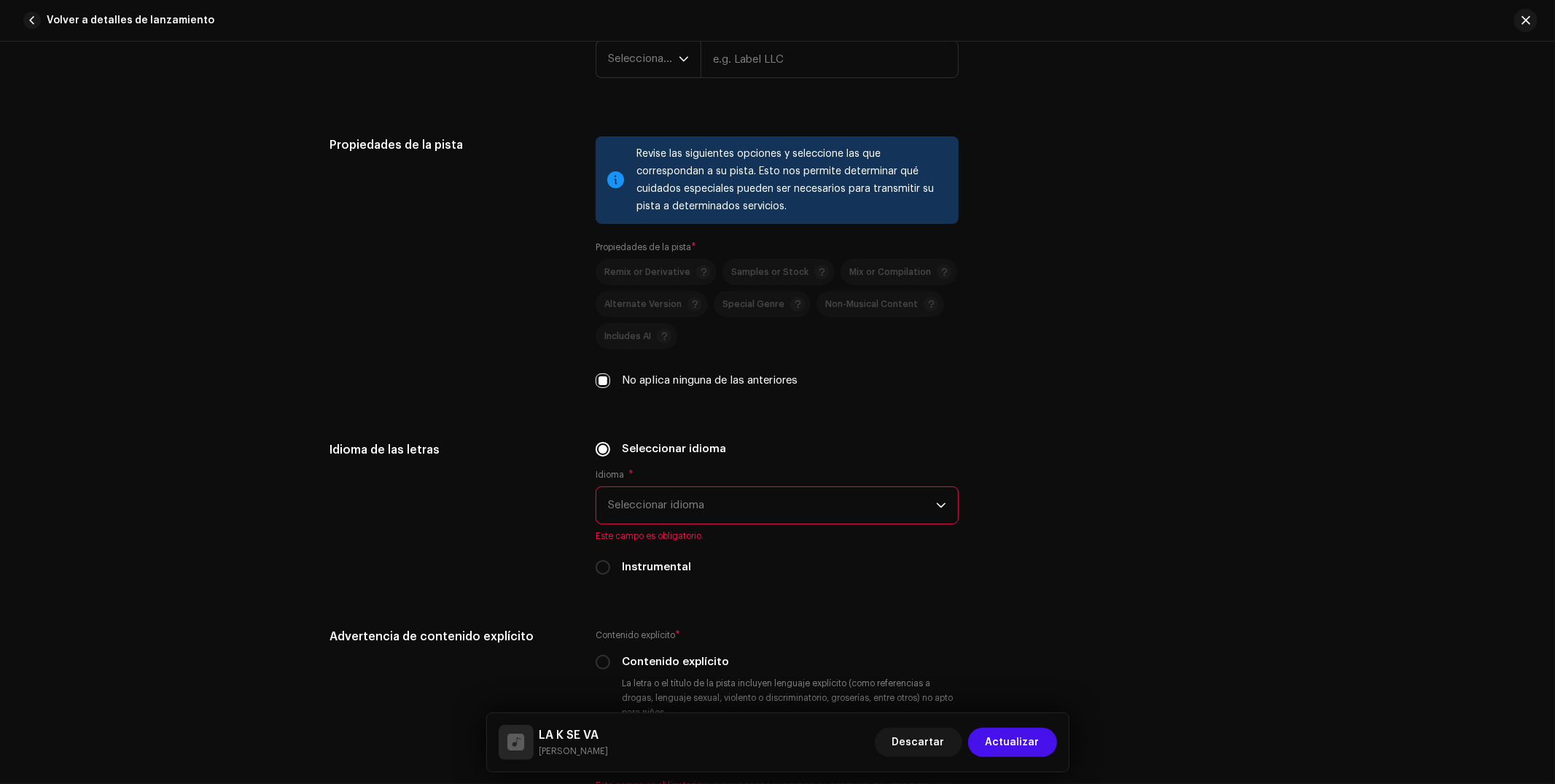
scroll to position [2057, 0]
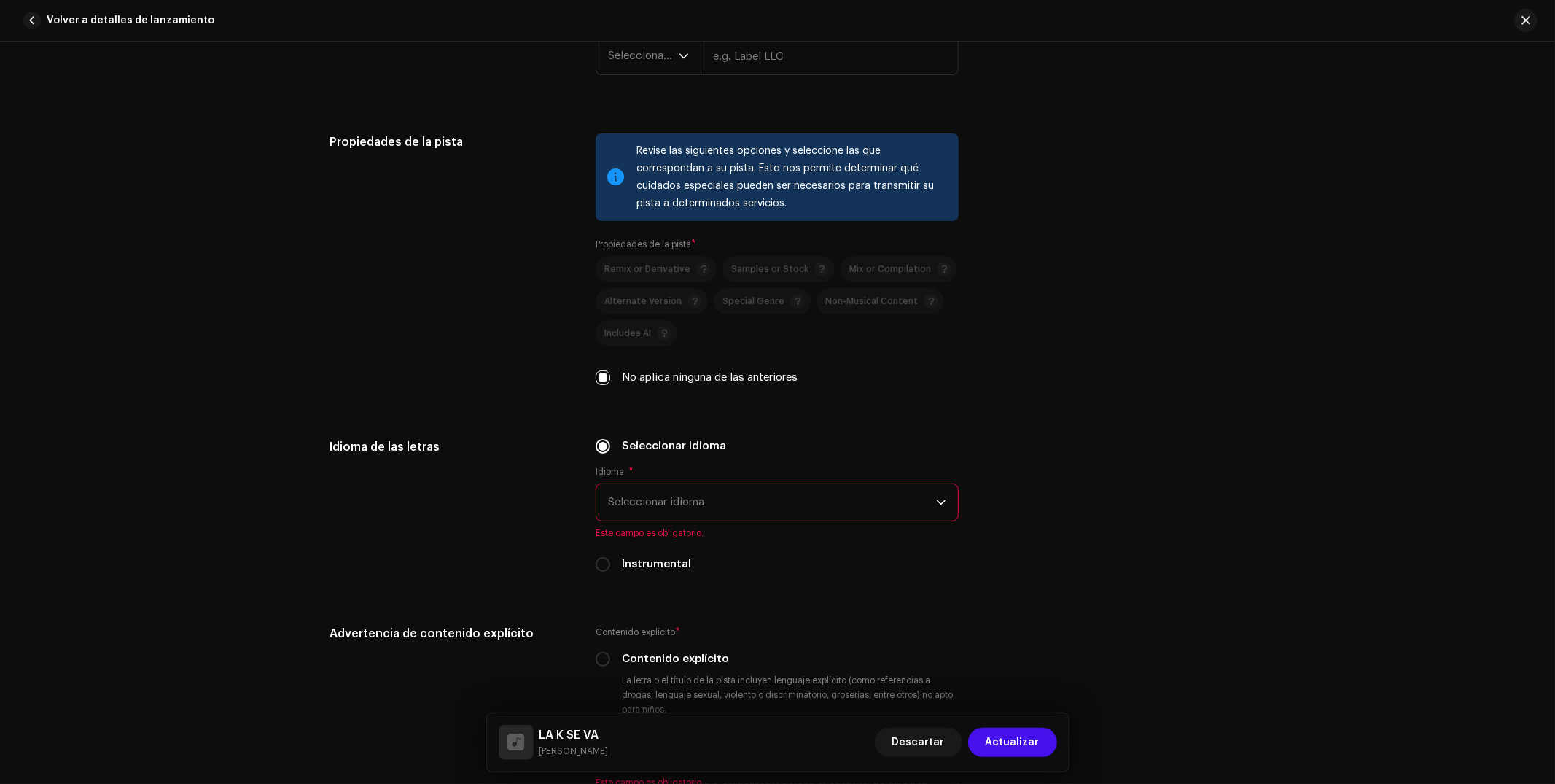
click at [645, 506] on span "Seleccionar idioma" at bounding box center [772, 502] width 328 height 37
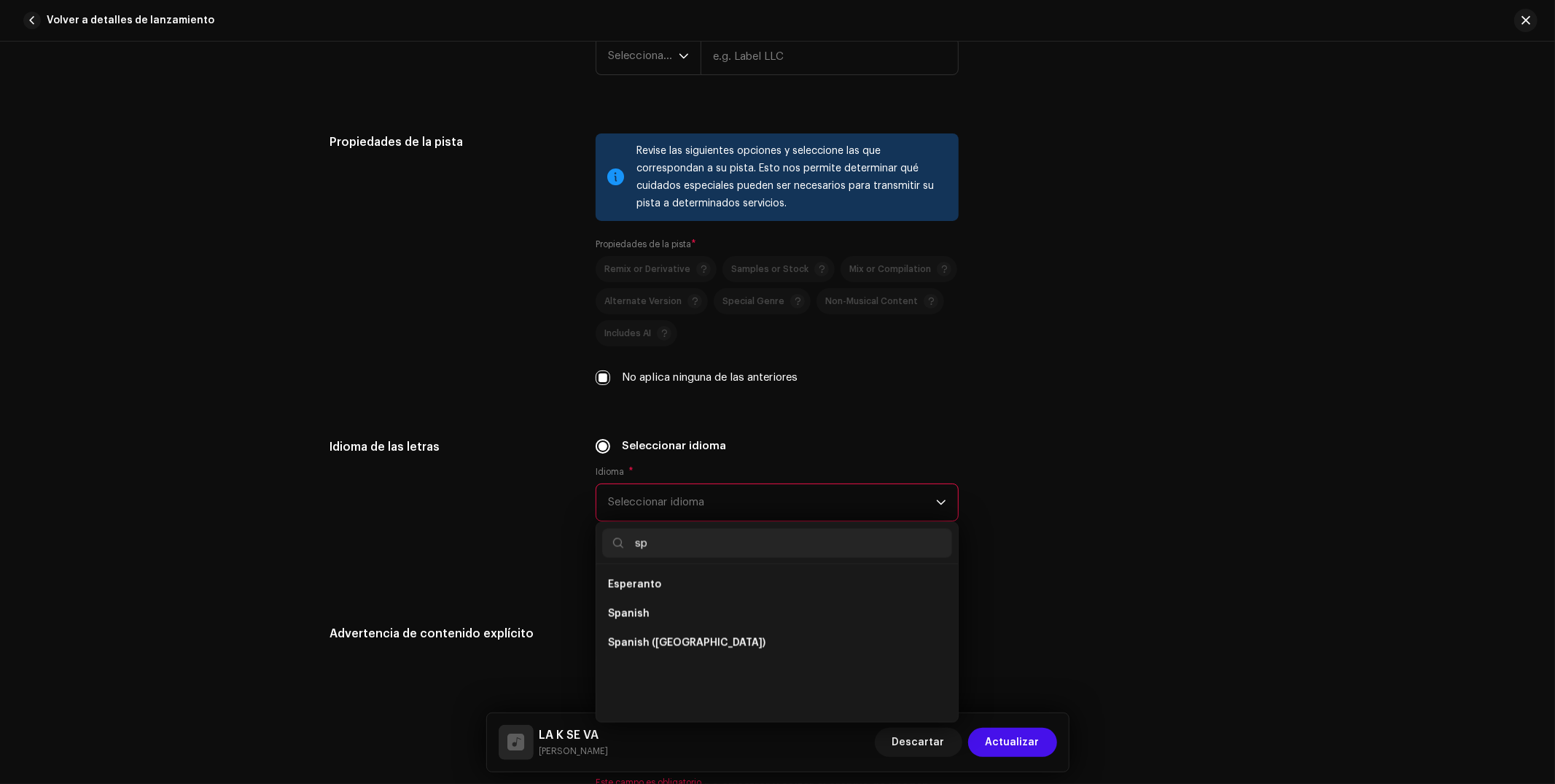
scroll to position [0, 0]
type input "spa"
click at [638, 586] on span "Spanish" at bounding box center [629, 585] width 42 height 15
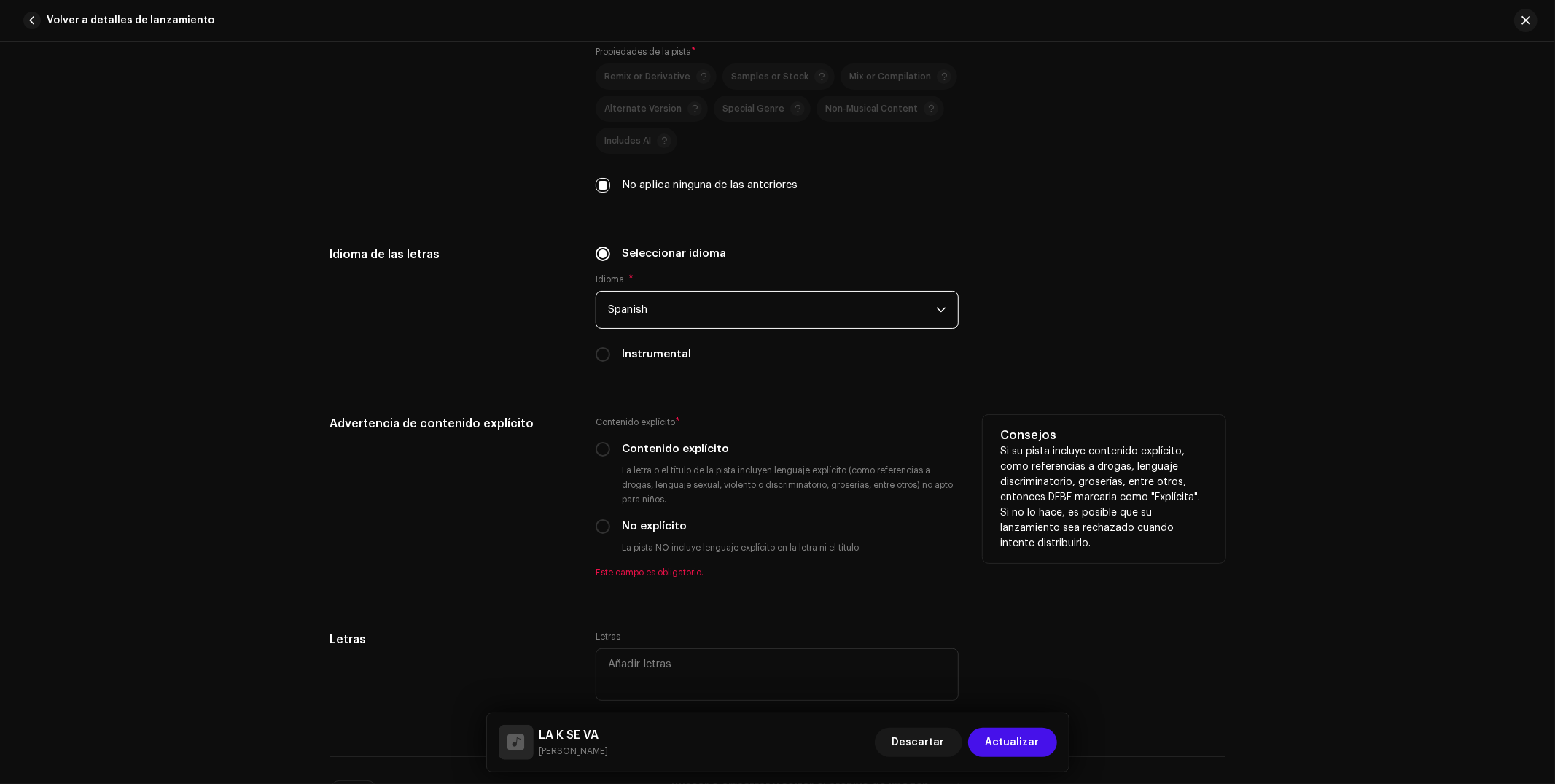
scroll to position [2253, 0]
click at [589, 535] on div "Advertencia de contenido explícito Contenido explícito * Contenido explícito La…" at bounding box center [778, 502] width 896 height 181
click at [596, 531] on p-radiobutton at bounding box center [603, 523] width 15 height 15
click at [599, 531] on input "No explícito" at bounding box center [603, 523] width 15 height 15
radio input "true"
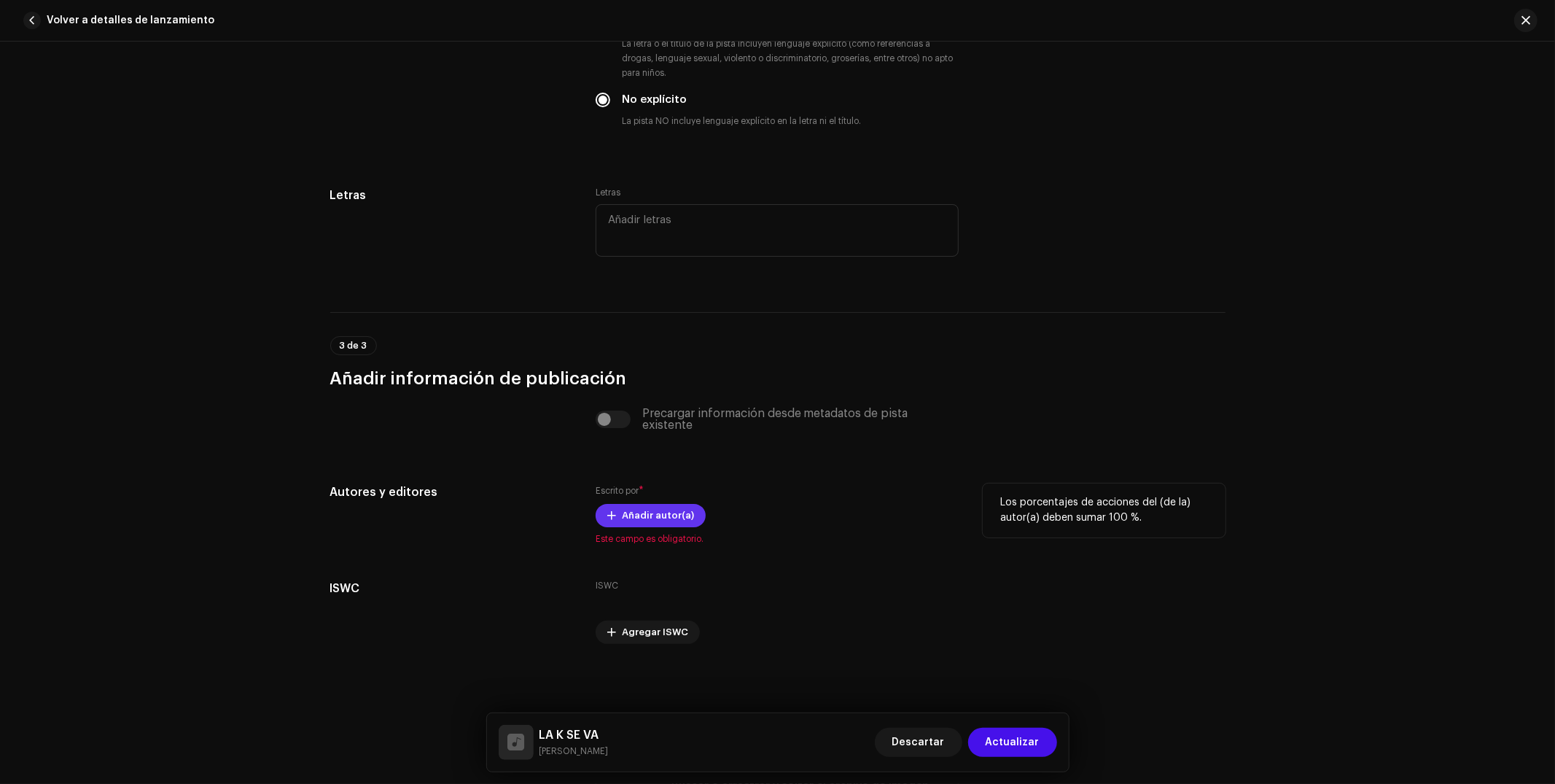
scroll to position [2683, 0]
click at [667, 523] on span "Añadir autor(a)" at bounding box center [658, 515] width 72 height 29
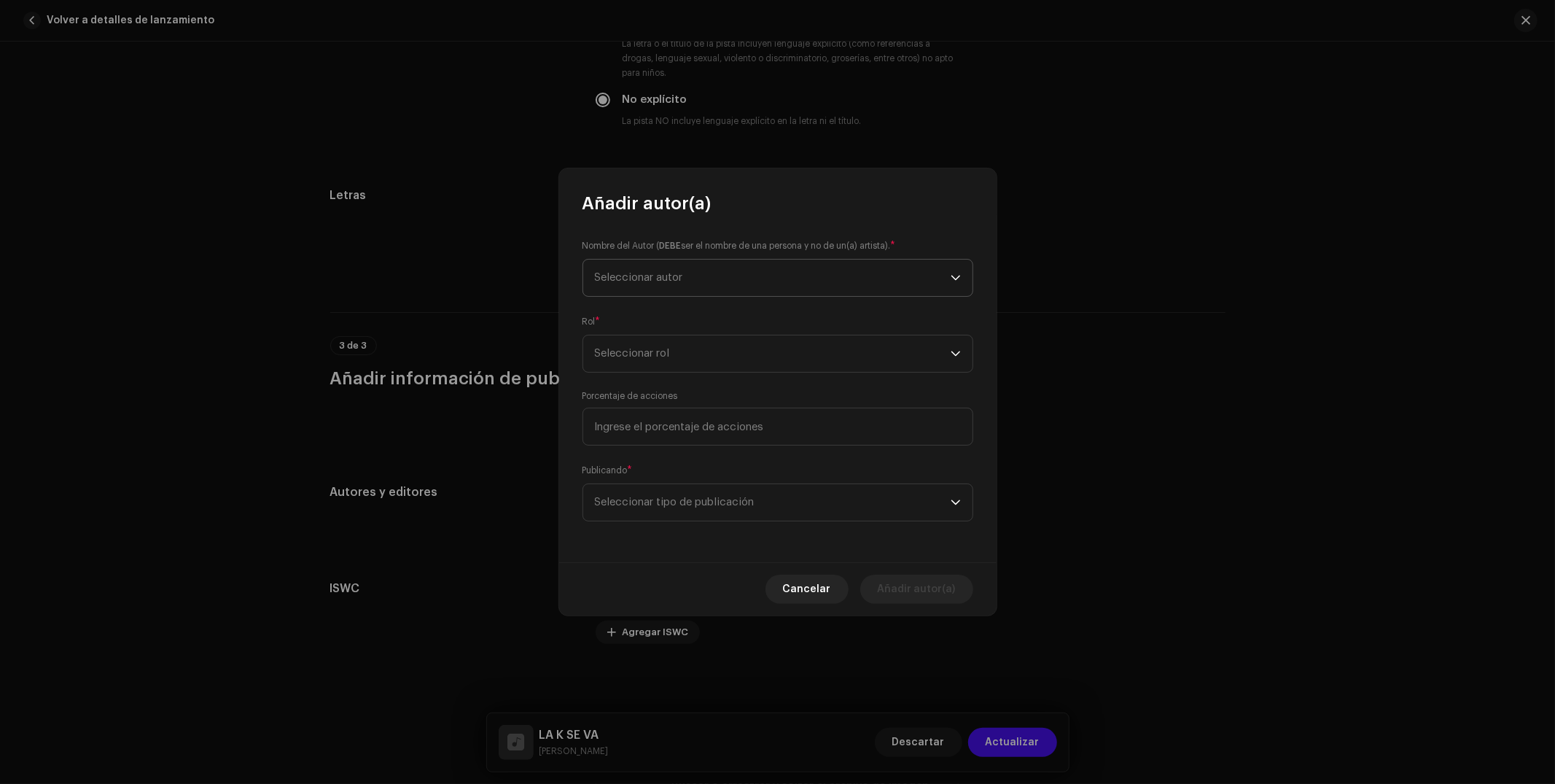
click at [693, 267] on span "Seleccionar autor" at bounding box center [773, 278] width 356 height 37
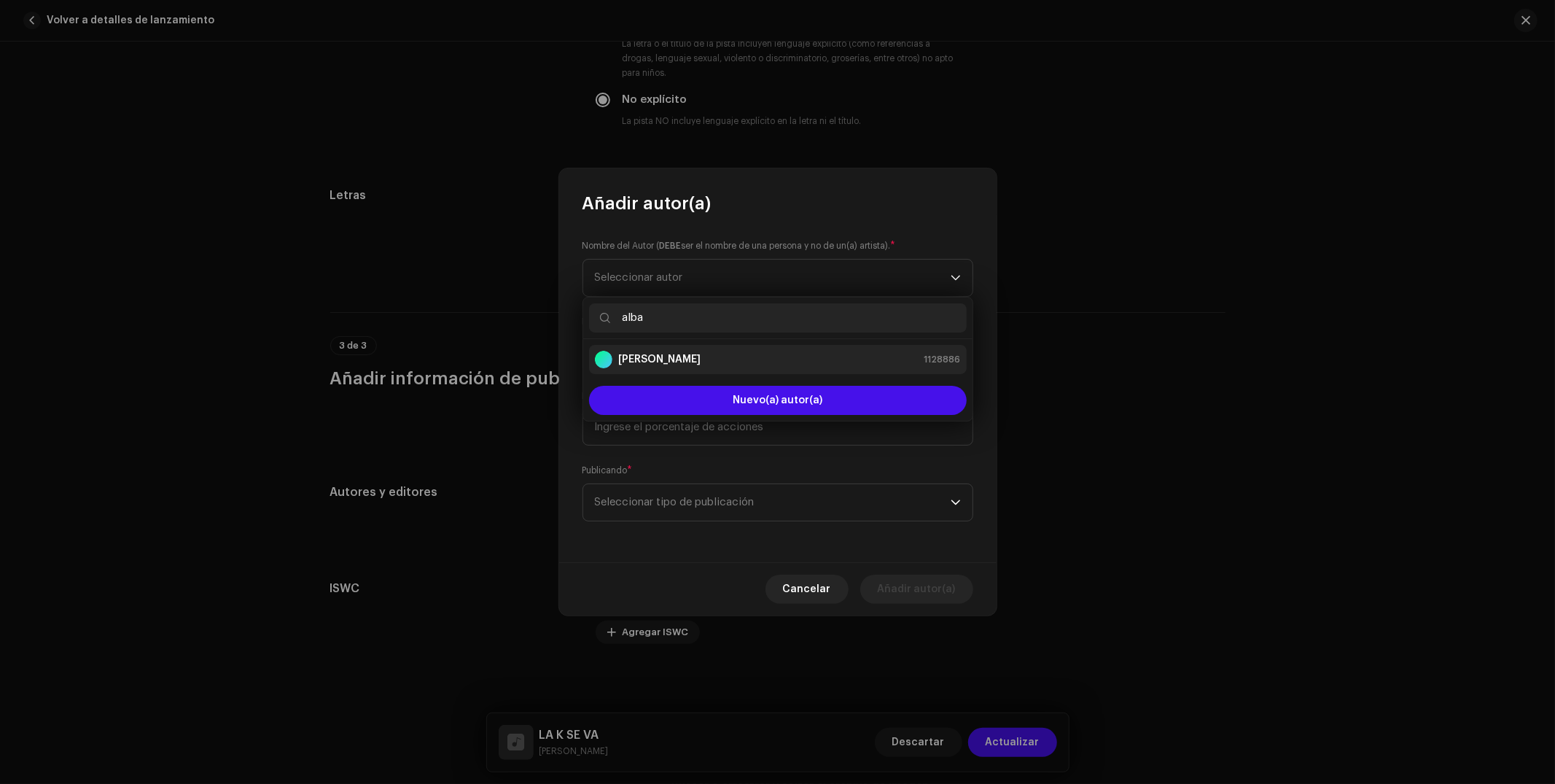
type input "alba"
click at [697, 363] on div "[PERSON_NAME] 1128886" at bounding box center [778, 359] width 366 height 17
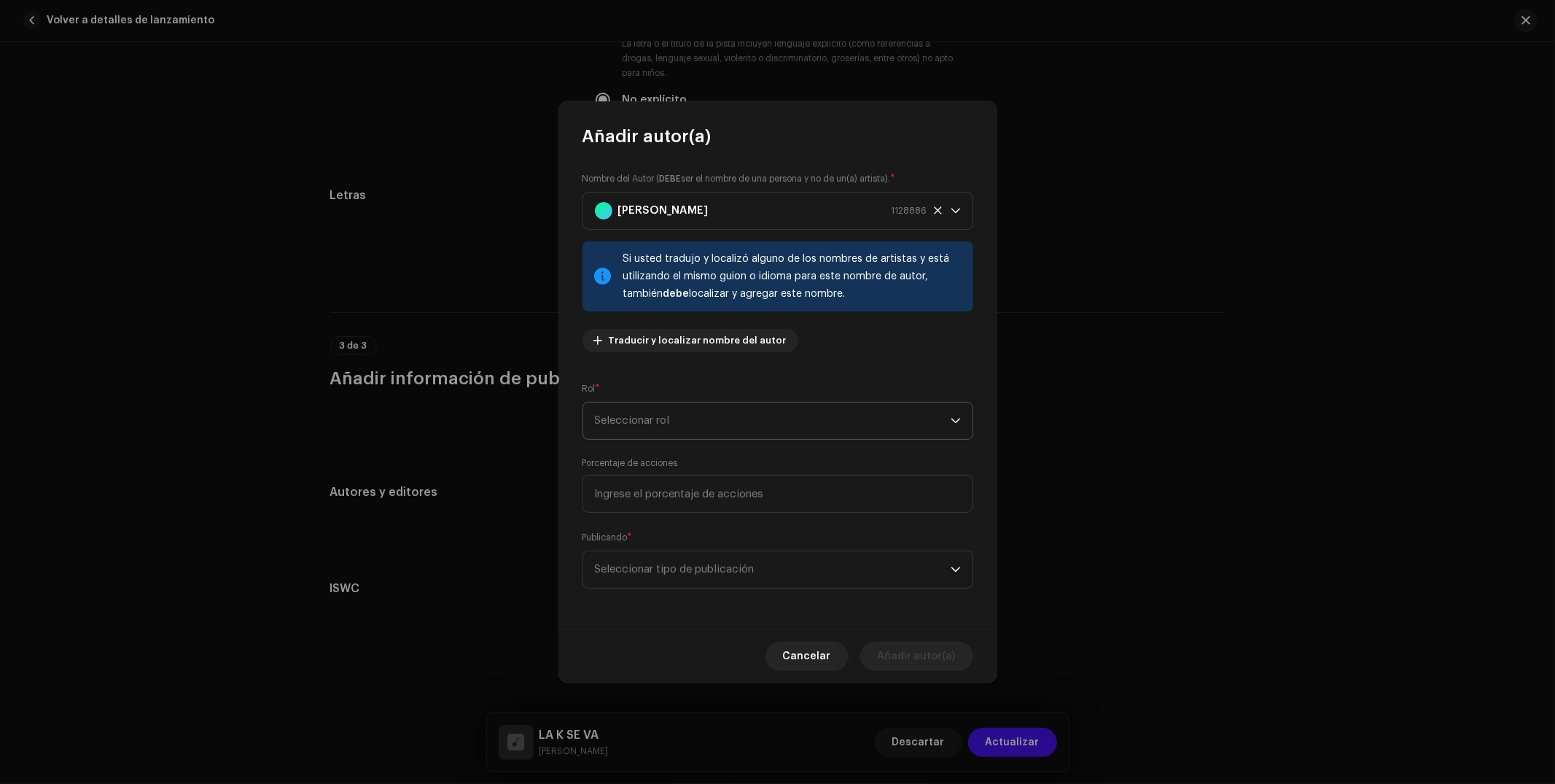
click at [686, 431] on span "Seleccionar rol" at bounding box center [773, 420] width 356 height 37
click at [684, 537] on li "Composer & Lyricist" at bounding box center [778, 548] width 378 height 29
click at [690, 564] on span "Seleccionar tipo de publicación" at bounding box center [773, 569] width 356 height 37
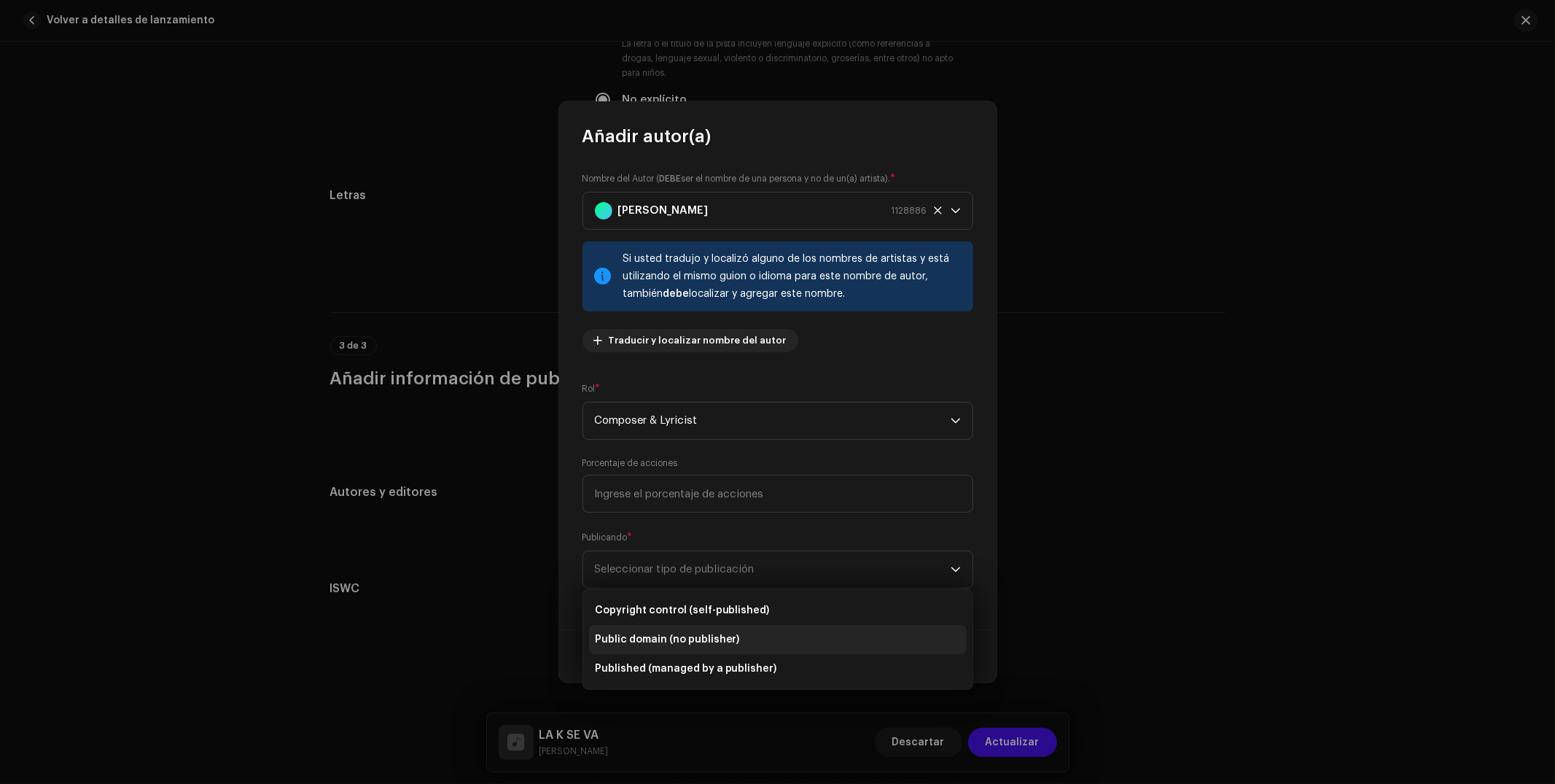
drag, startPoint x: 728, startPoint y: 596, endPoint x: 789, endPoint y: 632, distance: 70.8
click at [728, 596] on ul "Copyright control (self-published) Public domain (no publisher) Published (mana…" at bounding box center [778, 639] width 389 height 99
click at [795, 610] on li "Copyright control (self-published)" at bounding box center [778, 611] width 378 height 29
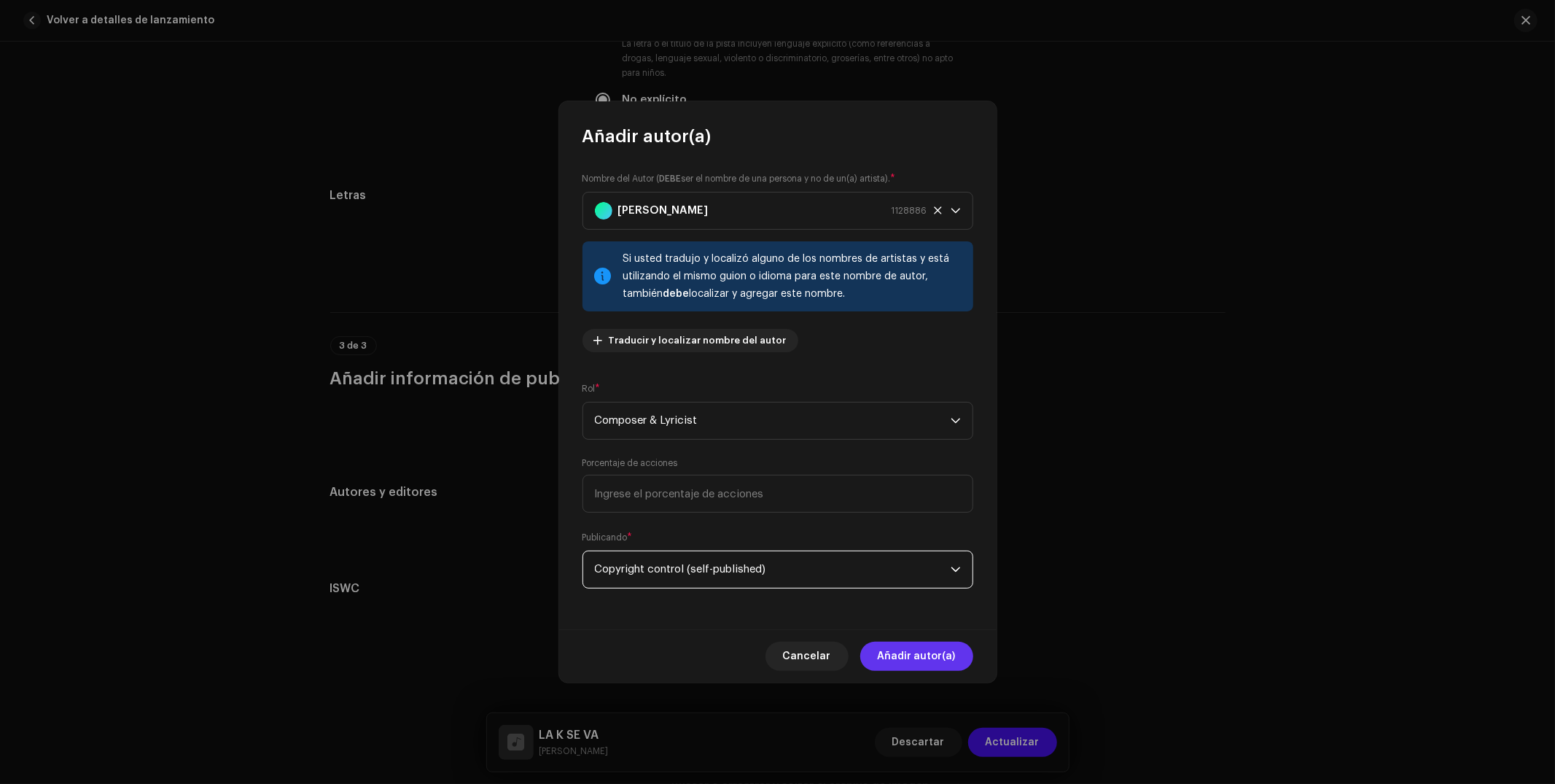
click at [958, 652] on button "Añadir autor(a)" at bounding box center [917, 656] width 113 height 29
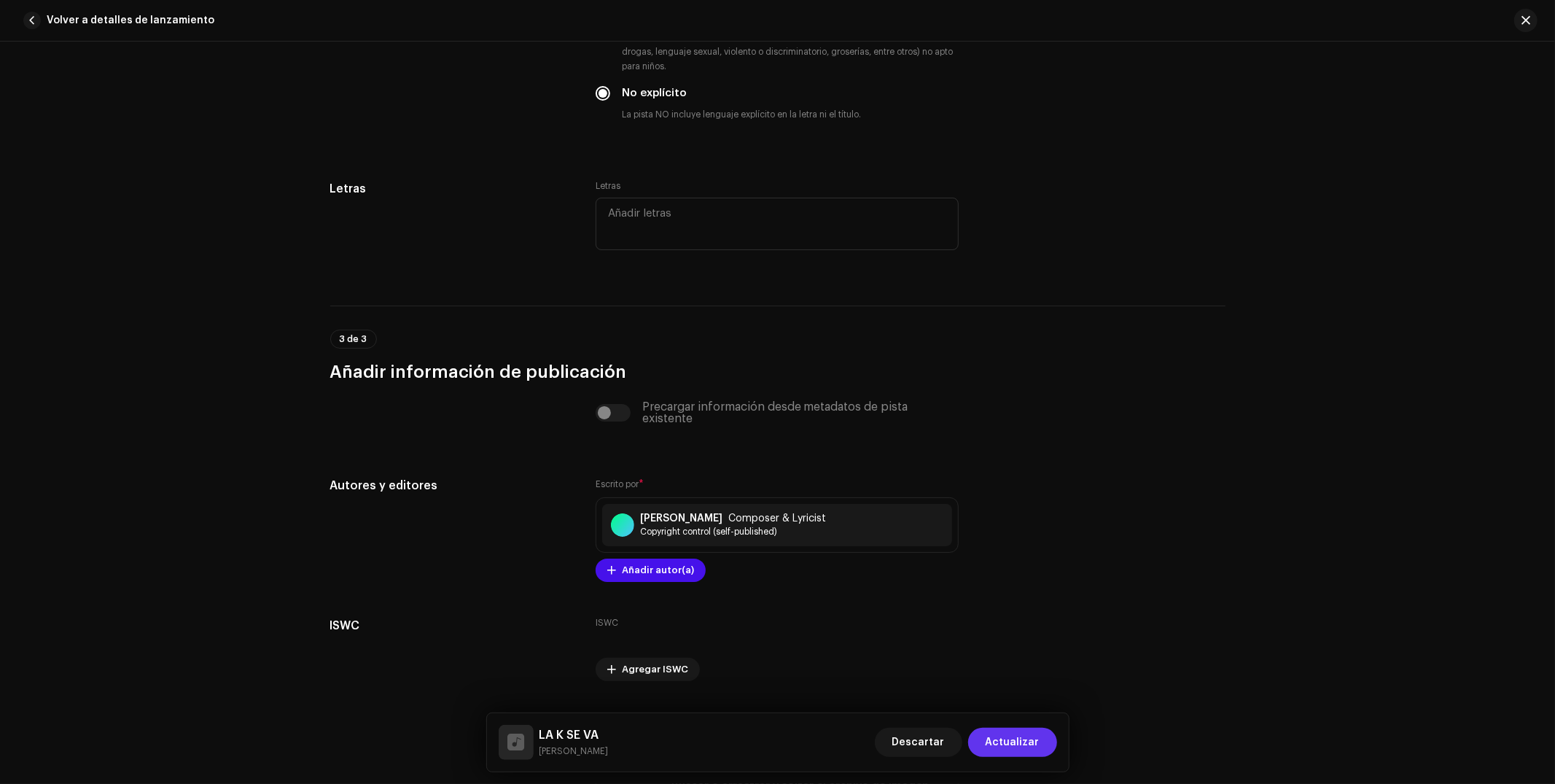
click at [1018, 751] on span "Actualizar" at bounding box center [1013, 742] width 54 height 29
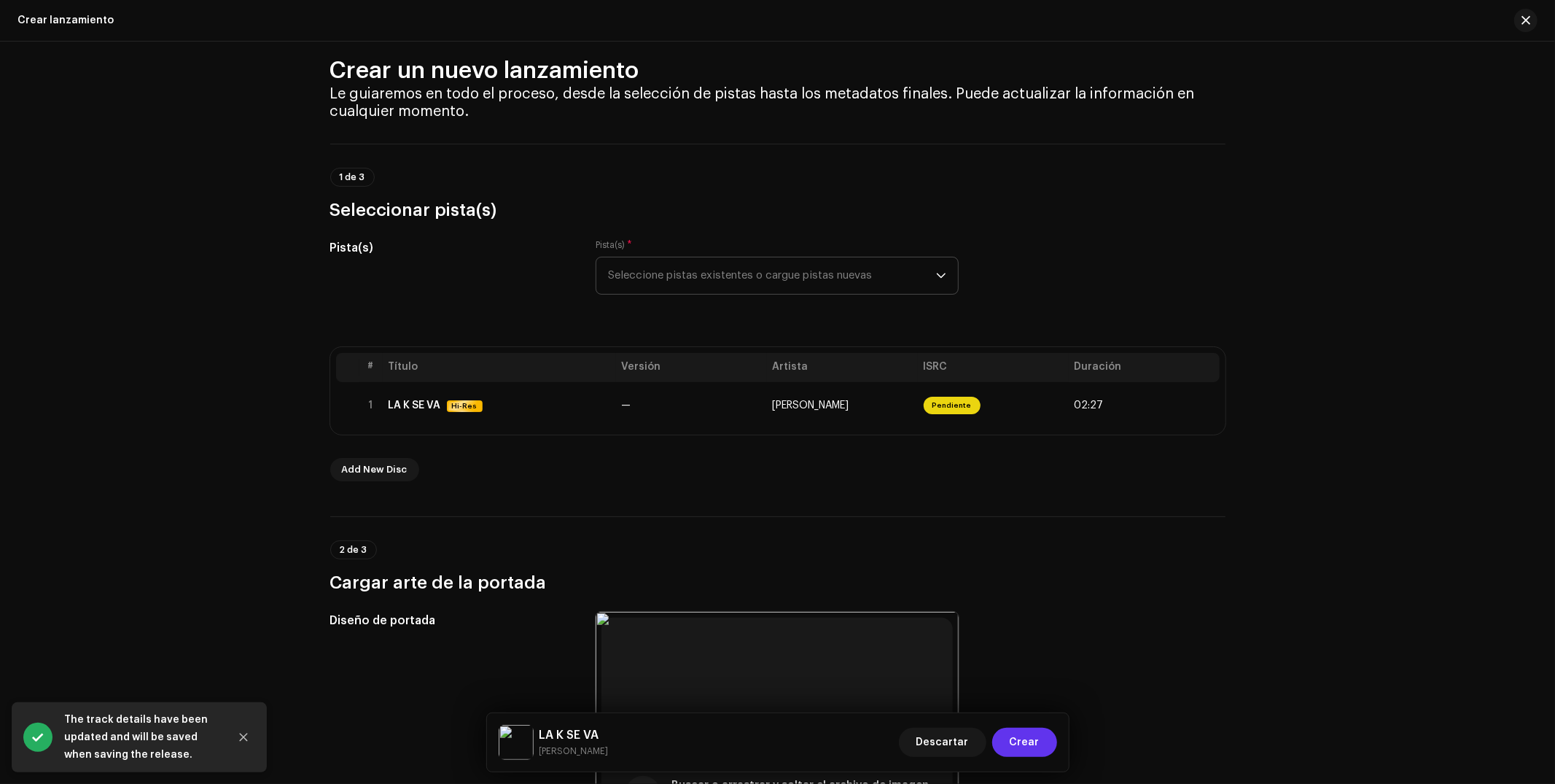
click at [1018, 751] on span "Crear" at bounding box center [1024, 742] width 30 height 29
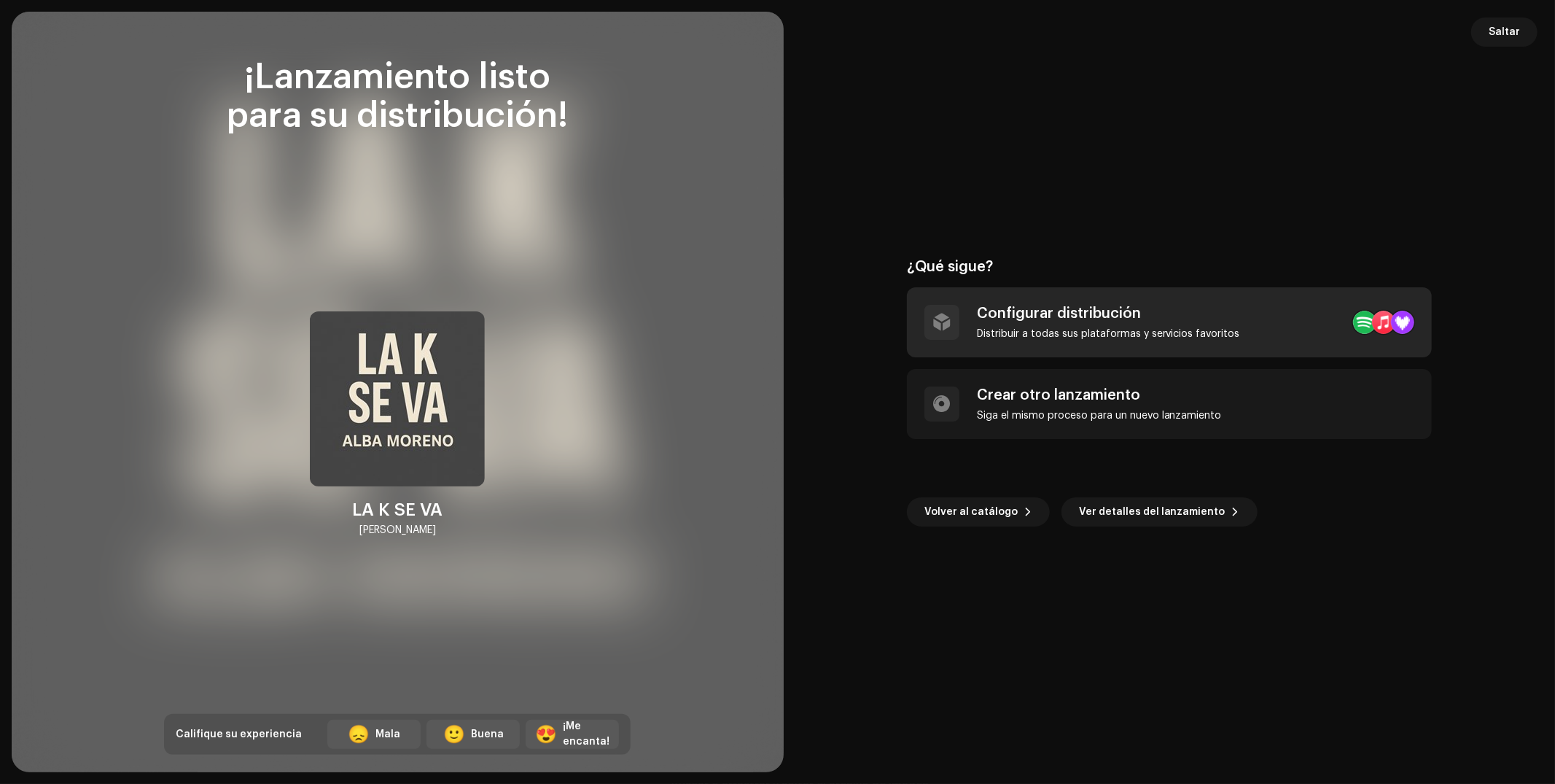
click at [1276, 313] on div "Configurar distribución Distribuir a todas sus plataformas y servicios favoritos" at bounding box center [1169, 322] width 525 height 70
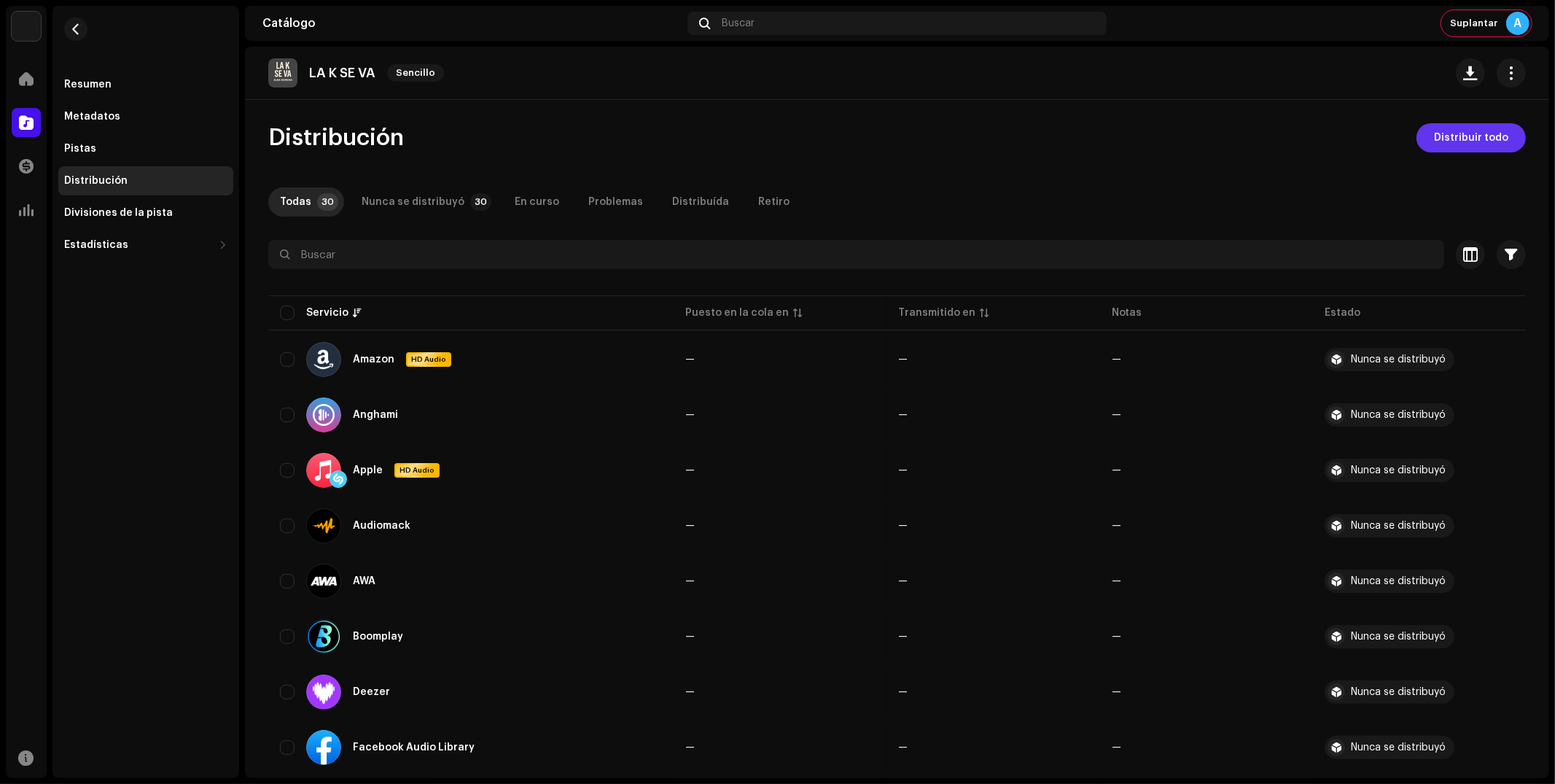
click at [1465, 144] on span "Distribuir todo" at bounding box center [1470, 138] width 74 height 29
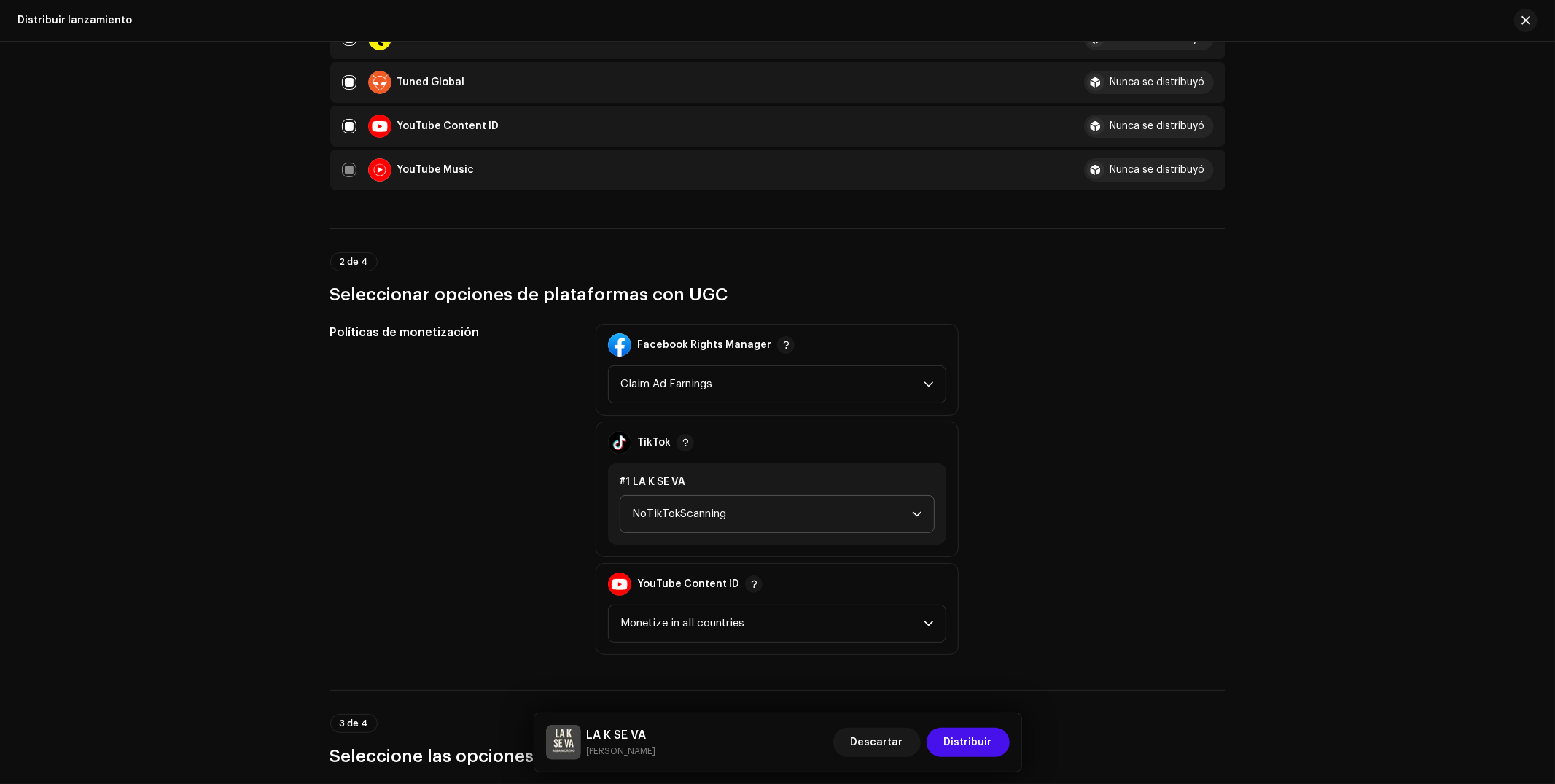
scroll to position [1408, 0]
click at [782, 498] on span "NoTikTokScanning" at bounding box center [772, 513] width 280 height 37
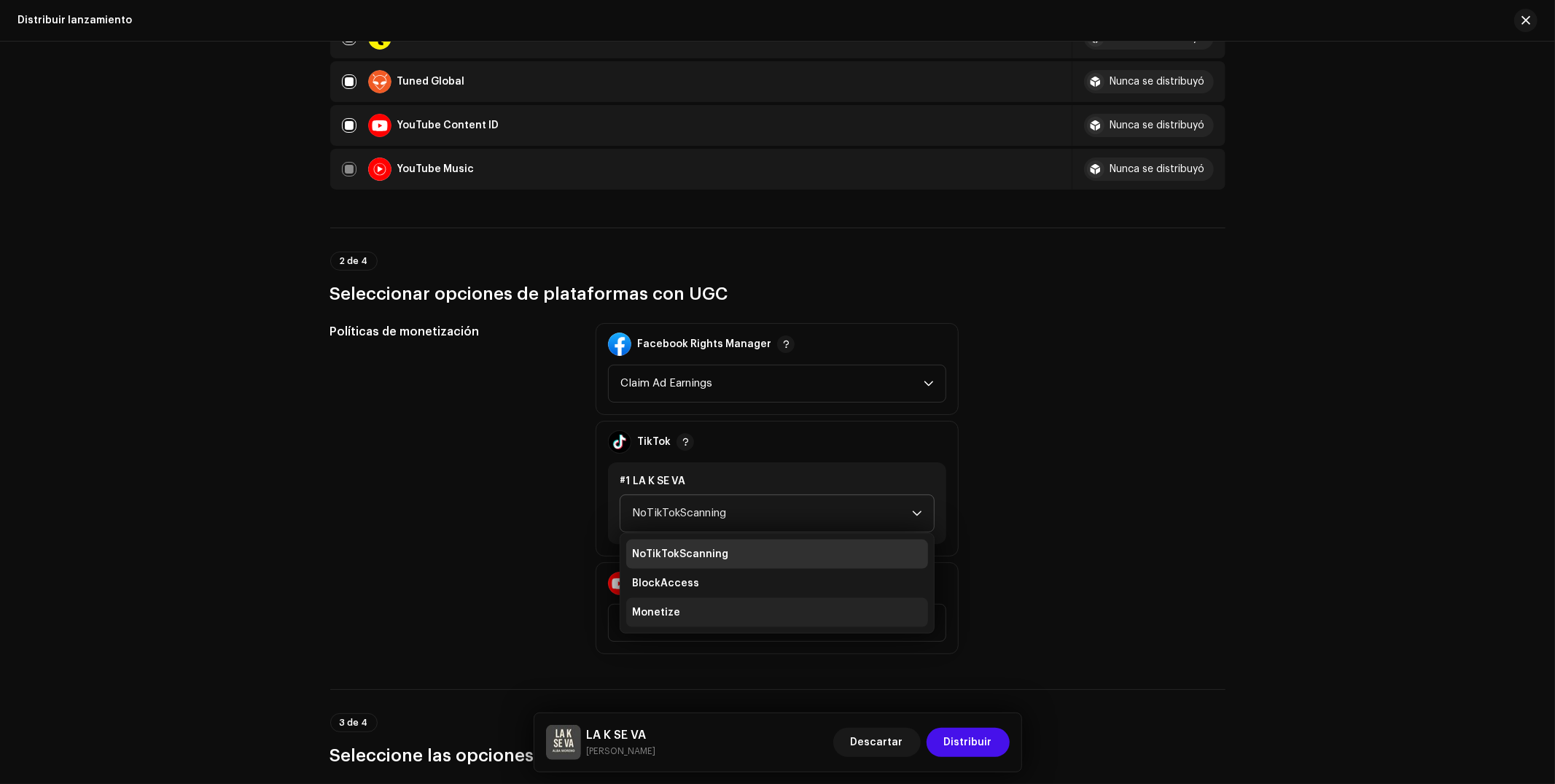
drag, startPoint x: 681, startPoint y: 602, endPoint x: 712, endPoint y: 589, distance: 33.6
click at [681, 602] on li "Monetize" at bounding box center [777, 612] width 302 height 29
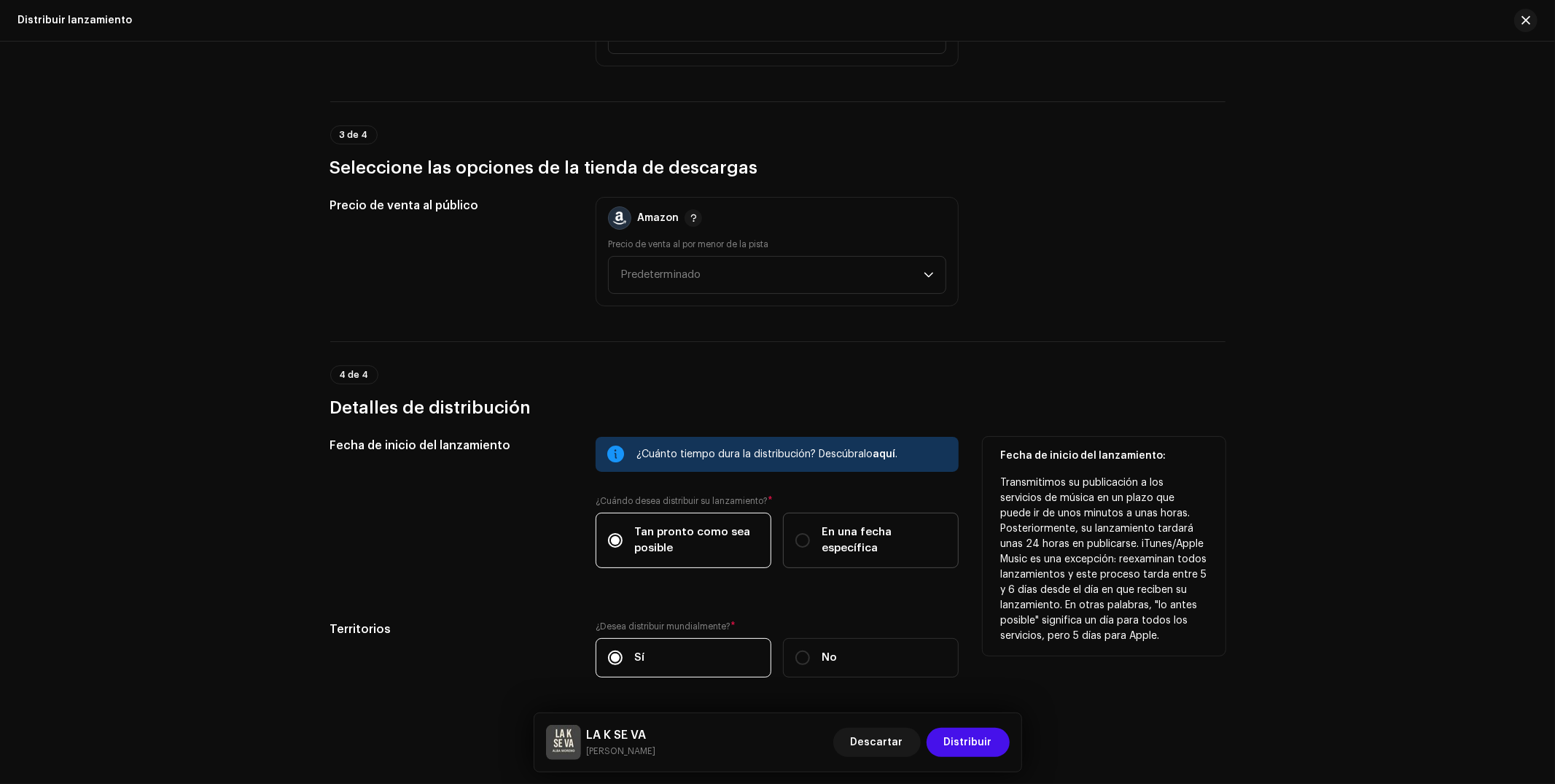
click at [834, 541] on label "En una fecha específica" at bounding box center [871, 540] width 176 height 55
click at [810, 541] on input "En una fecha específica" at bounding box center [803, 541] width 15 height 15
radio input "true"
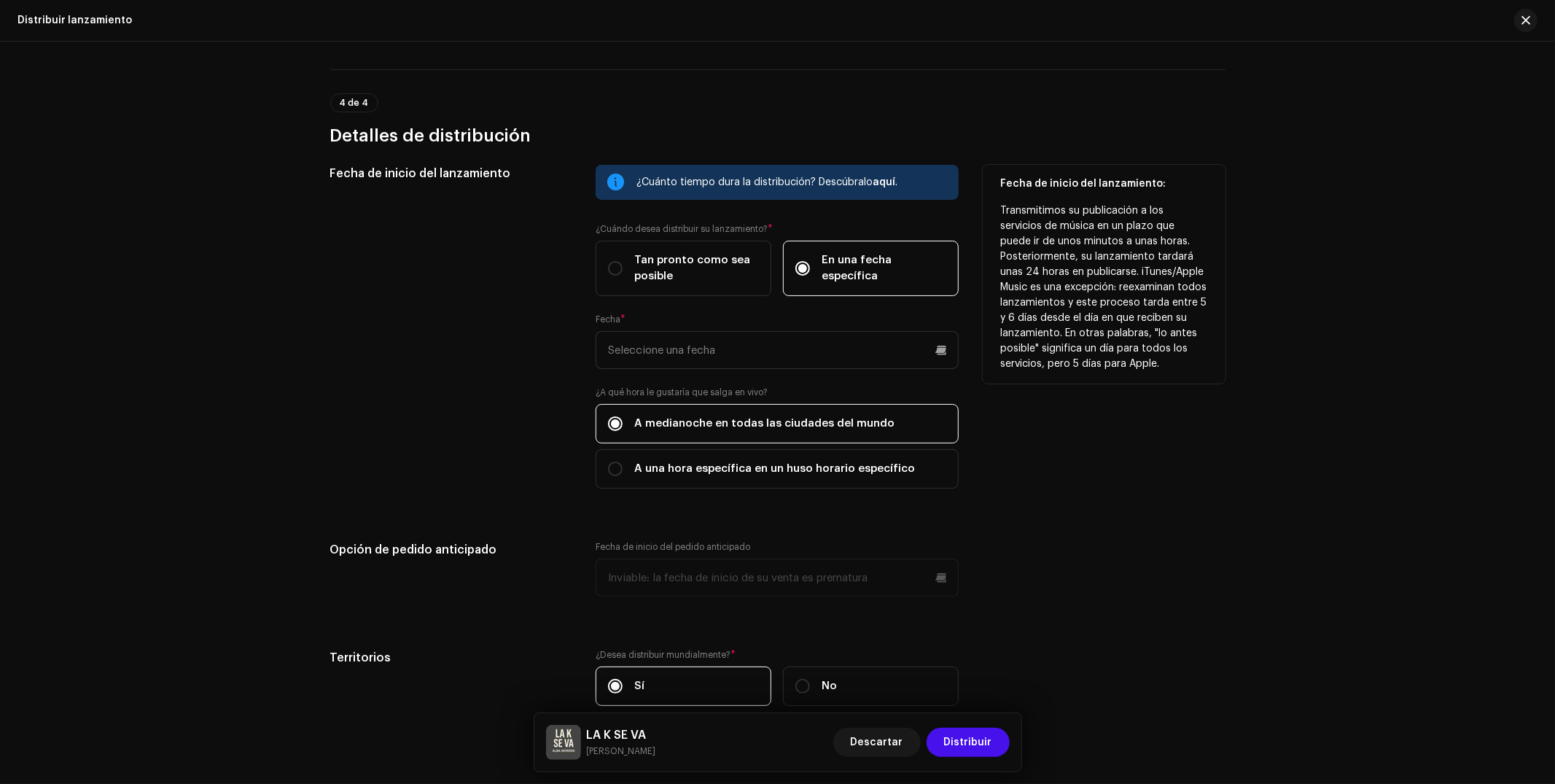
scroll to position [2270, 0]
click at [760, 343] on input "text" at bounding box center [778, 348] width 363 height 38
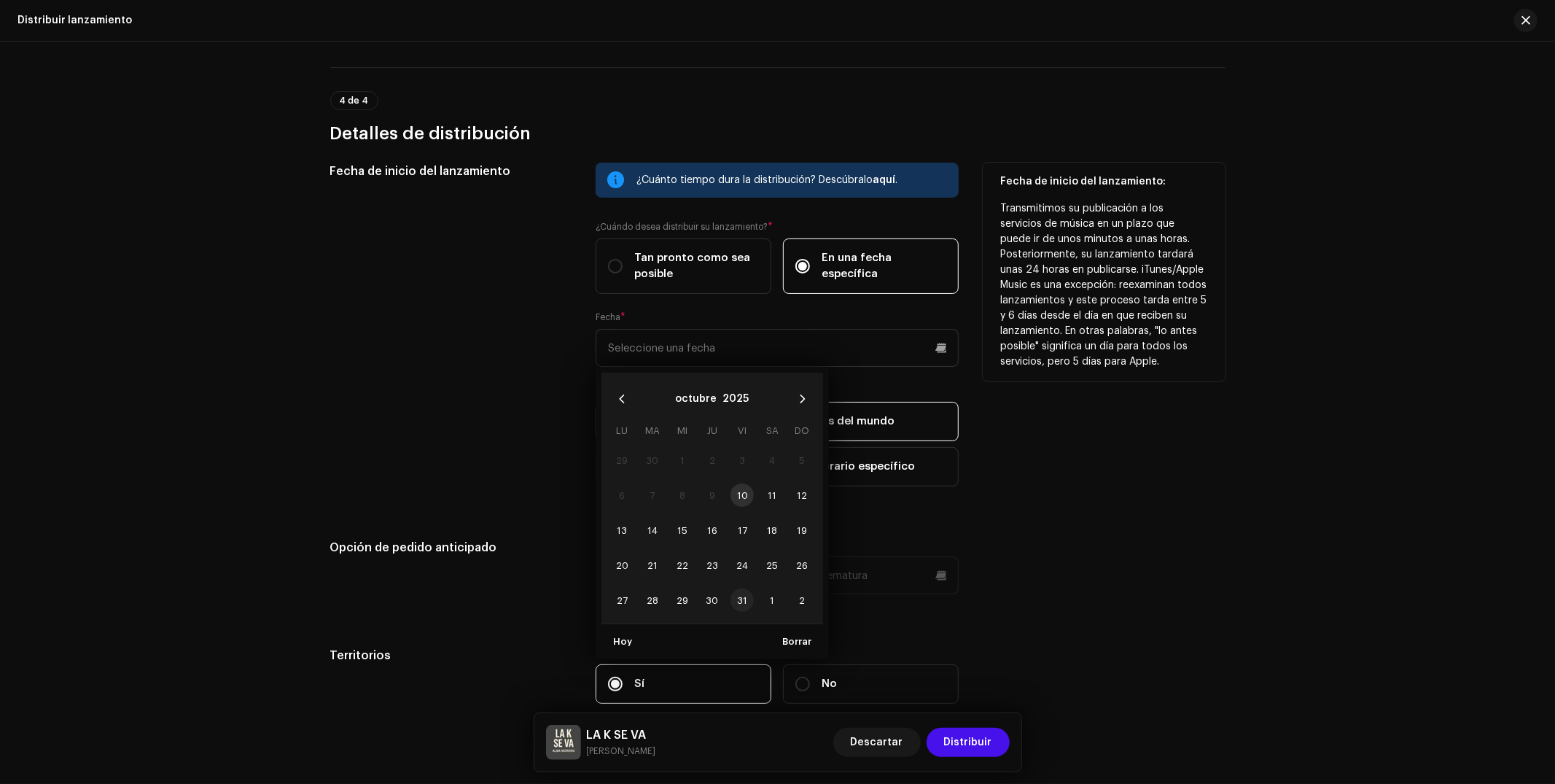
click at [741, 590] on span "31" at bounding box center [742, 600] width 24 height 24
type input "[DATE]"
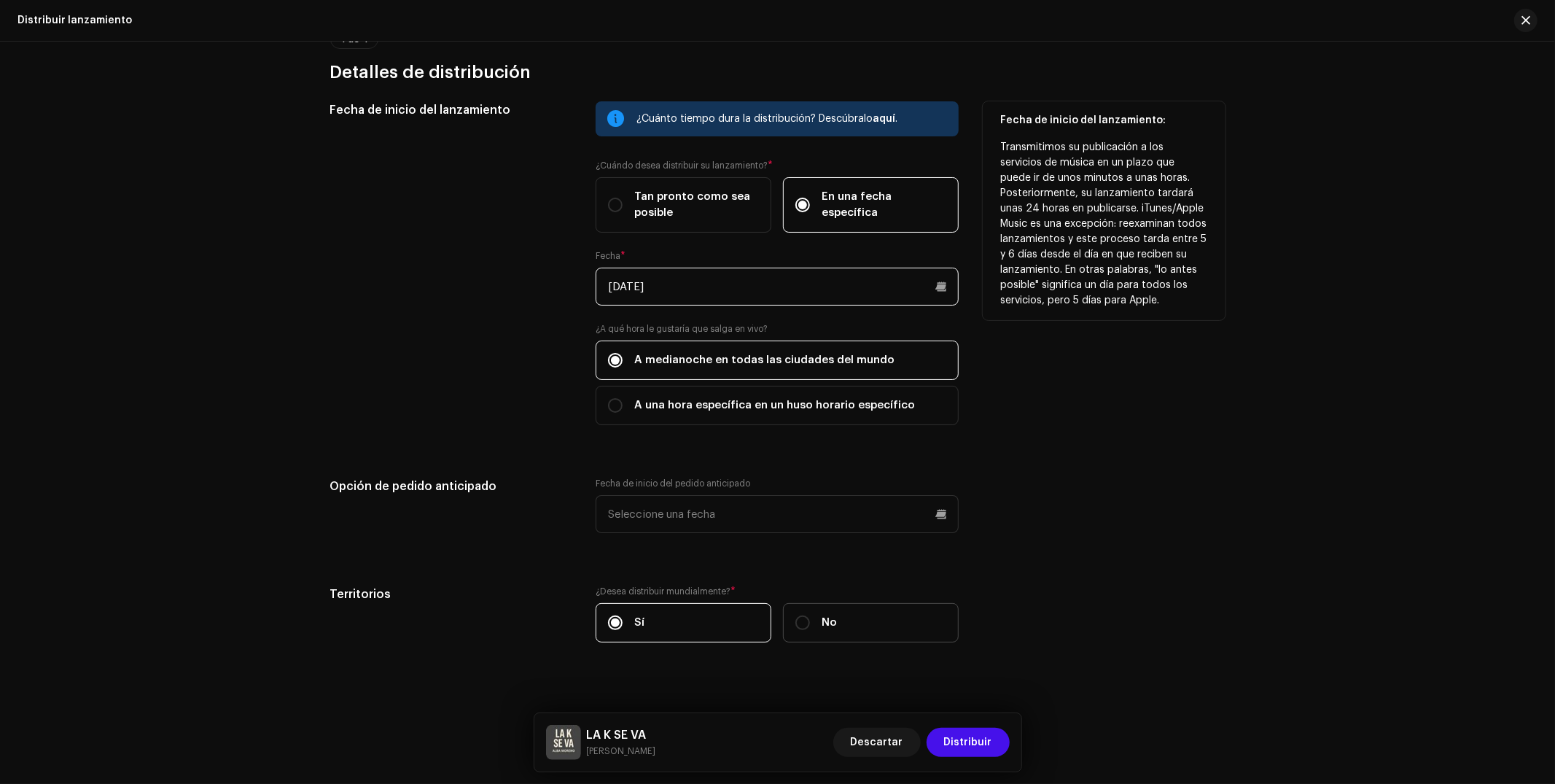
scroll to position [2337, 0]
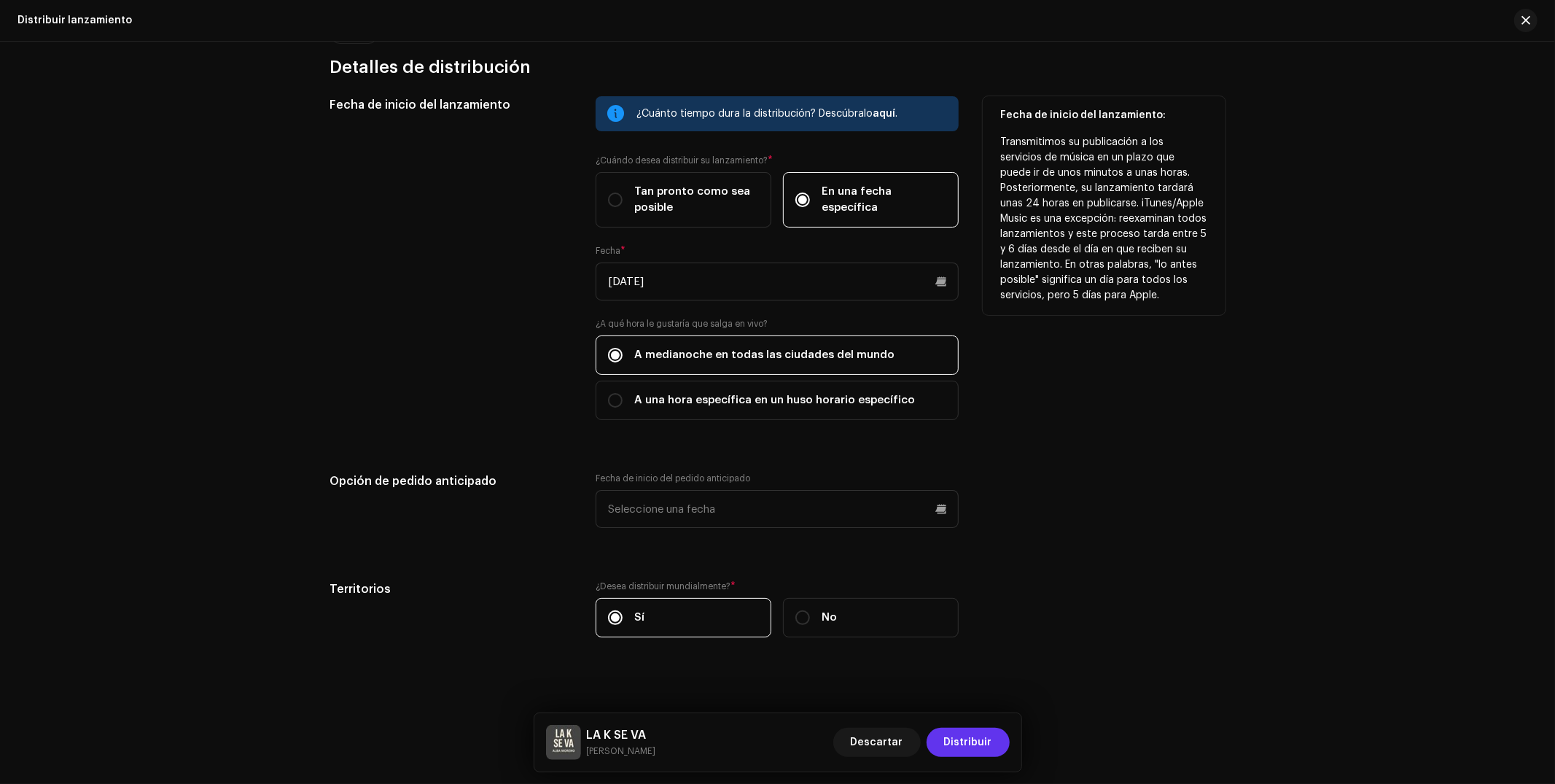
click at [962, 741] on span "Distribuir" at bounding box center [968, 742] width 48 height 29
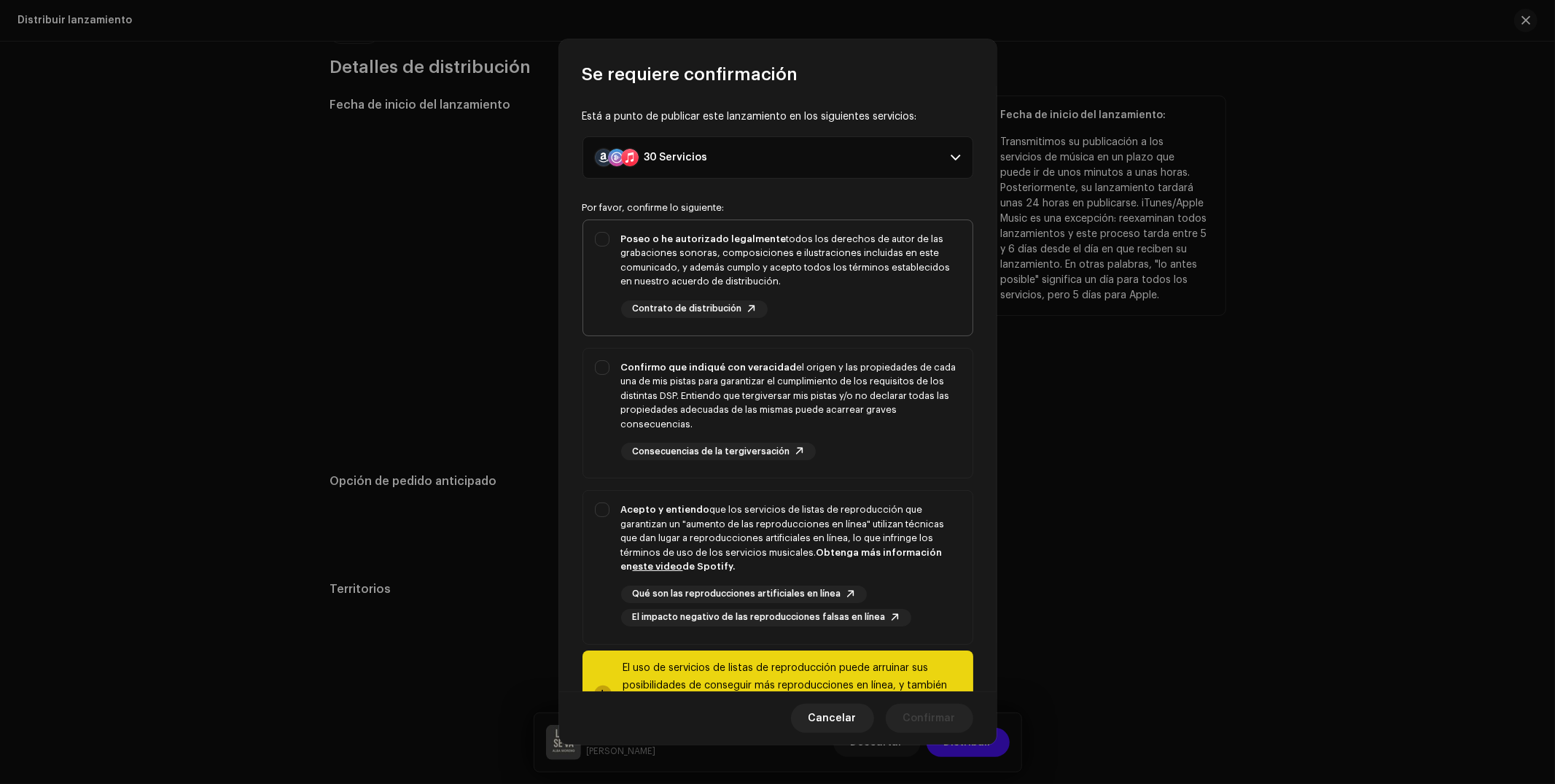
click at [791, 261] on div "Poseo o he autorizado legalmente todos los derechos de autor de las grabaciones…" at bounding box center [791, 261] width 339 height 57
checkbox input "true"
click at [784, 385] on div "Confirmo que indiqué con veracidad el origen y las propiedades de cada una de m…" at bounding box center [791, 396] width 339 height 72
checkbox input "true"
click at [771, 500] on div "Acepto y entiendo que los servicios de listas de reproducción que garantizan un…" at bounding box center [778, 564] width 389 height 147
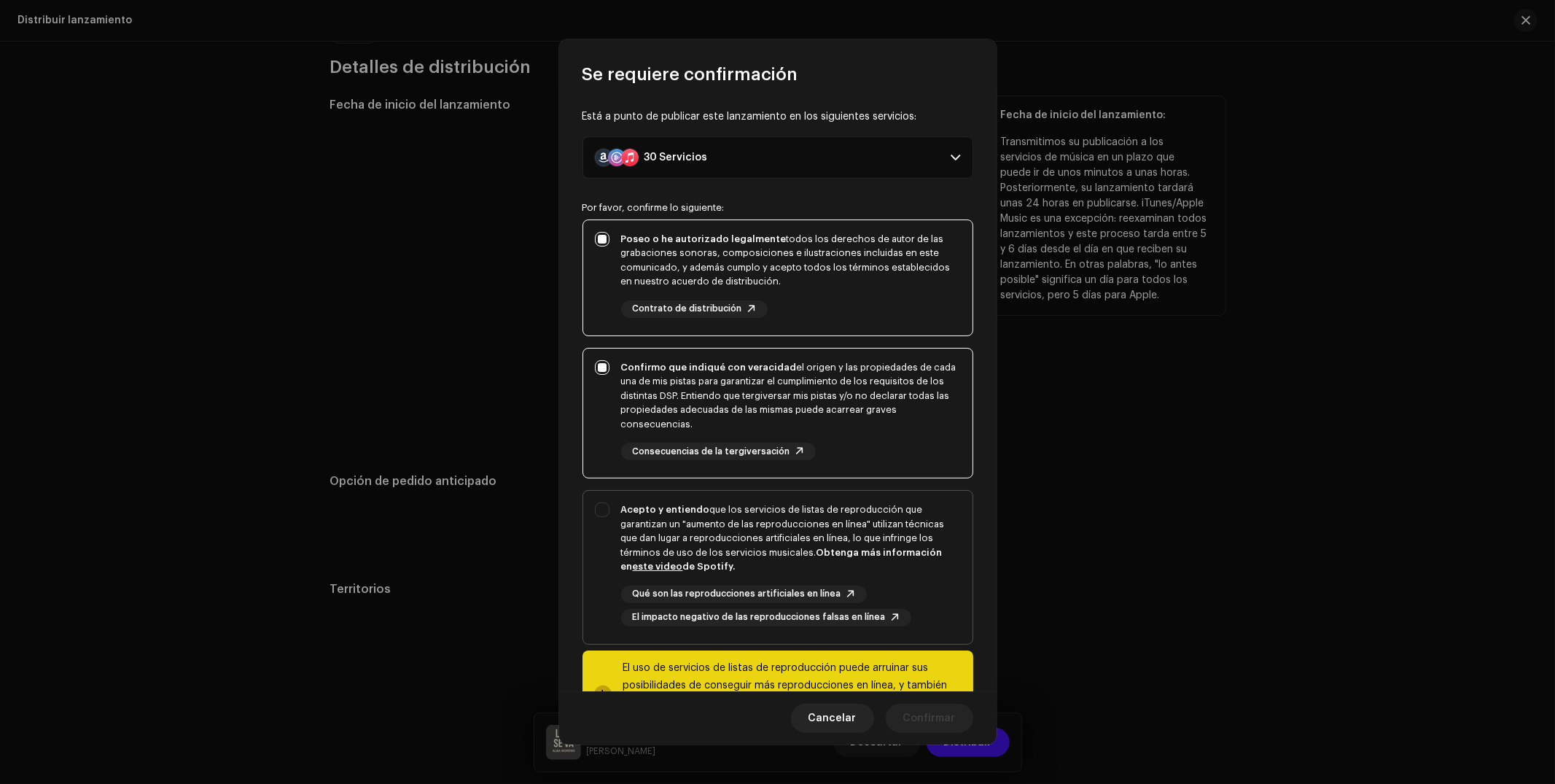
checkbox input "true"
click at [914, 726] on span "Confirmar" at bounding box center [929, 718] width 52 height 29
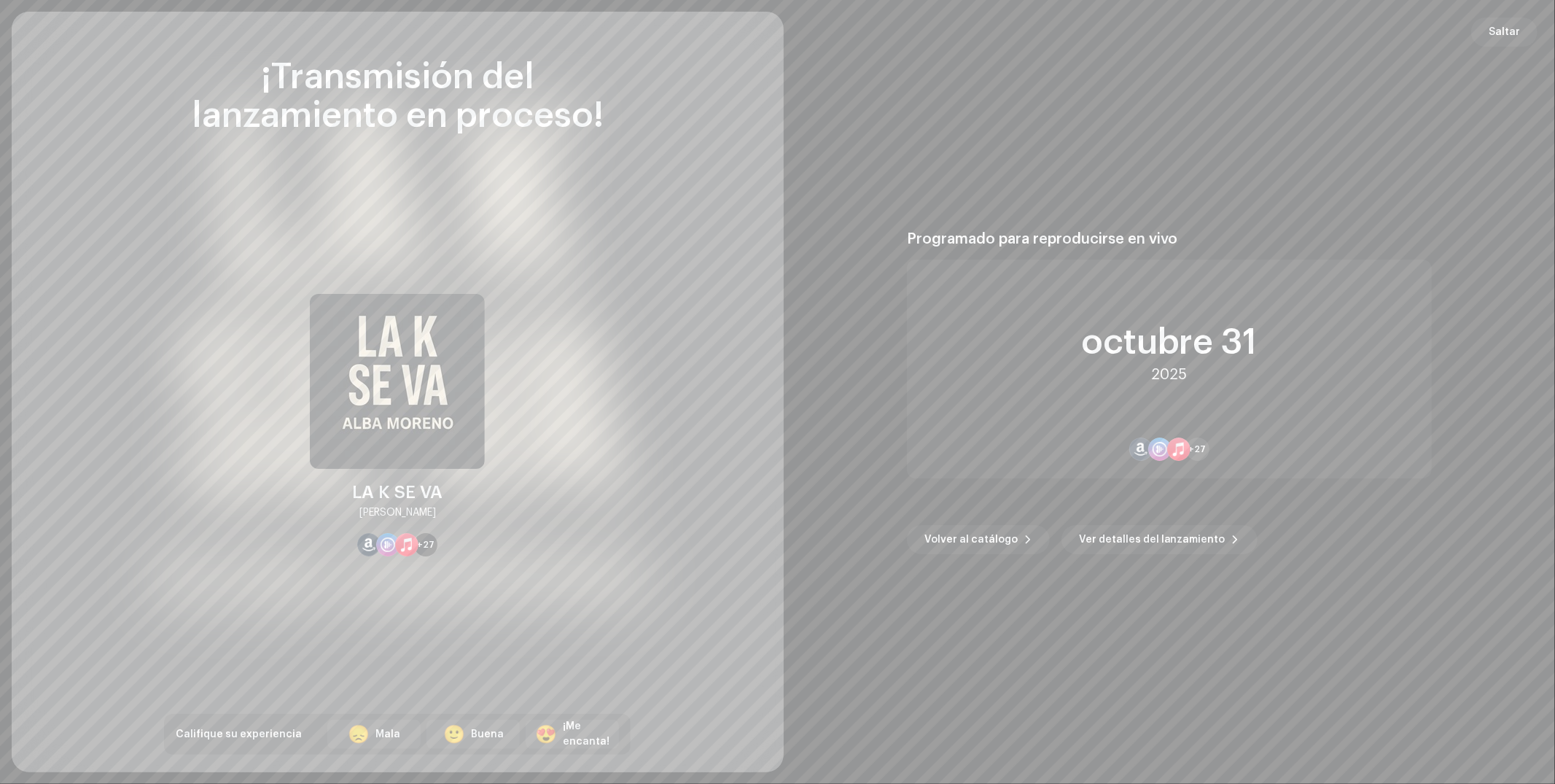
click at [1509, 52] on div "Programado para reproducirse en vivo octubre 31 2025 +27 Volver al catálogo Ver…" at bounding box center [1169, 392] width 737 height 725
click at [1508, 36] on span "Saltar" at bounding box center [1504, 32] width 32 height 29
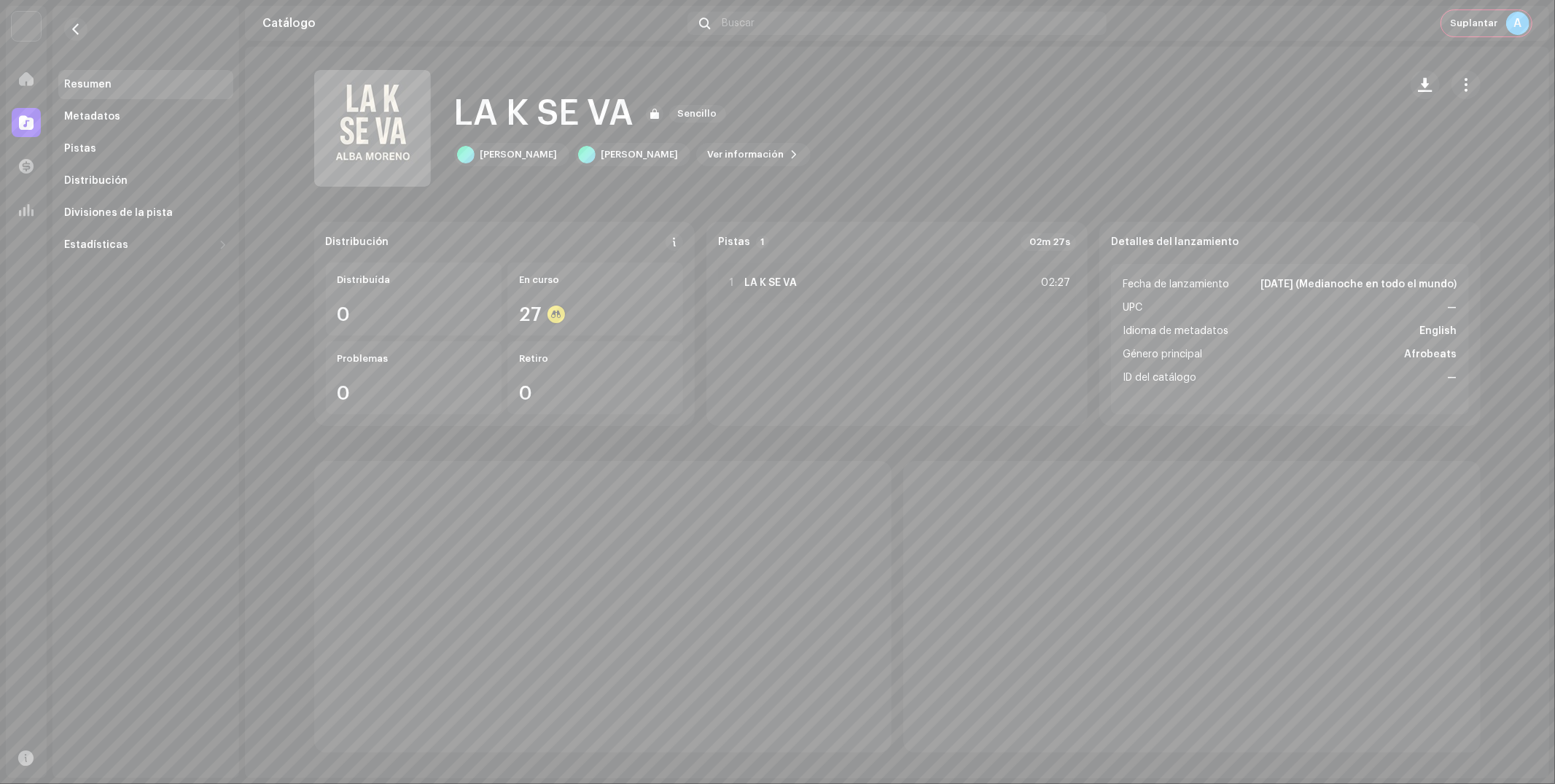
click at [1474, 15] on div "Suplantar A" at bounding box center [1486, 24] width 90 height 26
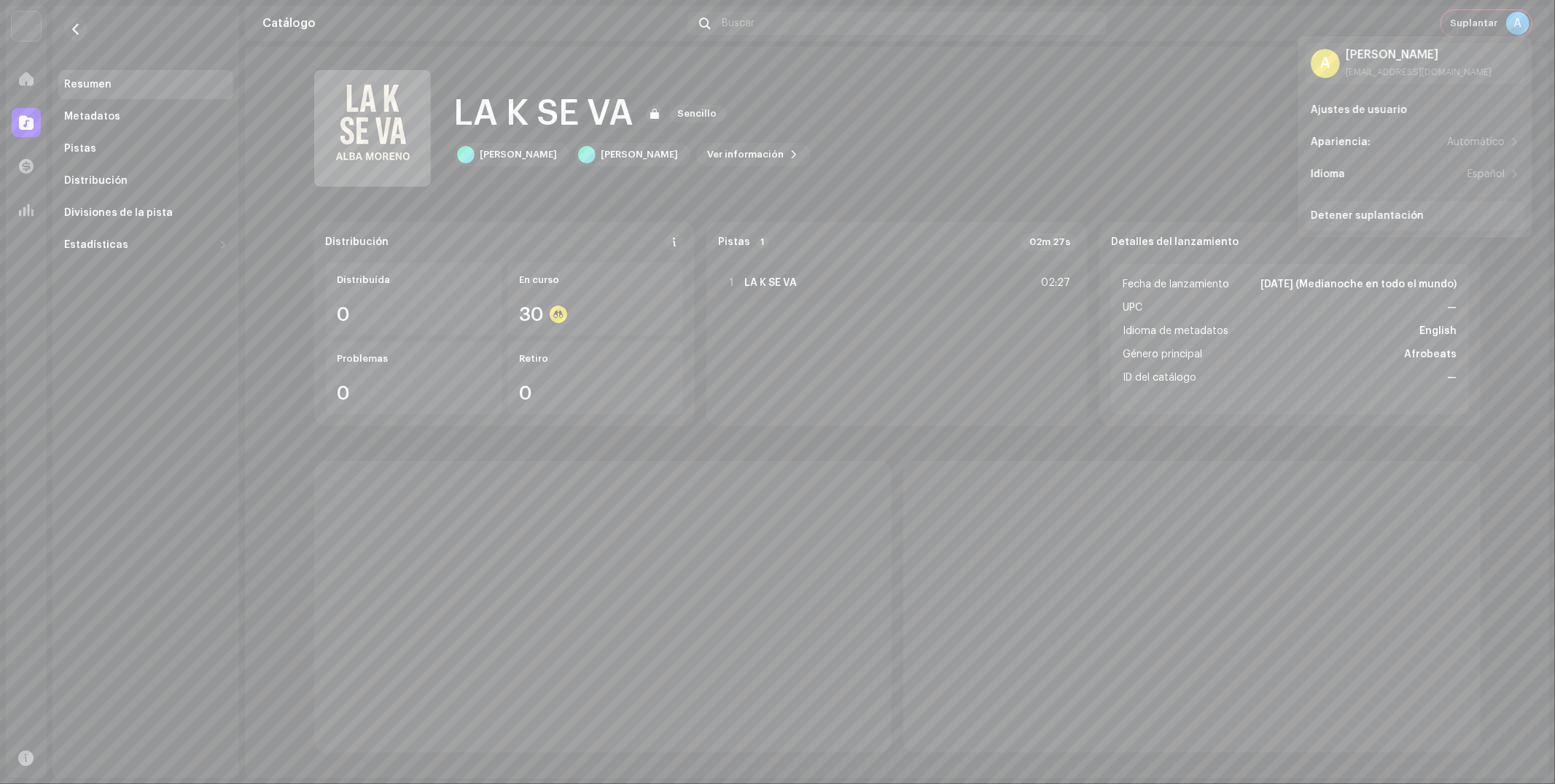
click at [1414, 204] on div "Detener suplantación" at bounding box center [1415, 216] width 220 height 29
